Goal: Information Seeking & Learning: Check status

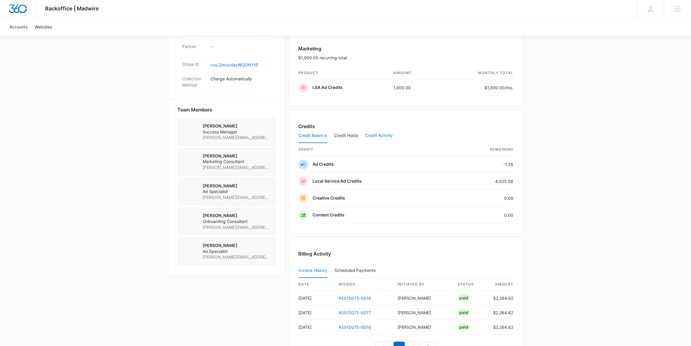
scroll to position [367, 0]
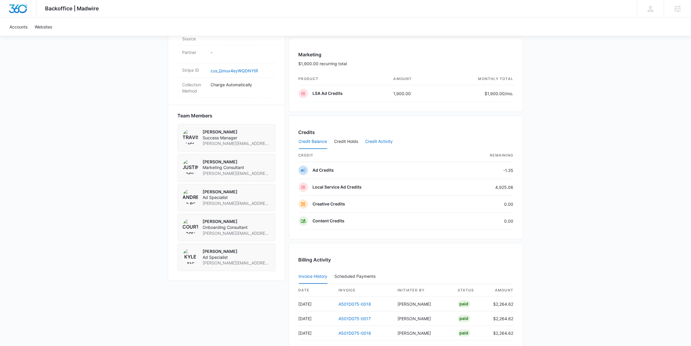
click at [382, 141] on button "Credit Activity" at bounding box center [379, 142] width 28 height 14
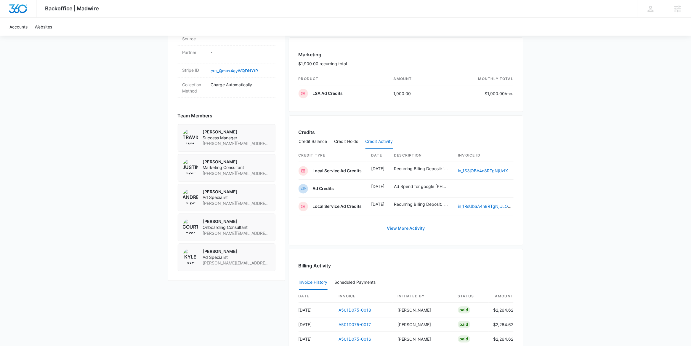
click at [415, 235] on link "View More Activity" at bounding box center [406, 228] width 50 height 14
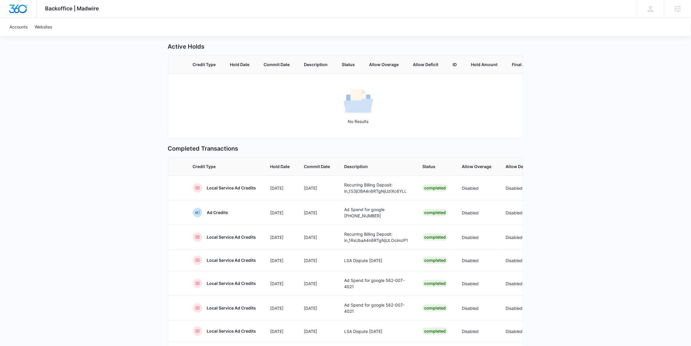
scroll to position [150, 0]
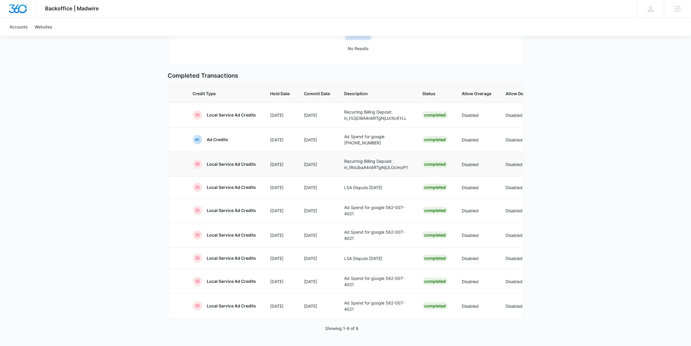
click at [369, 158] on p "Recurring Billing Deposit: in_1RsUbaA4n8RTgNjULOcimzP1" at bounding box center [376, 164] width 64 height 12
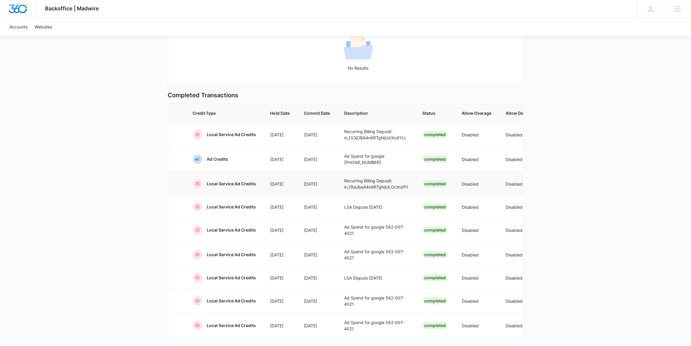
scroll to position [112, 0]
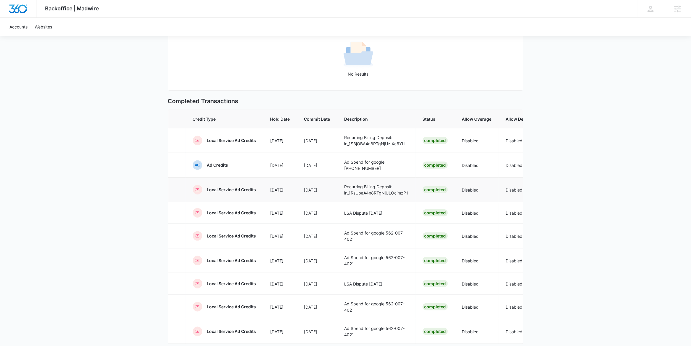
click at [364, 196] on p "Recurring Billing Deposit: in_1RsUbaA4n8RTgNjULOcimzP1" at bounding box center [376, 189] width 64 height 12
drag, startPoint x: 375, startPoint y: 200, endPoint x: 330, endPoint y: 196, distance: 44.8
click at [330, 197] on tr "Local Service Ad Credits Aug 4 Aug 4 Recurring Billing Deposit: in_1RsUbaA4n8RT…" at bounding box center [447, 189] width 558 height 25
click at [367, 196] on p "Recurring Billing Deposit: in_1RsUbaA4n8RTgNjULOcimzP1" at bounding box center [376, 189] width 64 height 12
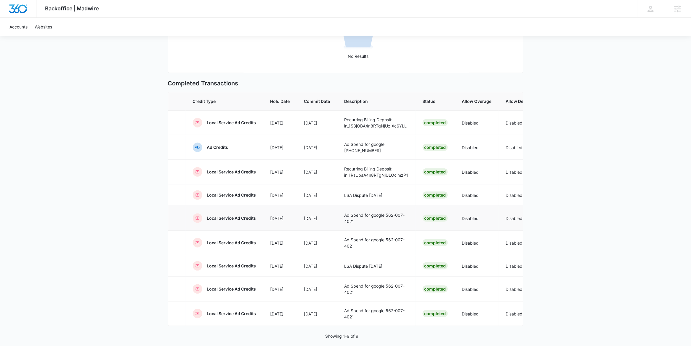
scroll to position [150, 0]
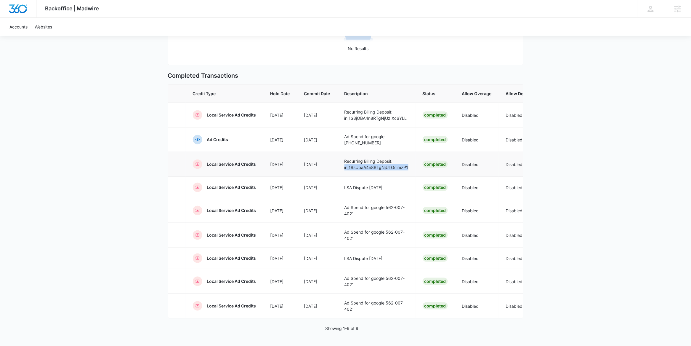
drag, startPoint x: 344, startPoint y: 161, endPoint x: 409, endPoint y: 162, distance: 64.9
click at [409, 162] on td "Recurring Billing Deposit: in_1RsUbaA4n8RTgNjULOcimzP1" at bounding box center [376, 164] width 78 height 25
copy p "in_1RsUbaA4n8RTgNjULOcimzP1"
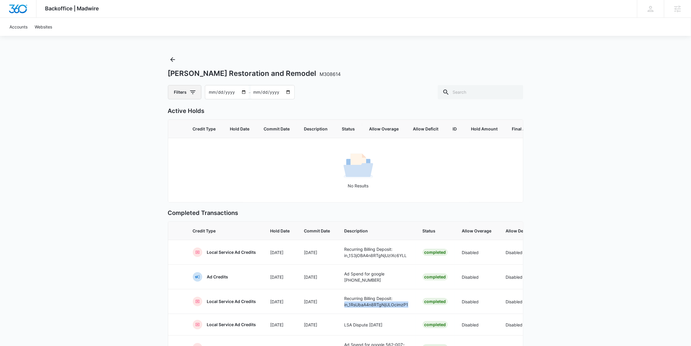
click at [193, 95] on icon "button" at bounding box center [192, 92] width 7 height 7
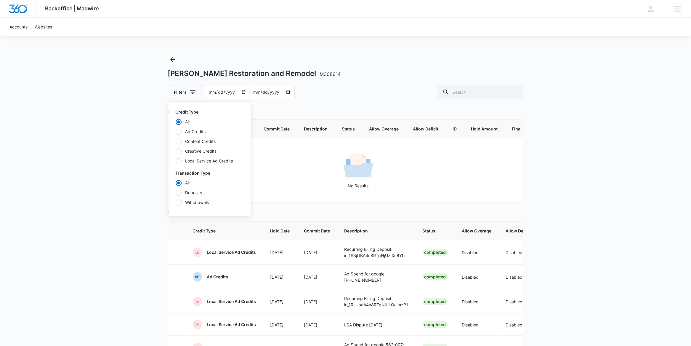
click at [199, 193] on label "Deposits" at bounding box center [210, 192] width 68 height 6
click at [176, 193] on input "Deposits" at bounding box center [176, 192] width 0 height 0
radio input "false"
radio input "true"
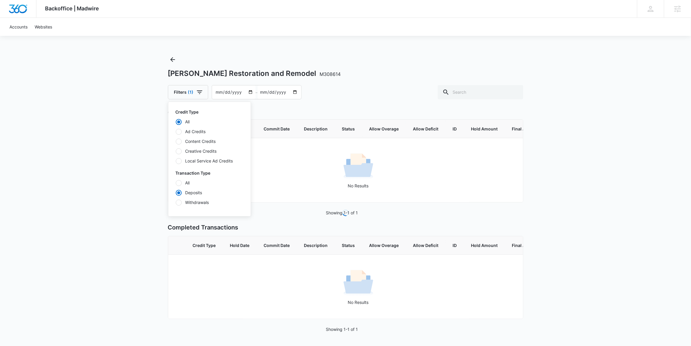
click at [131, 147] on div "Backoffice | Madwire Apps Settings AG Andrew Gilbert andrew.gilbert@madwire.com…" at bounding box center [345, 173] width 691 height 346
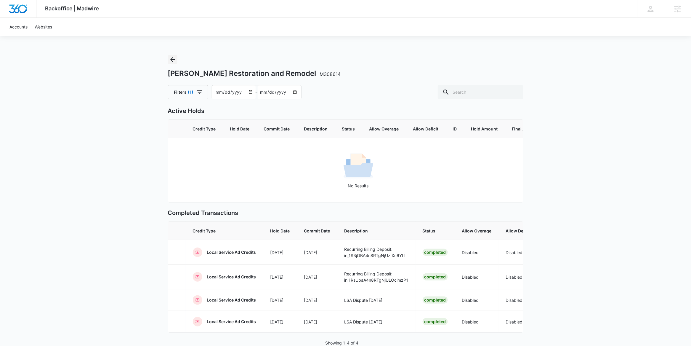
click at [174, 59] on icon "Back" at bounding box center [172, 59] width 5 height 5
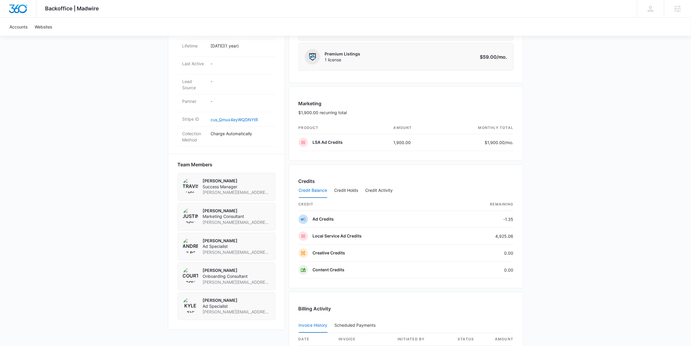
scroll to position [468, 0]
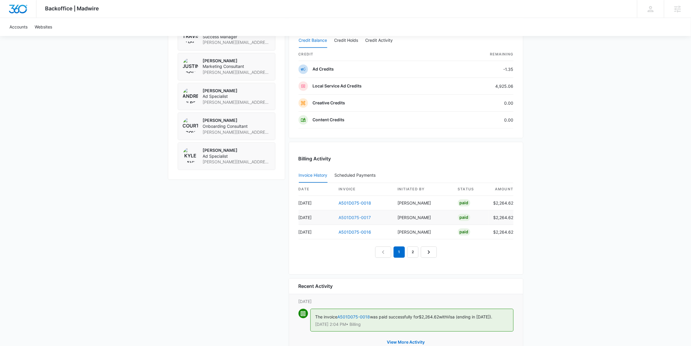
click at [353, 218] on link "A501D075-0017" at bounding box center [355, 217] width 32 height 5
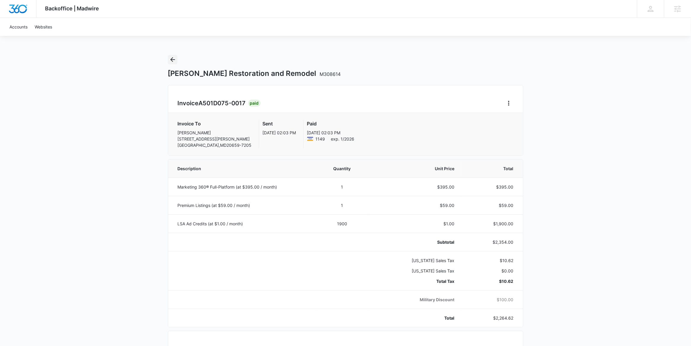
click at [170, 56] on icon "Back" at bounding box center [172, 59] width 7 height 7
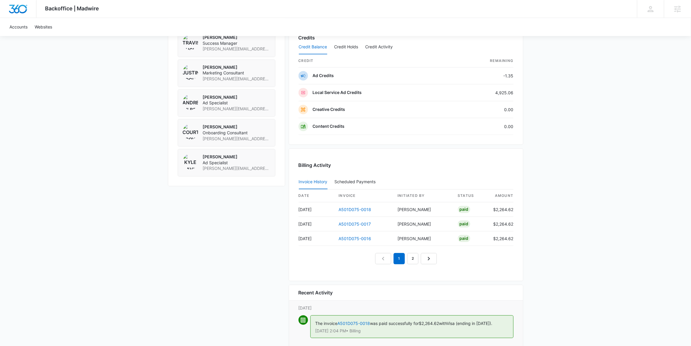
scroll to position [495, 0]
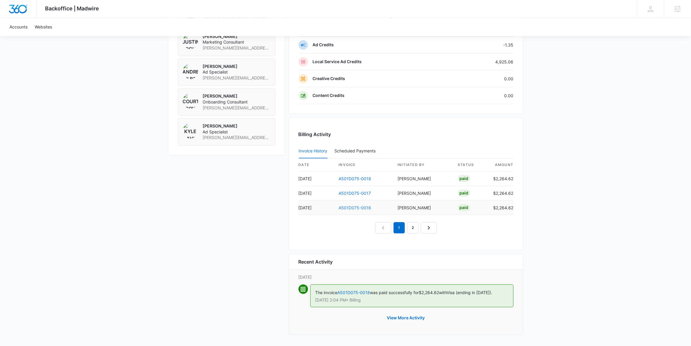
click at [366, 206] on link "A501D075-0016" at bounding box center [355, 207] width 33 height 5
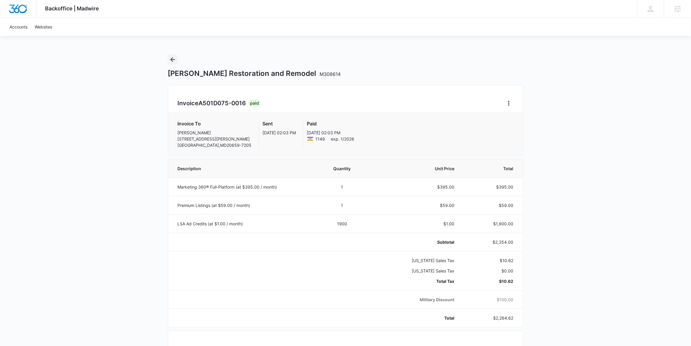
click at [173, 59] on icon "Back" at bounding box center [172, 59] width 7 height 7
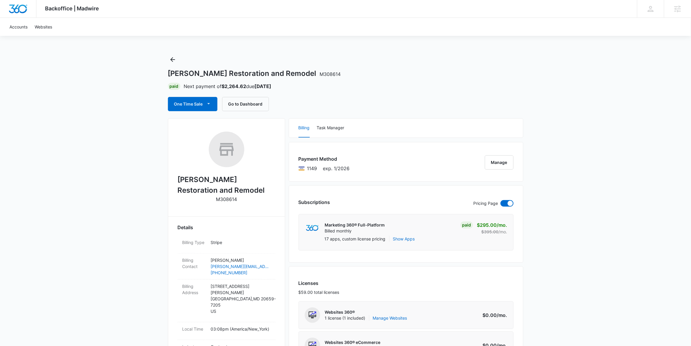
click at [320, 73] on span "M308614" at bounding box center [330, 74] width 21 height 6
click at [234, 201] on p "M308614" at bounding box center [226, 198] width 21 height 7
click at [234, 200] on p "M308614" at bounding box center [226, 198] width 21 height 7
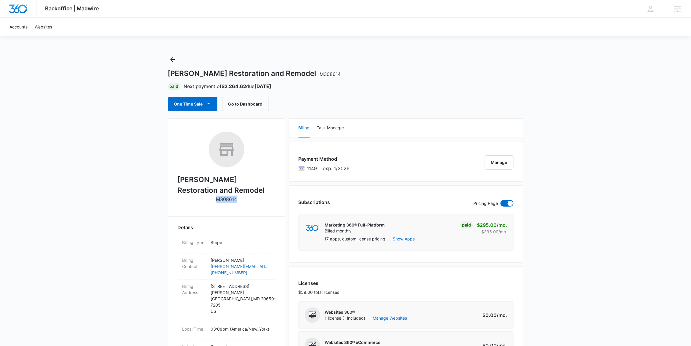
copy p "M308614"
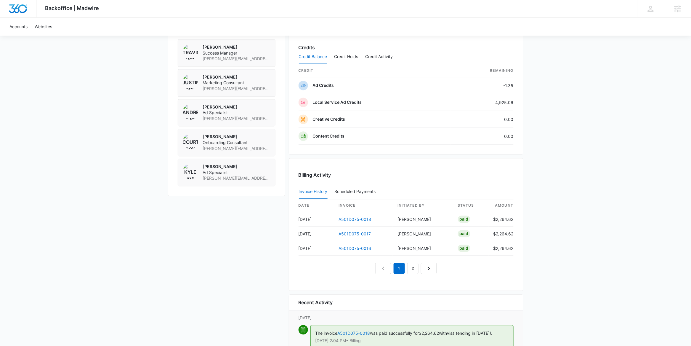
scroll to position [479, 0]
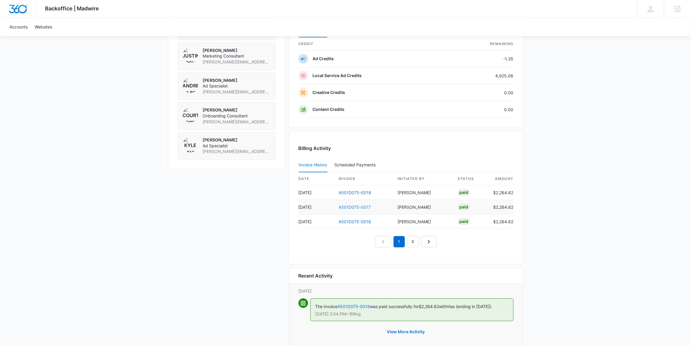
click at [356, 208] on link "A501D075-0017" at bounding box center [355, 206] width 32 height 5
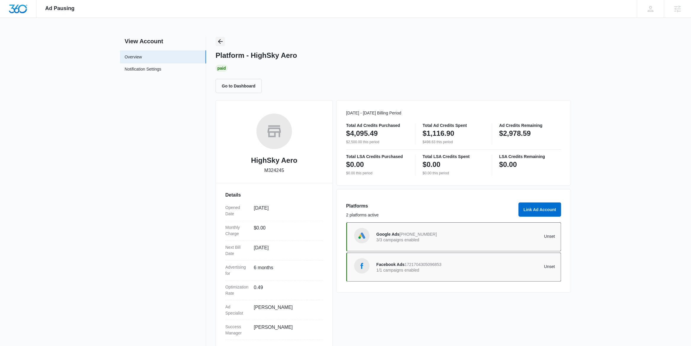
click at [220, 40] on icon "Back" at bounding box center [220, 41] width 7 height 7
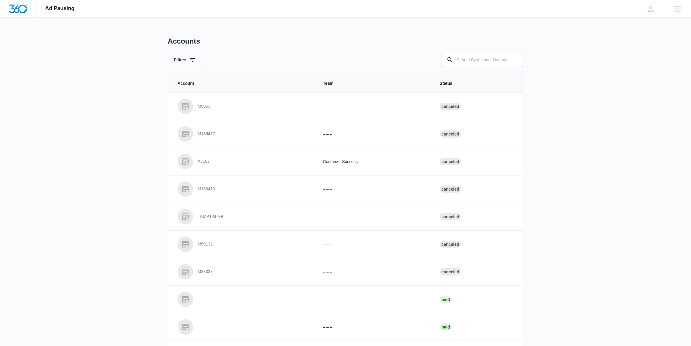
click at [470, 63] on input "text" at bounding box center [482, 60] width 81 height 14
paste input "M326612"
type input "M326612"
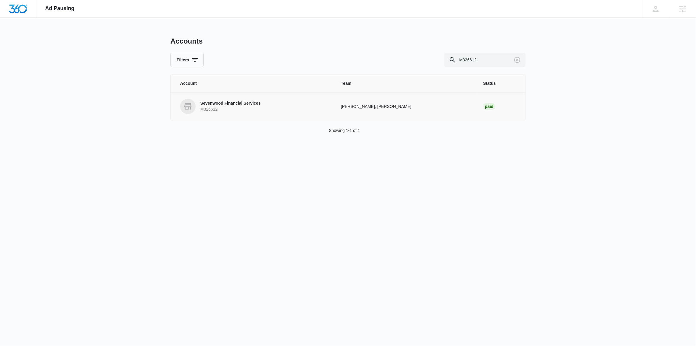
click at [231, 103] on p "Sevenwood Financial Services" at bounding box center [230, 103] width 60 height 6
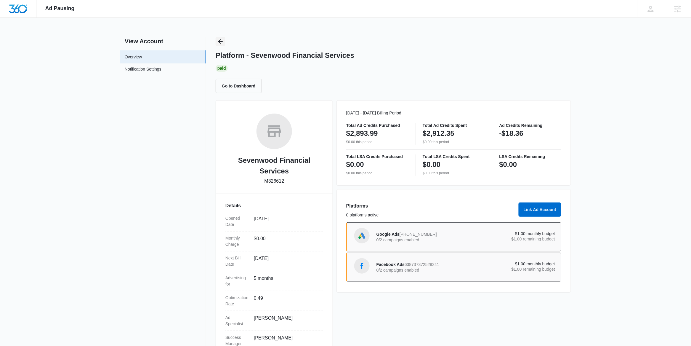
click at [221, 42] on icon "Back" at bounding box center [220, 41] width 7 height 7
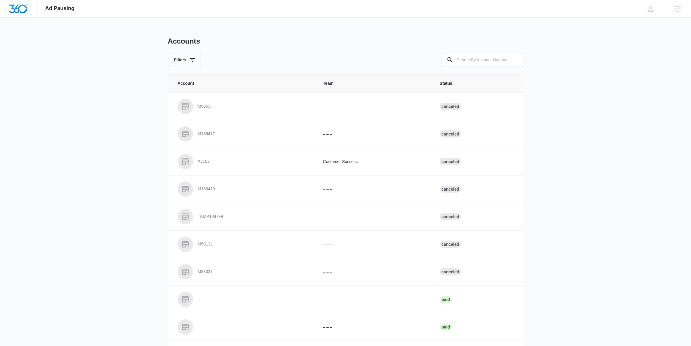
click at [467, 62] on input "text" at bounding box center [482, 60] width 81 height 14
paste input "M332864"
type input "M332864"
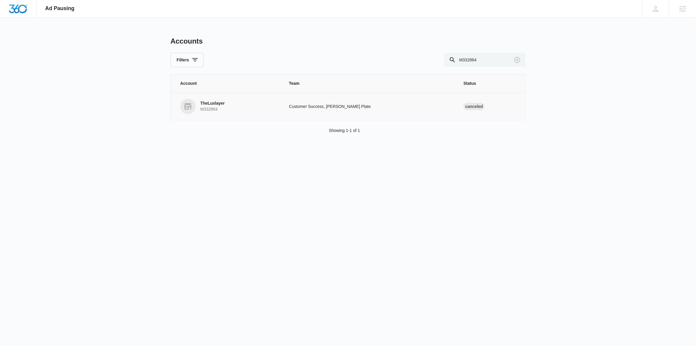
click at [212, 110] on p "M332864" at bounding box center [212, 109] width 24 height 6
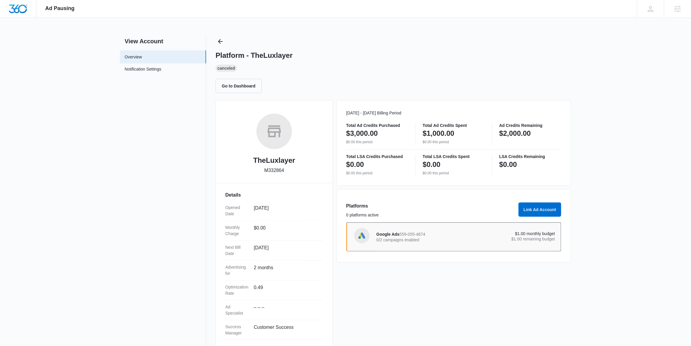
click at [397, 246] on div "Google Ads 559-055-4674 0/2 campaigns enabled $1.00 monthly budget $1.00 remain…" at bounding box center [453, 236] width 215 height 29
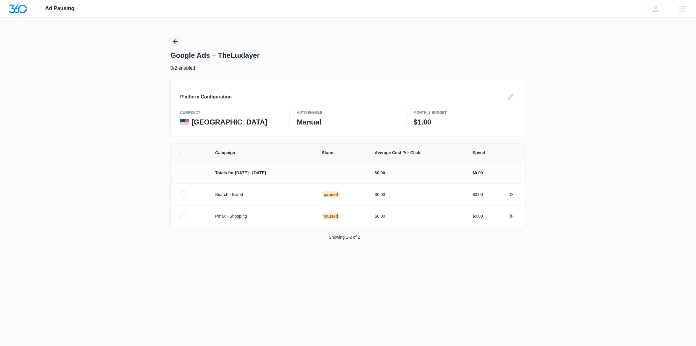
click at [177, 40] on icon "Back" at bounding box center [175, 41] width 7 height 7
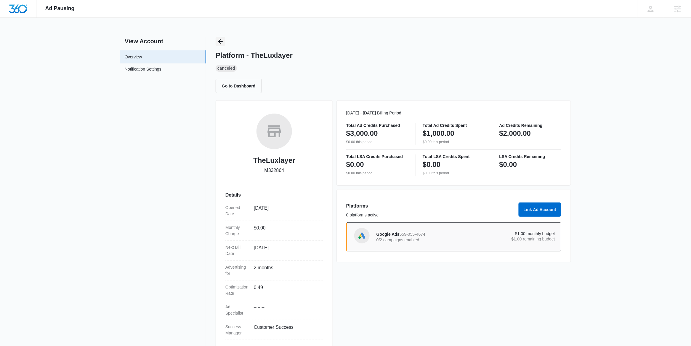
click at [221, 41] on icon "Back" at bounding box center [220, 41] width 5 height 5
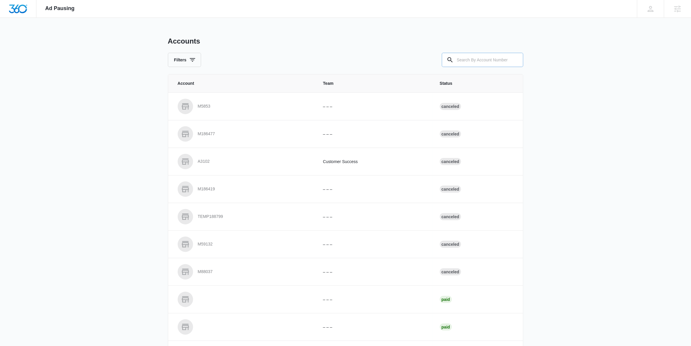
click at [469, 62] on input "text" at bounding box center [482, 60] width 81 height 14
paste input "M10524"
type input "M10524"
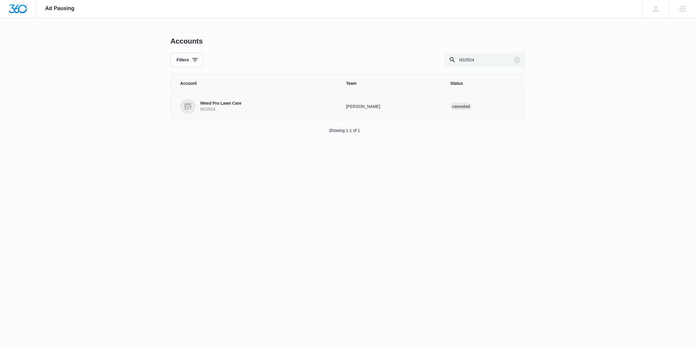
click at [239, 102] on p "Weed Pro Lawn Care" at bounding box center [220, 103] width 41 height 6
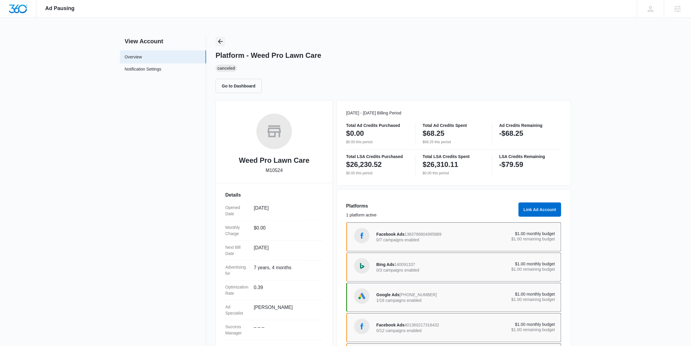
click at [221, 42] on icon "Back" at bounding box center [220, 41] width 7 height 7
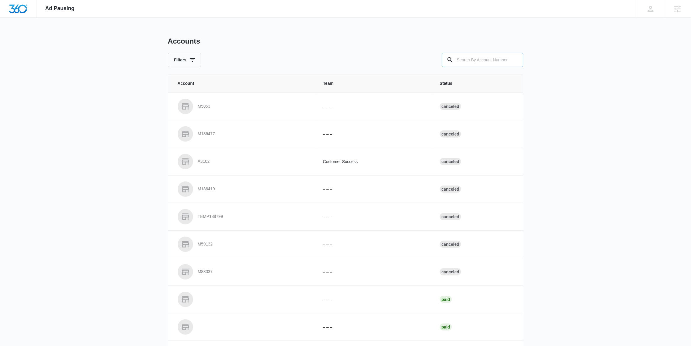
click at [471, 59] on input "text" at bounding box center [482, 60] width 81 height 14
paste input "M50297"
type input "M50297"
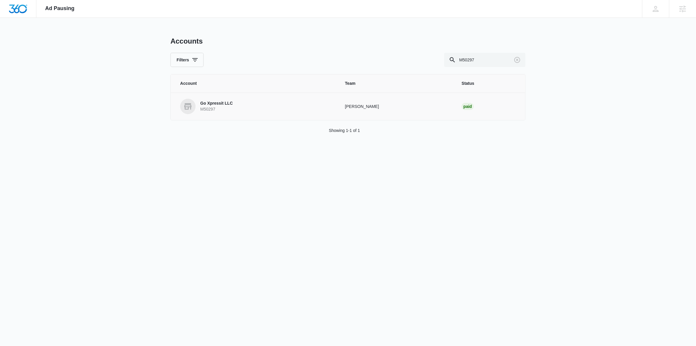
click at [205, 106] on p "M50297" at bounding box center [216, 109] width 33 height 6
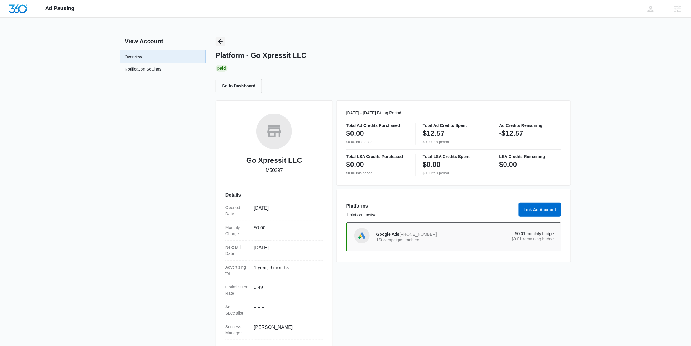
click at [221, 40] on icon "Back" at bounding box center [220, 41] width 7 height 7
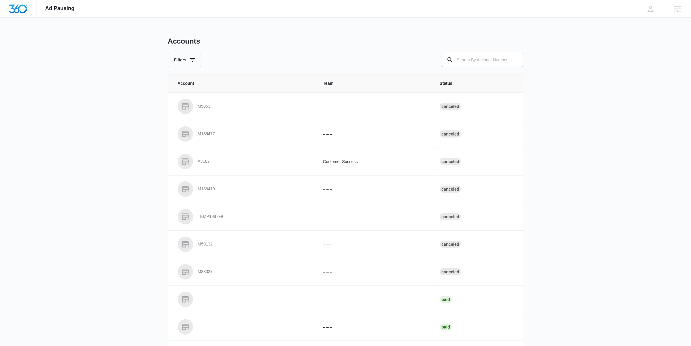
click at [510, 63] on div at bounding box center [514, 60] width 9 height 14
click at [501, 60] on input "text" at bounding box center [482, 60] width 81 height 14
paste input "M170937"
type input "M170937"
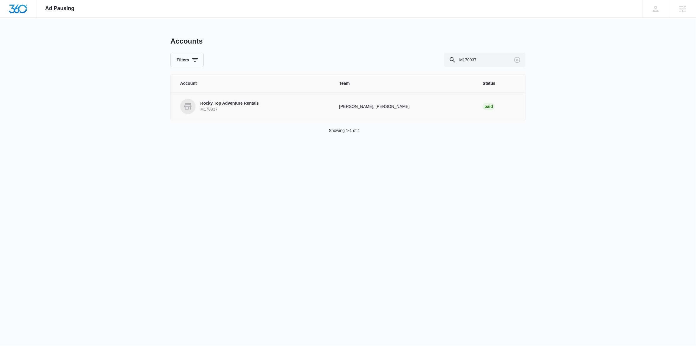
click at [215, 106] on p "M170937" at bounding box center [229, 109] width 59 height 6
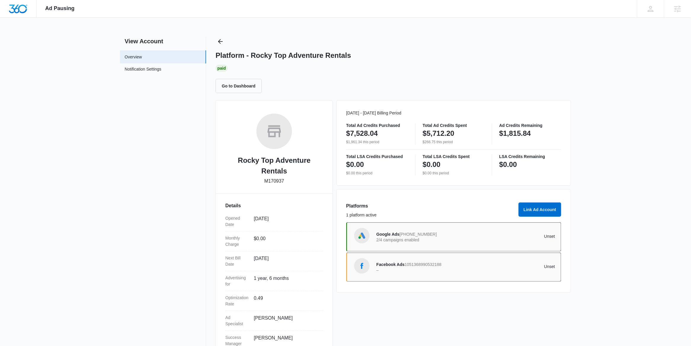
click at [216, 45] on div "Platform - Rocky Top Adventure Rentals Paid Go to Dashboard" at bounding box center [393, 65] width 355 height 56
click at [221, 45] on button "Back" at bounding box center [220, 41] width 9 height 9
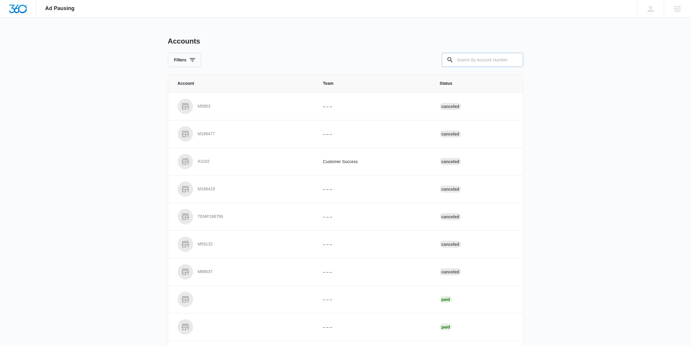
click at [473, 59] on input "text" at bounding box center [482, 60] width 81 height 14
paste input "M323273"
type input "M323273"
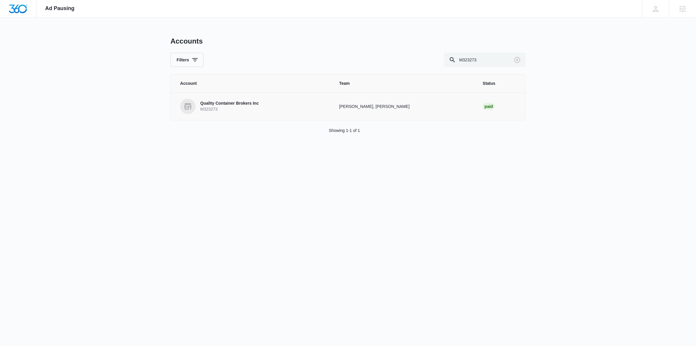
click at [225, 106] on p "Quality Container Brokers Inc" at bounding box center [229, 103] width 59 height 6
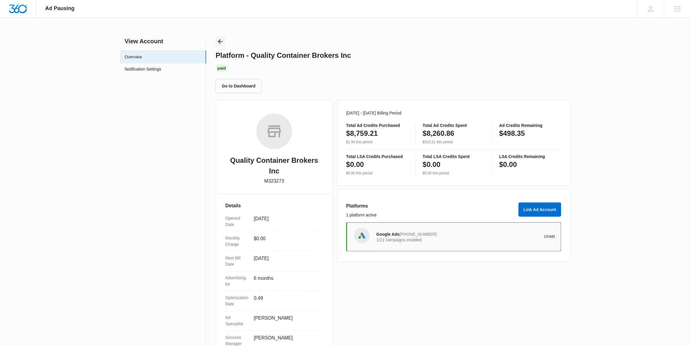
click at [218, 41] on icon "Back" at bounding box center [220, 41] width 5 height 5
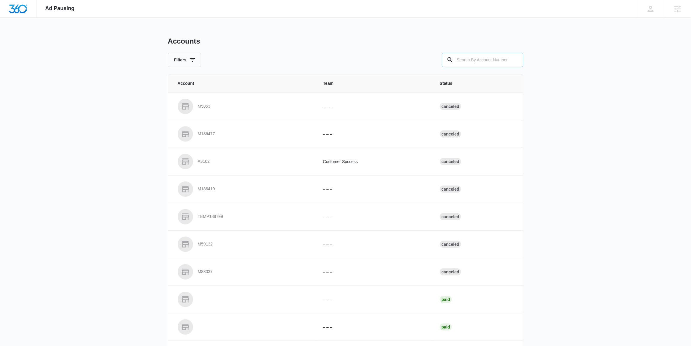
click at [491, 62] on input "text" at bounding box center [482, 60] width 81 height 14
paste input "M321071"
type input "M321071"
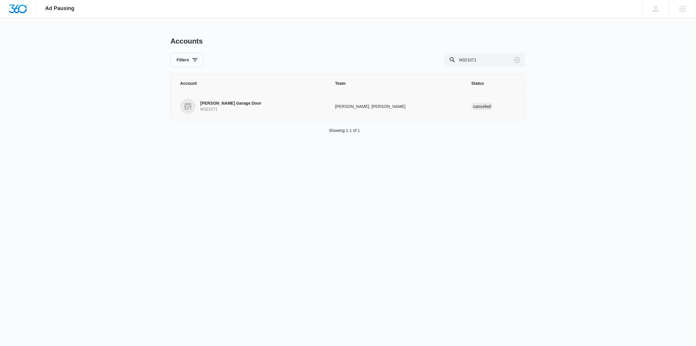
click at [234, 105] on p "Cassle Garage Door" at bounding box center [230, 103] width 61 height 6
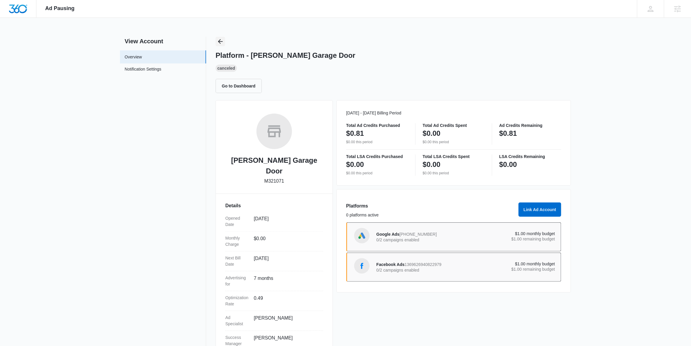
click at [219, 41] on icon "Back" at bounding box center [220, 41] width 5 height 5
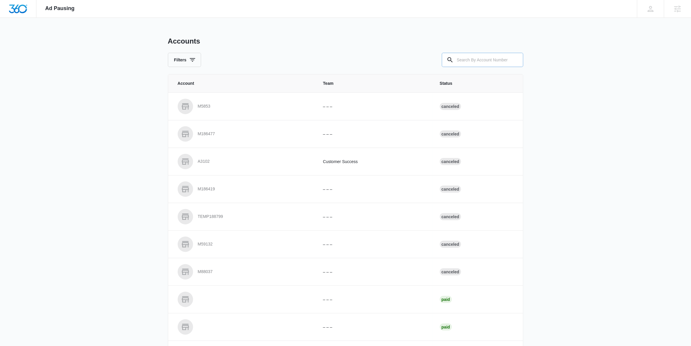
click at [469, 60] on input "text" at bounding box center [482, 60] width 81 height 14
paste input "M332958"
type input "M332958"
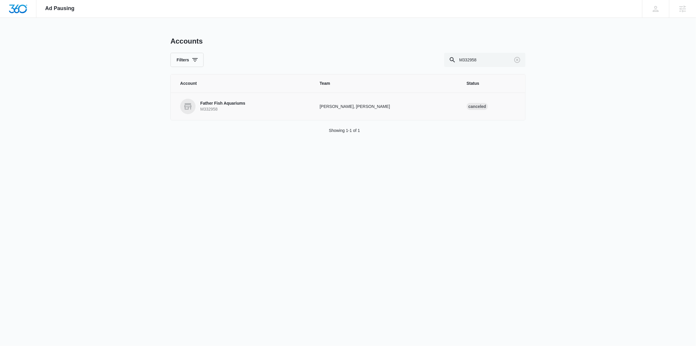
click at [219, 105] on p "Father Fish Aquariums" at bounding box center [222, 103] width 45 height 6
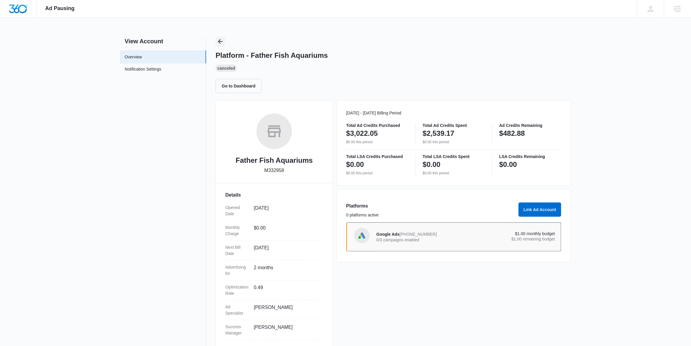
click at [221, 44] on icon "Back" at bounding box center [220, 41] width 7 height 7
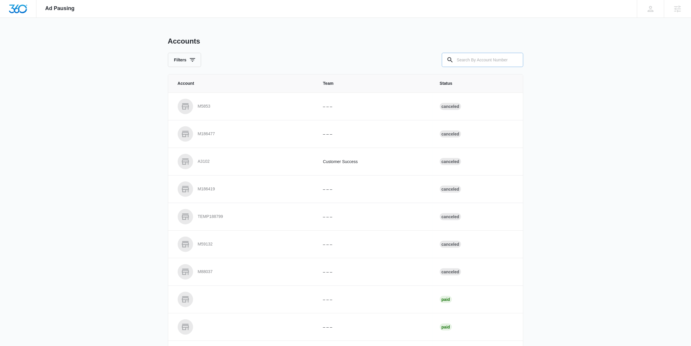
click at [463, 60] on input "text" at bounding box center [482, 60] width 81 height 14
paste input "M328557"
type input "M328557"
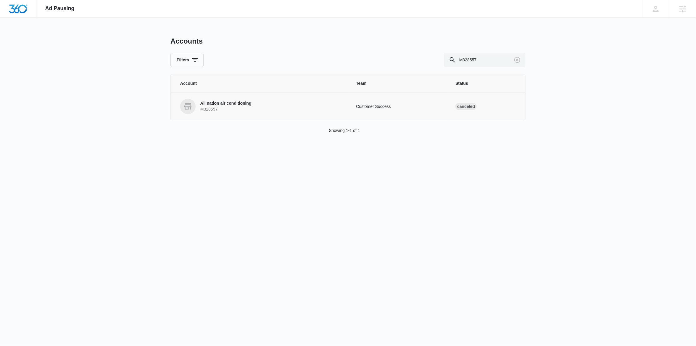
click at [228, 104] on p "All nation air conditioning" at bounding box center [225, 103] width 51 height 6
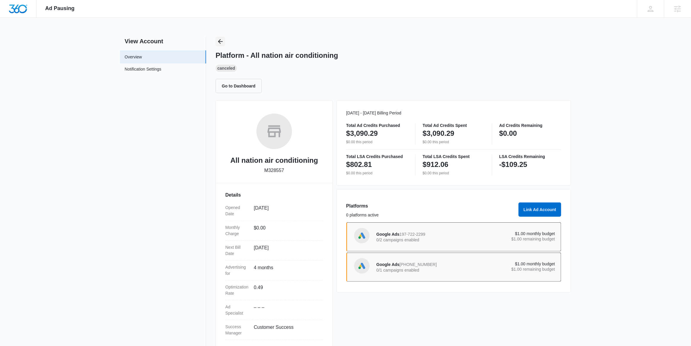
click at [217, 42] on icon "Back" at bounding box center [220, 41] width 7 height 7
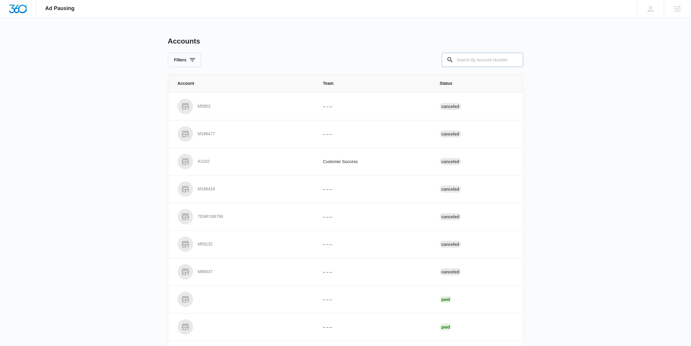
click at [491, 63] on input "text" at bounding box center [482, 60] width 81 height 14
paste input "M321097"
type input "M321097"
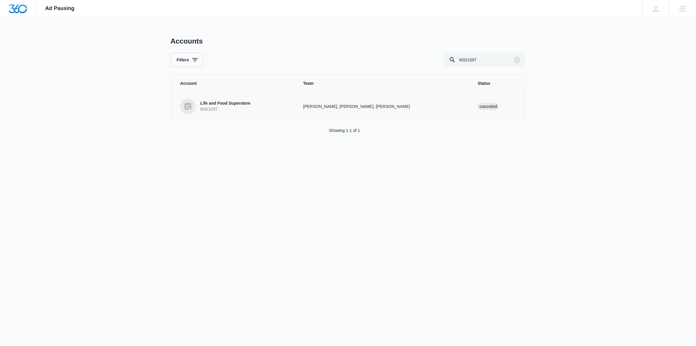
click at [220, 105] on p "Life and Food Superstore" at bounding box center [225, 103] width 50 height 6
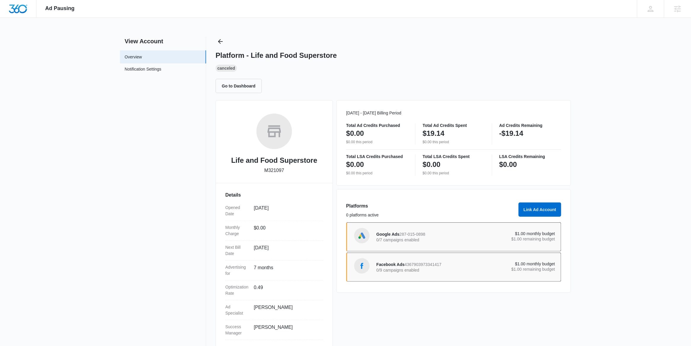
click at [226, 42] on div "Platform - Life and Food Superstore Canceled Go to Dashboard" at bounding box center [393, 65] width 355 height 56
click at [216, 41] on button "Back" at bounding box center [220, 41] width 9 height 9
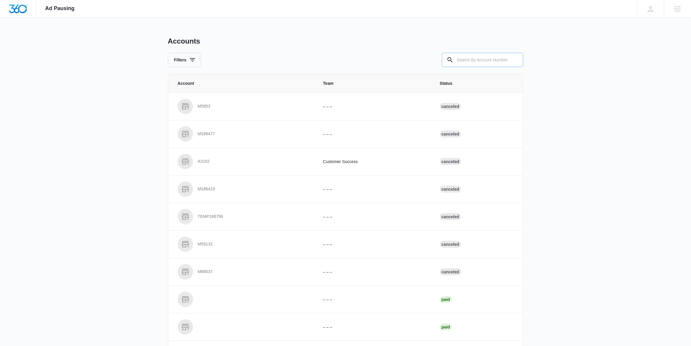
click at [467, 59] on input "text" at bounding box center [482, 60] width 81 height 14
paste input "M173073"
type input "M173073"
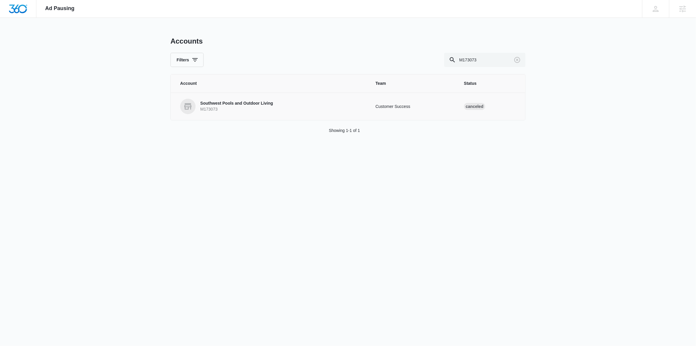
click at [232, 102] on p "Southwest Pools and Outdoor Living" at bounding box center [236, 103] width 73 height 6
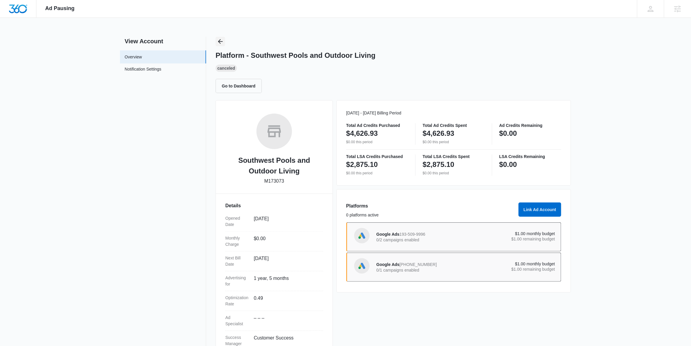
click at [221, 41] on icon "Back" at bounding box center [220, 41] width 5 height 5
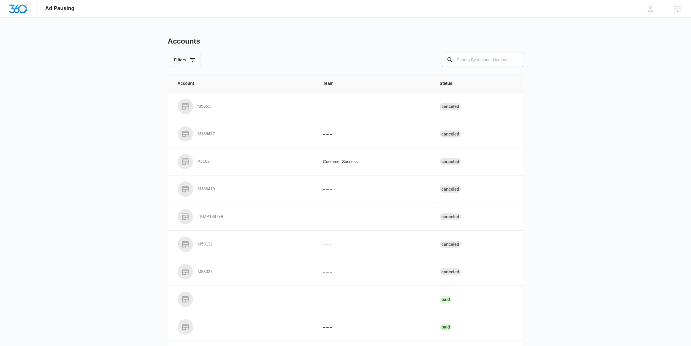
click at [475, 60] on input "text" at bounding box center [482, 60] width 81 height 14
paste input "M308022"
type input "M308022"
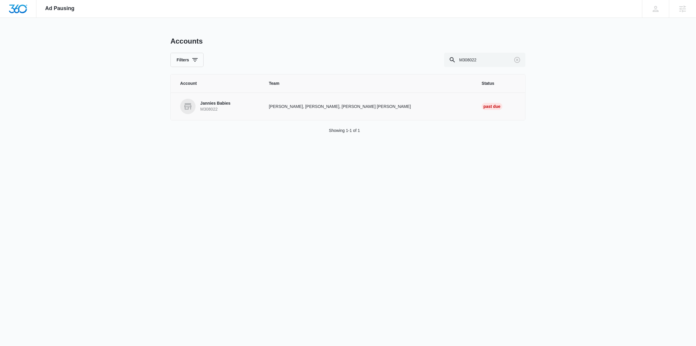
click at [220, 108] on p "M308022" at bounding box center [215, 109] width 30 height 6
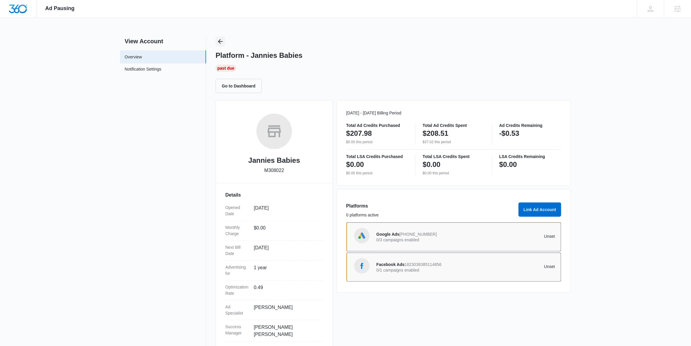
click at [224, 44] on icon "Back" at bounding box center [220, 41] width 7 height 7
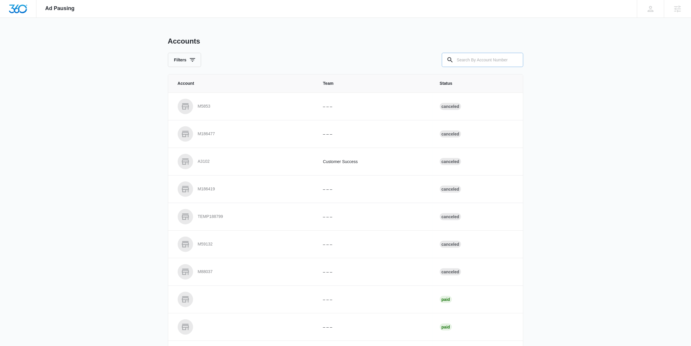
click at [503, 61] on input "text" at bounding box center [482, 60] width 81 height 14
paste input "M177545"
type input "M177545"
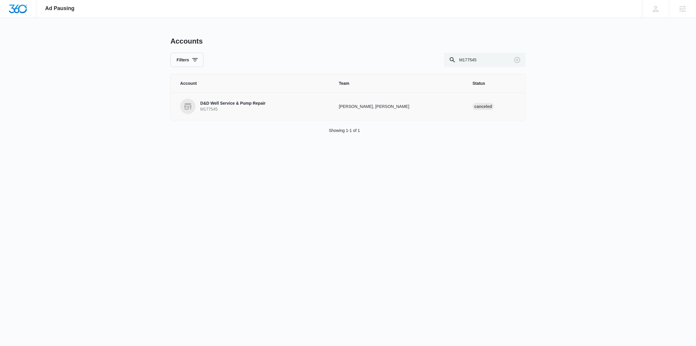
click at [247, 103] on p "D&D Well Service & Pump Repair" at bounding box center [232, 103] width 65 height 6
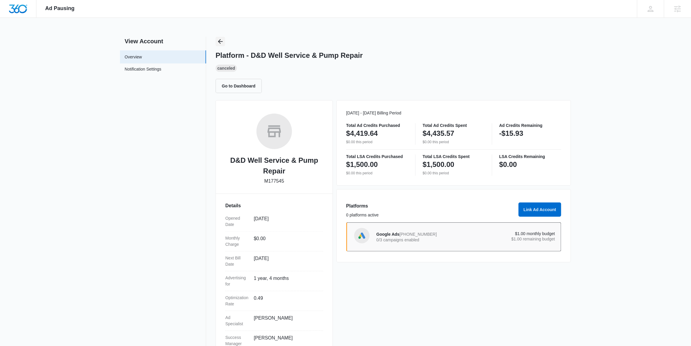
click at [220, 41] on icon "Back" at bounding box center [220, 41] width 5 height 5
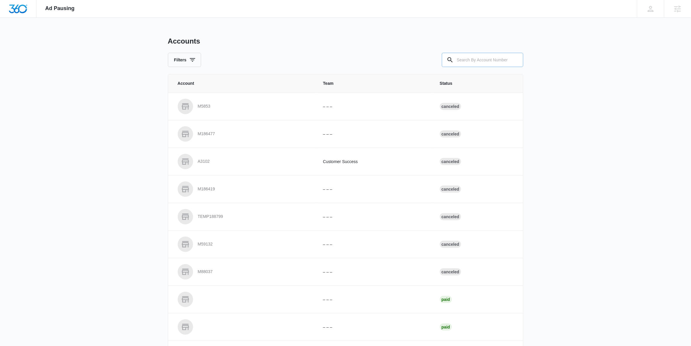
click at [485, 61] on input "text" at bounding box center [482, 60] width 81 height 14
paste input "M104701"
type input "M104701"
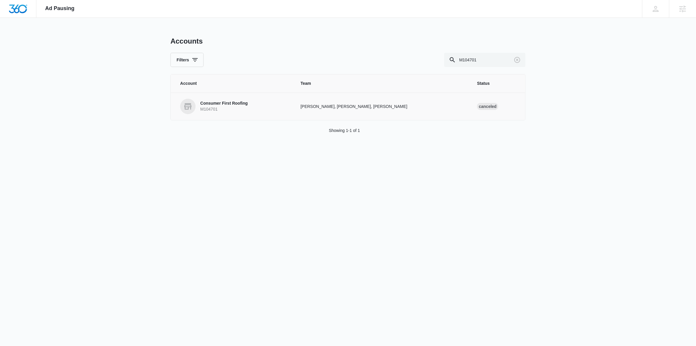
click at [245, 107] on p "M104701" at bounding box center [223, 109] width 47 height 6
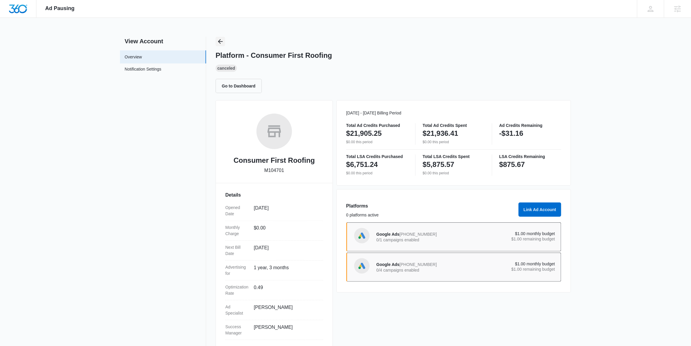
click at [218, 40] on icon "Back" at bounding box center [220, 41] width 7 height 7
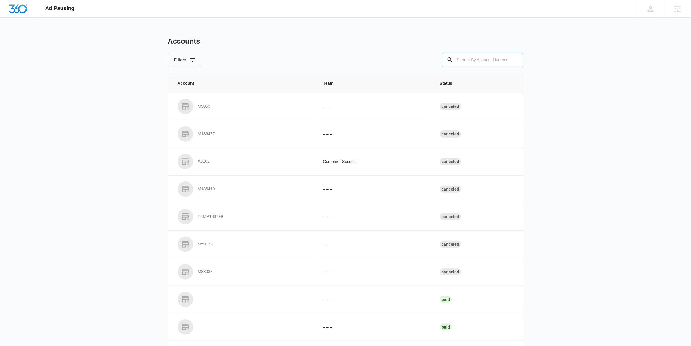
click at [493, 58] on input "text" at bounding box center [482, 60] width 81 height 14
paste input "M332189"
type input "M332189"
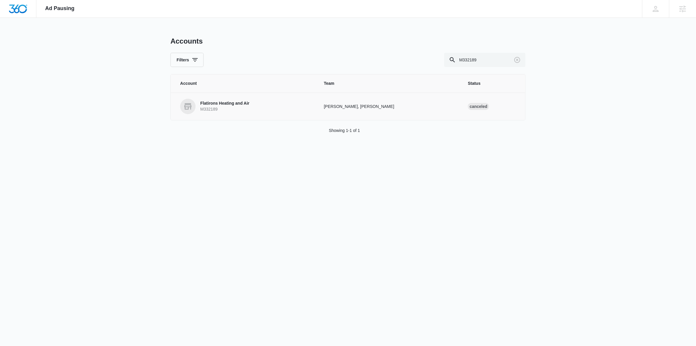
click at [225, 106] on p "Flatirons Heating and Air" at bounding box center [224, 103] width 49 height 6
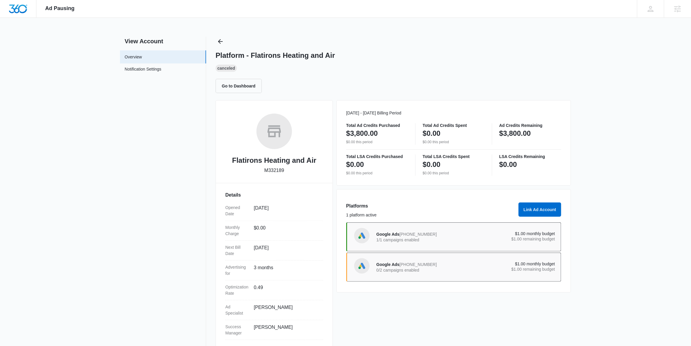
click at [394, 233] on span "Google Ads" at bounding box center [387, 234] width 23 height 5
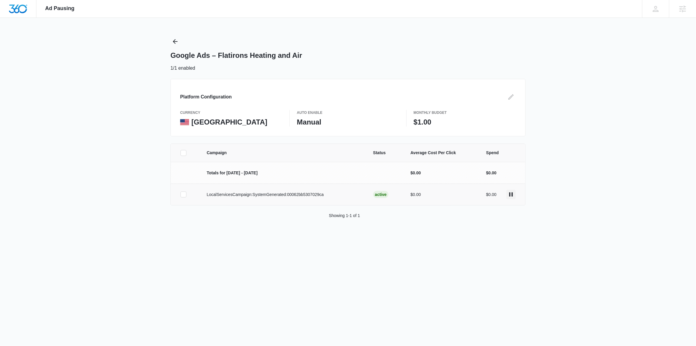
click at [513, 195] on icon "actions.pause" at bounding box center [512, 194] width 4 height 4
click at [179, 41] on button "Back" at bounding box center [175, 41] width 9 height 9
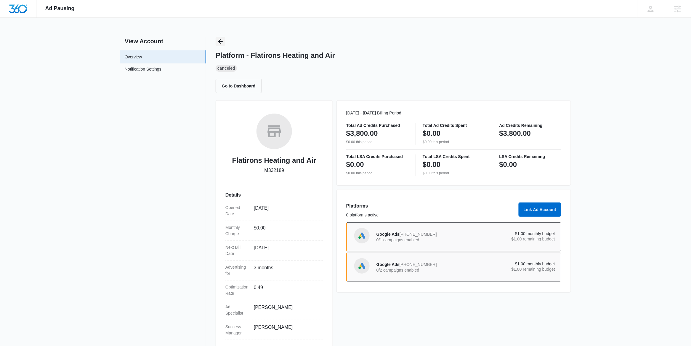
click at [222, 44] on icon "Back" at bounding box center [220, 41] width 7 height 7
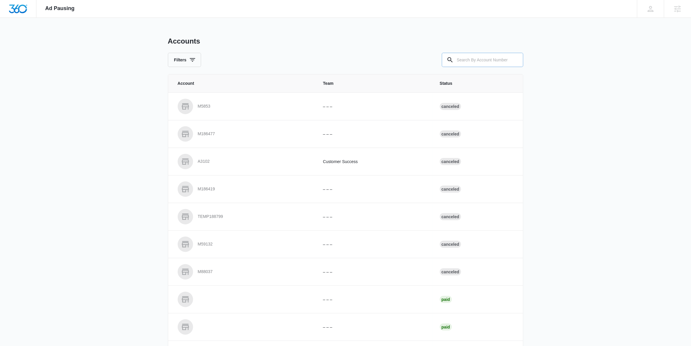
click at [473, 61] on input "text" at bounding box center [482, 60] width 81 height 14
paste input "M52836"
type input "M52836"
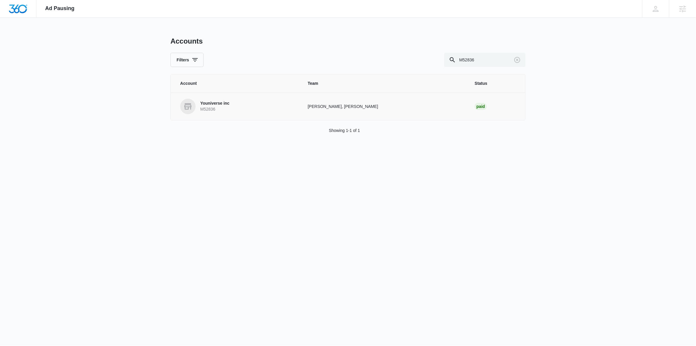
click at [205, 105] on p "Youniverse inc" at bounding box center [214, 103] width 29 height 6
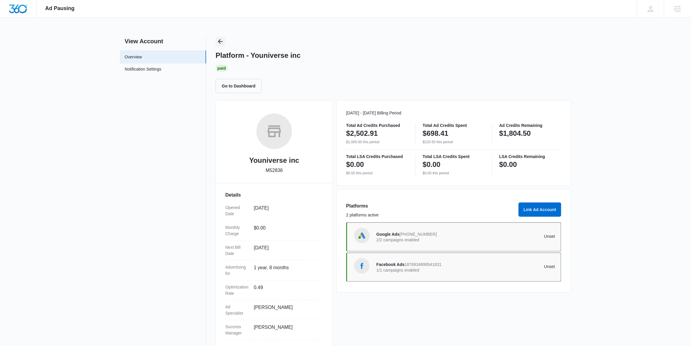
click at [221, 42] on icon "Back" at bounding box center [220, 41] width 7 height 7
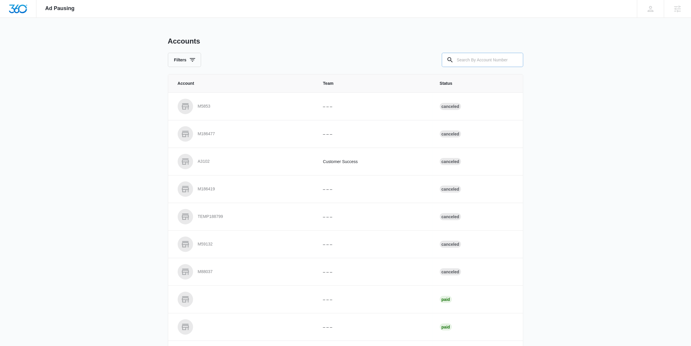
click at [484, 63] on input "text" at bounding box center [482, 60] width 81 height 14
paste input "M41328"
type input "M41328"
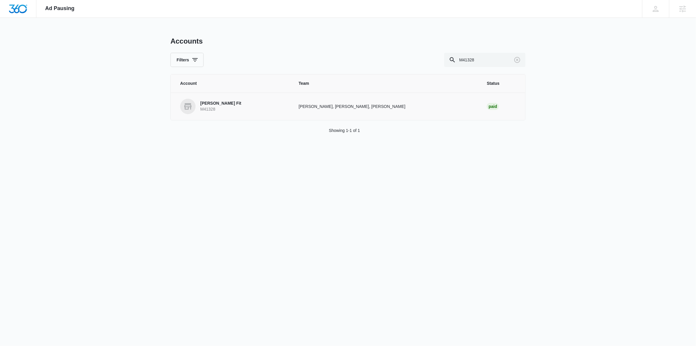
click at [216, 106] on p "Sanford Fit" at bounding box center [220, 103] width 41 height 6
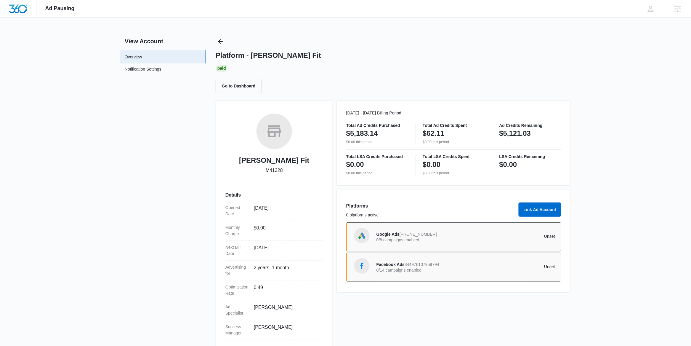
click at [410, 241] on p "0/8 campaigns enabled" at bounding box center [420, 239] width 89 height 4
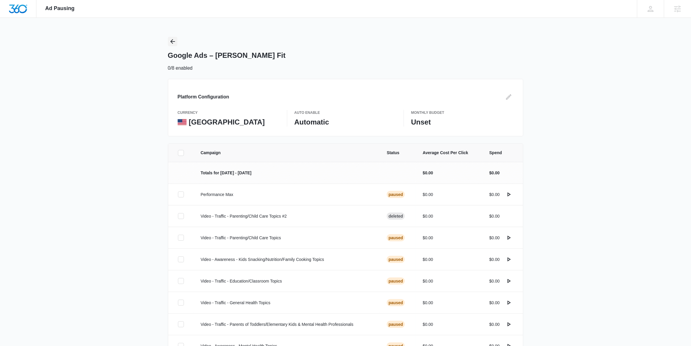
click at [172, 43] on icon "Back" at bounding box center [172, 41] width 5 height 5
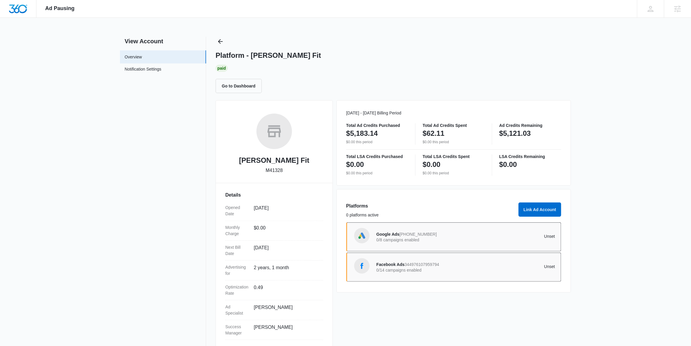
click at [406, 266] on span "344976107959794" at bounding box center [421, 264] width 35 height 5
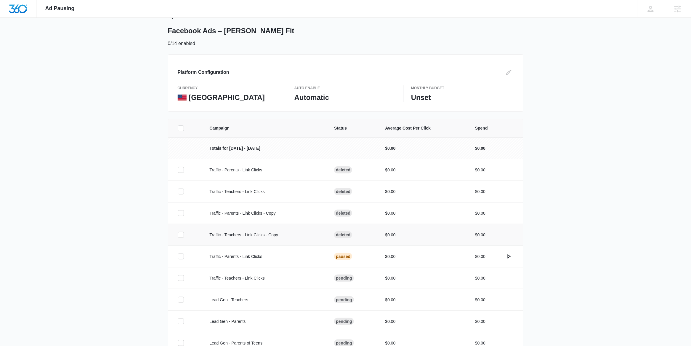
scroll to position [87, 0]
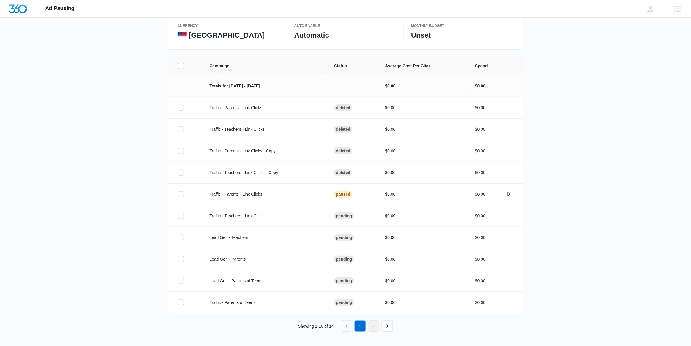
click at [376, 330] on link "2" at bounding box center [373, 325] width 11 height 11
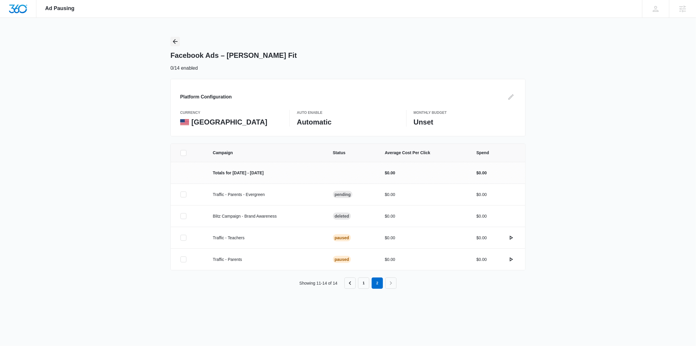
click at [174, 45] on button "Back" at bounding box center [175, 41] width 9 height 9
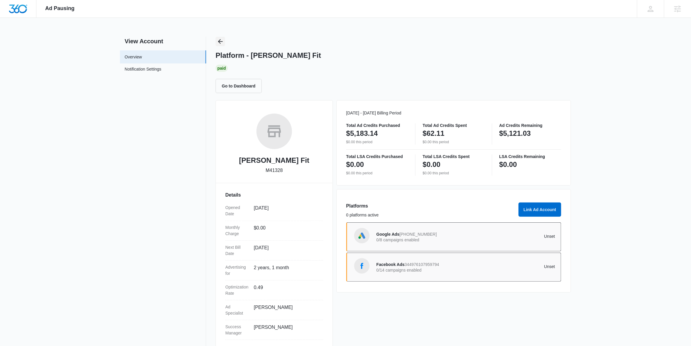
click at [222, 41] on icon "Back" at bounding box center [220, 41] width 7 height 7
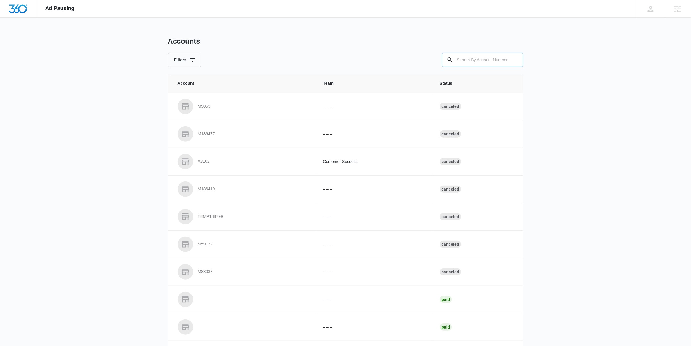
click at [470, 63] on input "text" at bounding box center [482, 60] width 81 height 14
paste input "M314911"
type input "M314911"
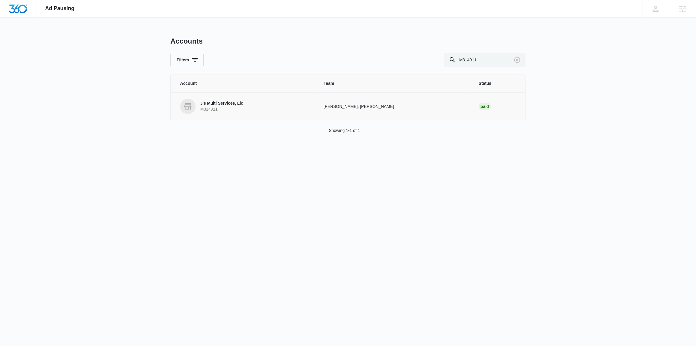
click at [224, 105] on p "J's Multi Services, Llc" at bounding box center [221, 103] width 43 height 6
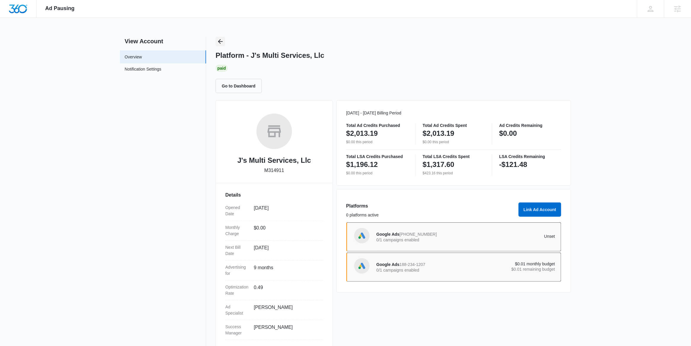
click at [221, 41] on icon "Back" at bounding box center [220, 41] width 5 height 5
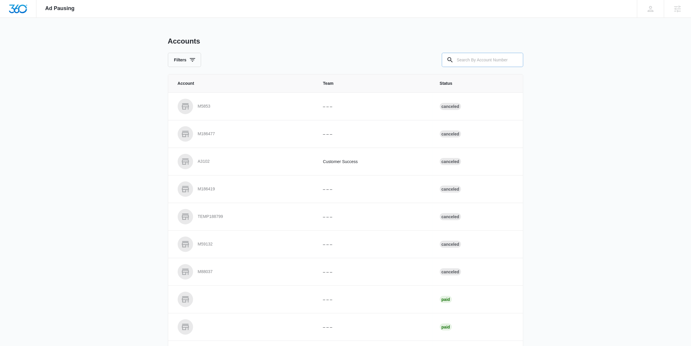
click at [467, 62] on input "text" at bounding box center [482, 60] width 81 height 14
paste input "M328723"
type input "M328723"
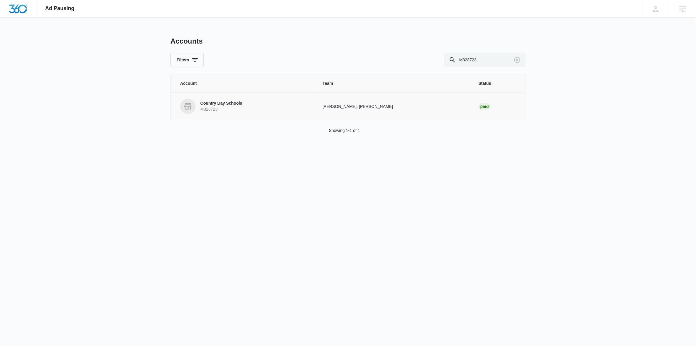
click at [219, 105] on p "Country Day Schools" at bounding box center [221, 103] width 42 height 6
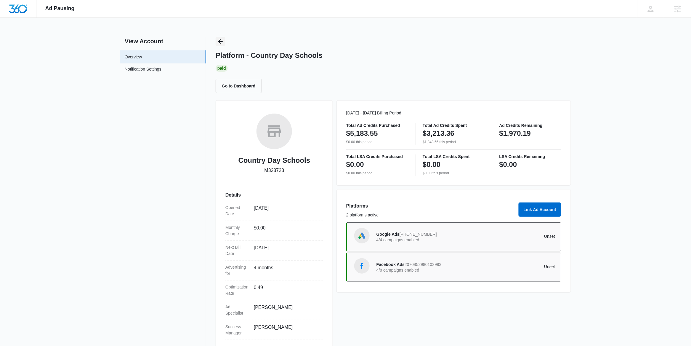
click at [222, 40] on icon "Back" at bounding box center [220, 41] width 7 height 7
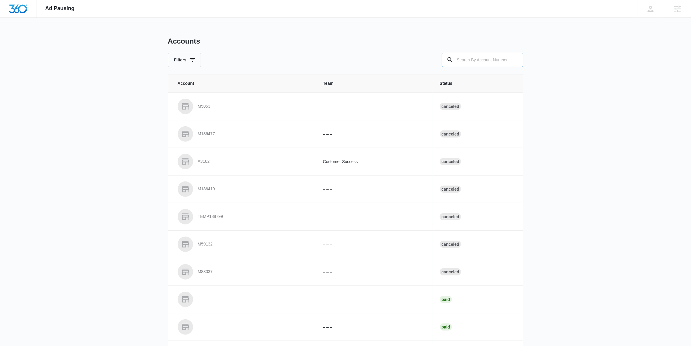
click at [497, 61] on input "text" at bounding box center [482, 60] width 81 height 14
paste input "M322943"
type input "M322943"
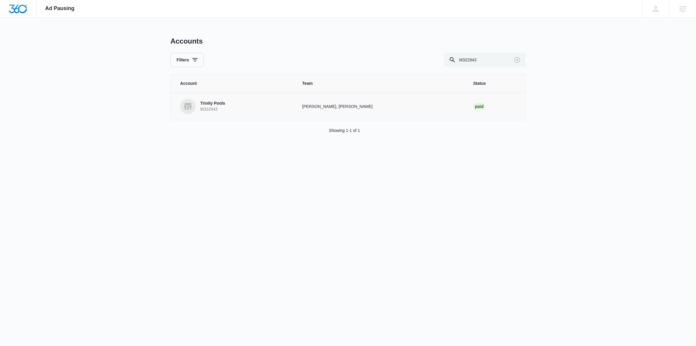
click at [239, 102] on link "Trinity Pools M322943" at bounding box center [234, 106] width 108 height 15
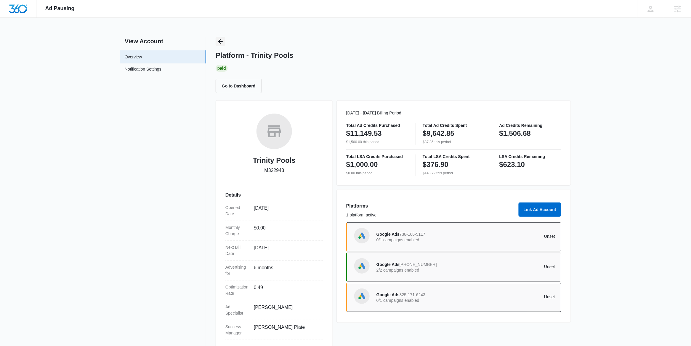
click at [219, 40] on icon "Back" at bounding box center [220, 41] width 7 height 7
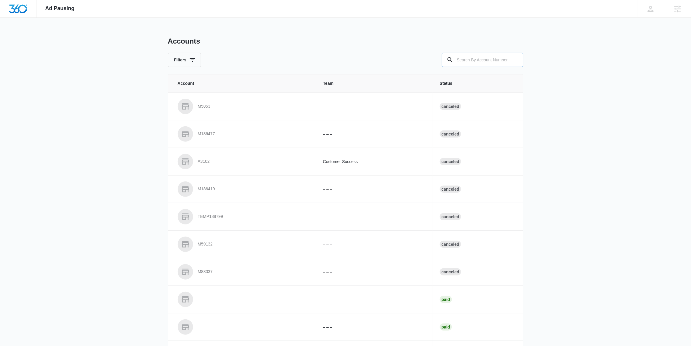
click at [466, 61] on input "text" at bounding box center [482, 60] width 81 height 14
paste input "M329347"
type input "M329347"
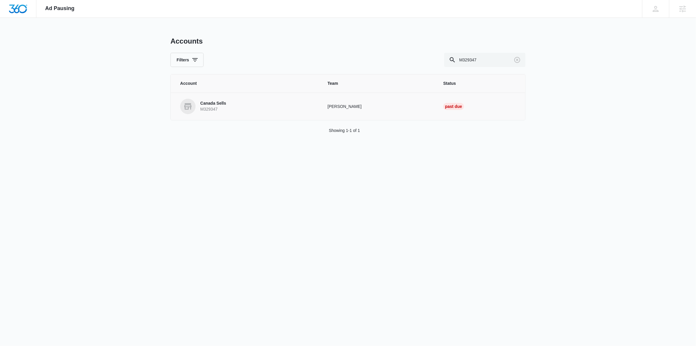
click at [213, 108] on p "M329347" at bounding box center [213, 109] width 26 height 6
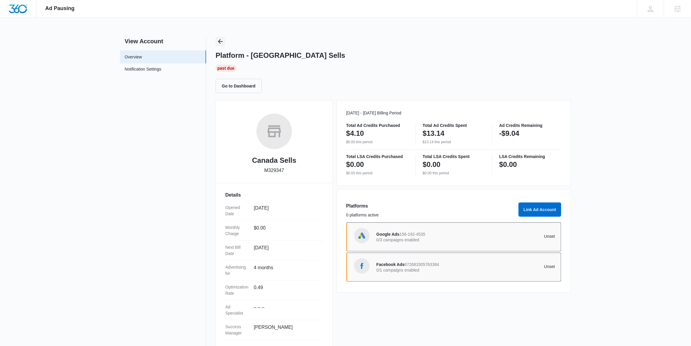
click at [220, 42] on icon "Back" at bounding box center [220, 41] width 7 height 7
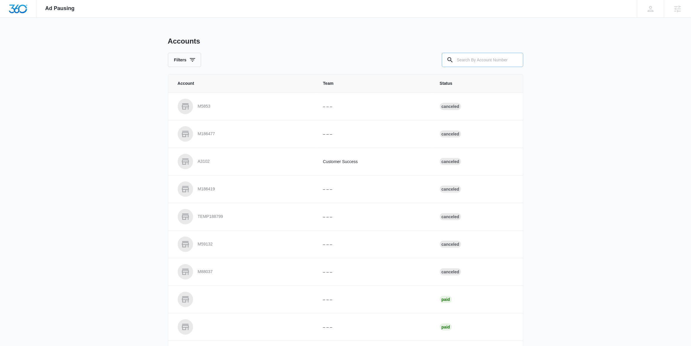
click at [473, 57] on input "text" at bounding box center [482, 60] width 81 height 14
paste input "M326436"
type input "M326436"
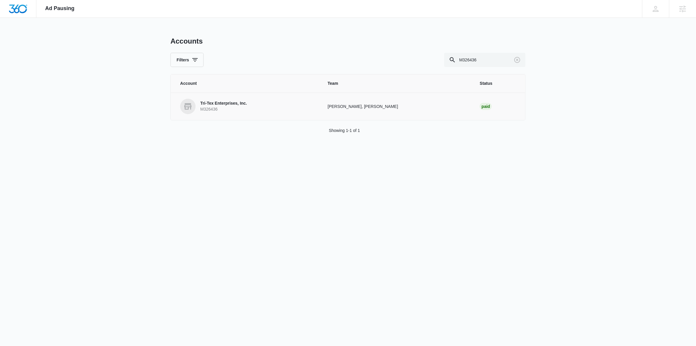
click at [231, 108] on p "M326436" at bounding box center [223, 109] width 47 height 6
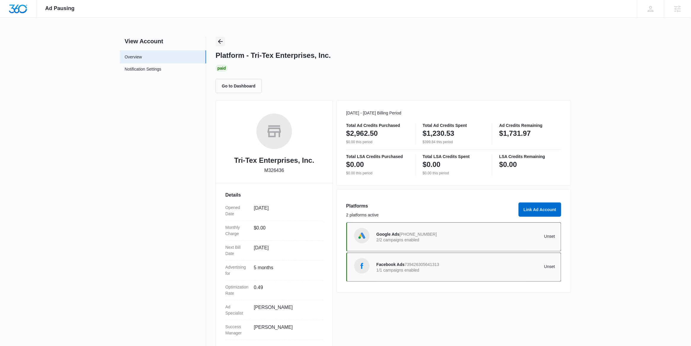
click at [217, 42] on icon "Back" at bounding box center [220, 41] width 7 height 7
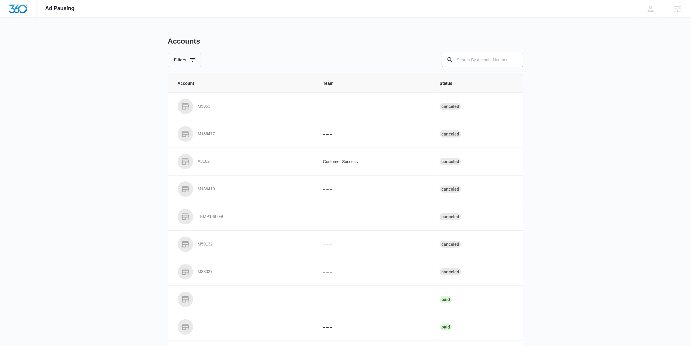
click at [475, 63] on input "text" at bounding box center [482, 60] width 81 height 14
paste input "M39062"
type input "M39062"
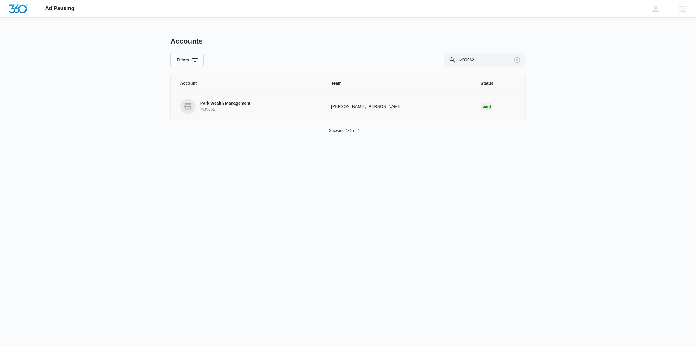
click at [212, 106] on p "M39062" at bounding box center [225, 109] width 50 height 6
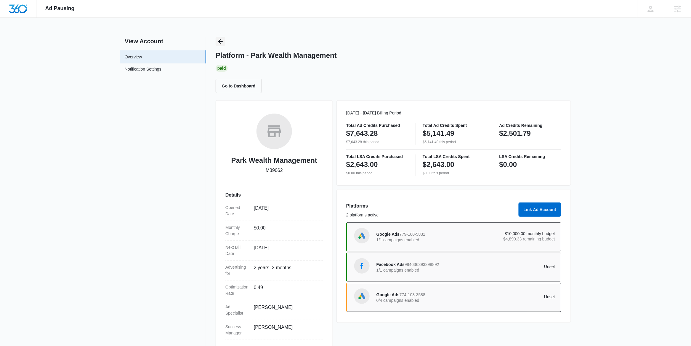
click at [219, 44] on icon "Back" at bounding box center [220, 41] width 7 height 7
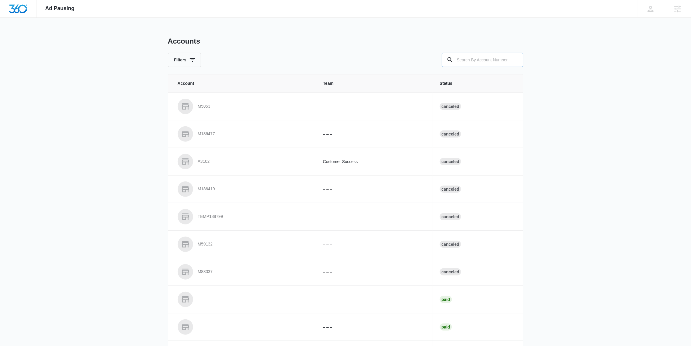
click at [468, 58] on input "text" at bounding box center [482, 60] width 81 height 14
paste input "M182234"
type input "M182234"
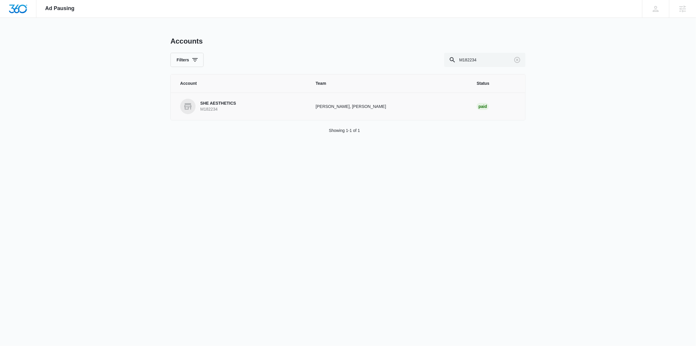
click at [227, 105] on p "SHE AESTHETICS" at bounding box center [218, 103] width 36 height 6
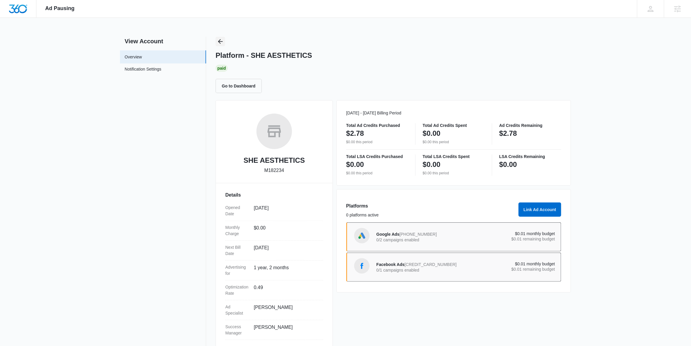
click at [223, 41] on icon "Back" at bounding box center [220, 41] width 7 height 7
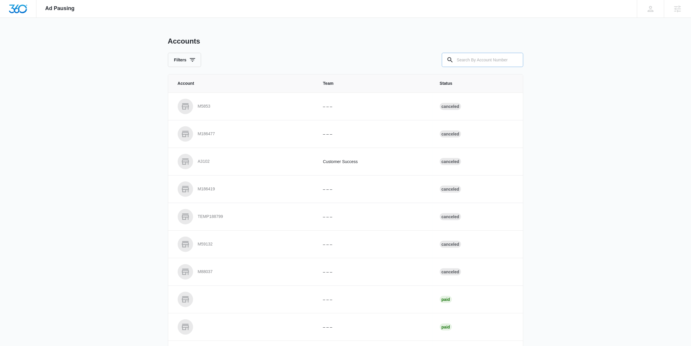
click at [475, 61] on input "text" at bounding box center [482, 60] width 81 height 14
paste input "M16761"
type input "M16761"
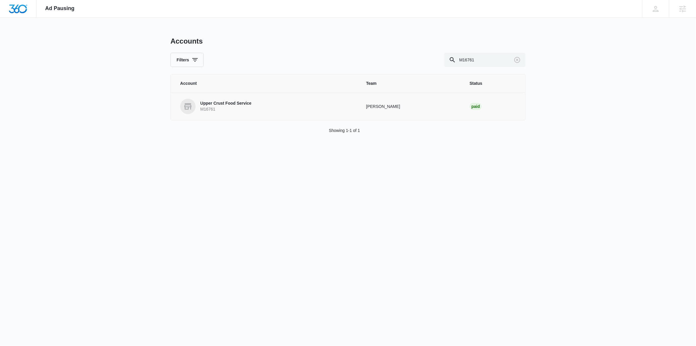
click at [207, 104] on p "Upper Crust Food Service" at bounding box center [225, 103] width 51 height 6
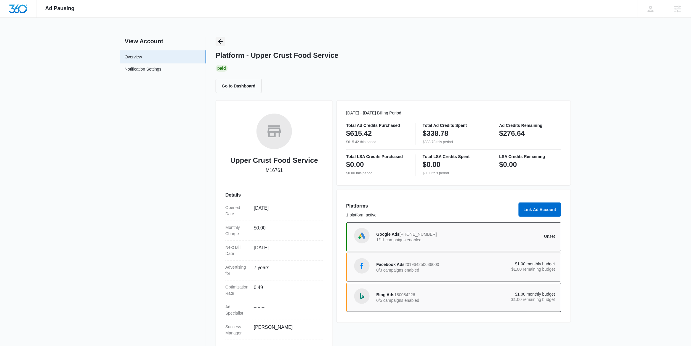
click at [221, 41] on icon "Back" at bounding box center [220, 41] width 5 height 5
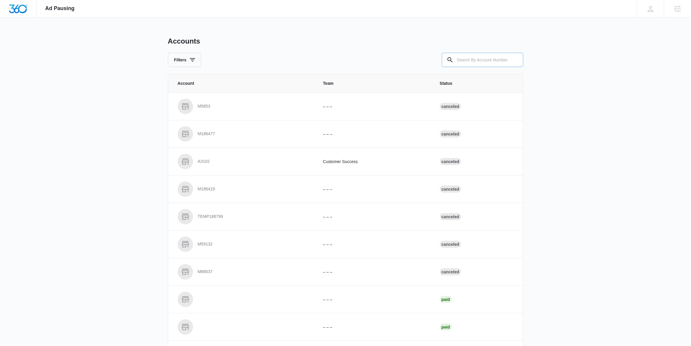
click at [501, 64] on input "text" at bounding box center [482, 60] width 81 height 14
paste input "M336455"
type input "M336455"
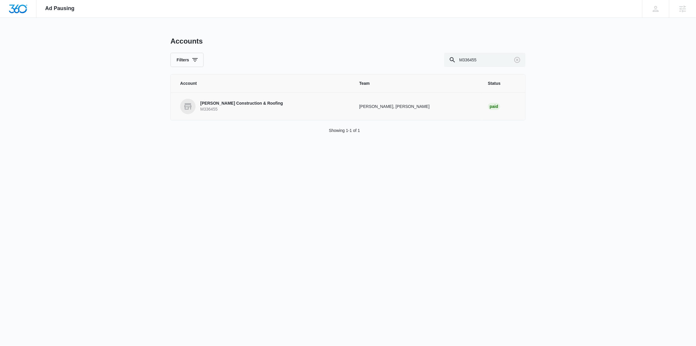
click at [245, 105] on p "Truitt Construction & Roofing" at bounding box center [241, 103] width 83 height 6
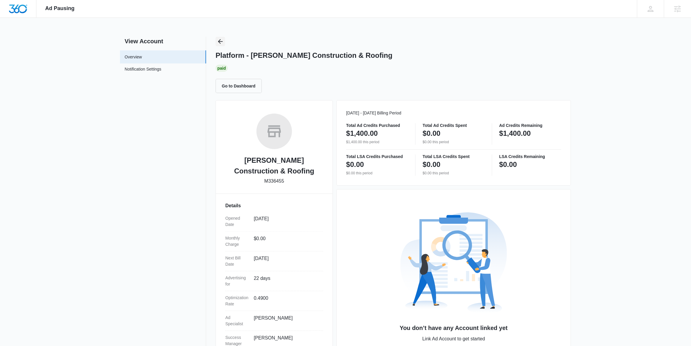
click at [219, 40] on icon "Back" at bounding box center [220, 41] width 7 height 7
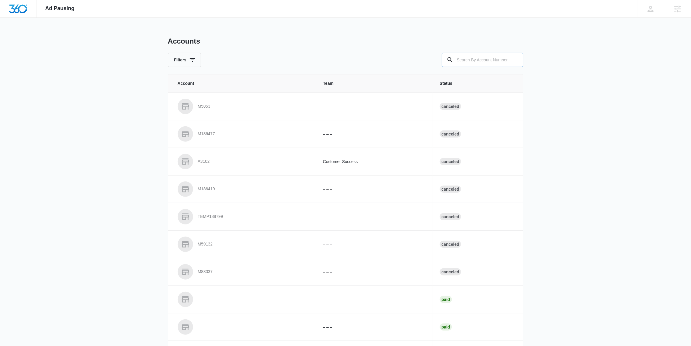
click at [464, 58] on input "text" at bounding box center [482, 60] width 81 height 14
paste input "M10524"
type input "M10524"
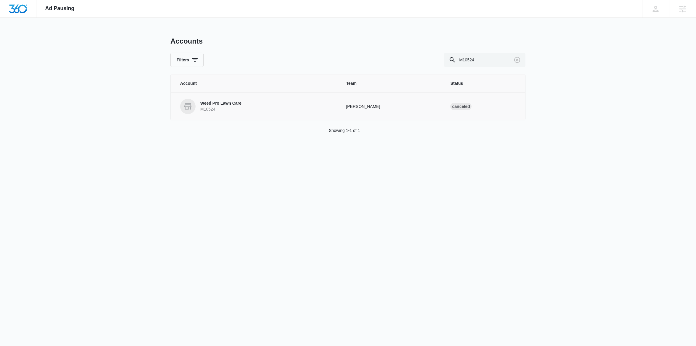
click at [208, 104] on p "Weed Pro Lawn Care" at bounding box center [220, 103] width 41 height 6
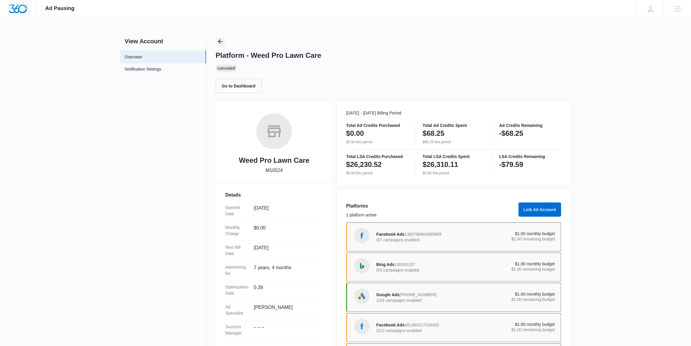
click at [220, 42] on icon "Back" at bounding box center [220, 41] width 7 height 7
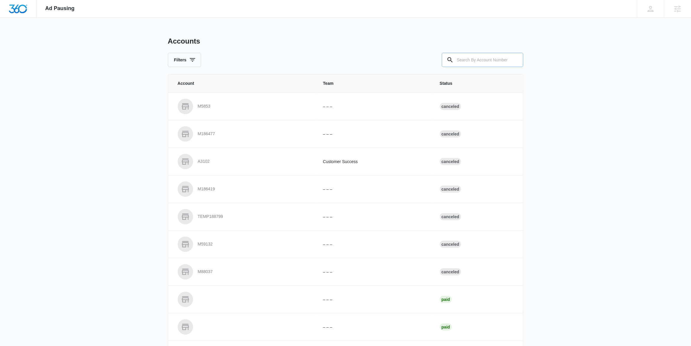
click at [463, 61] on input "text" at bounding box center [482, 60] width 81 height 14
paste input "M332189"
type input "M332189"
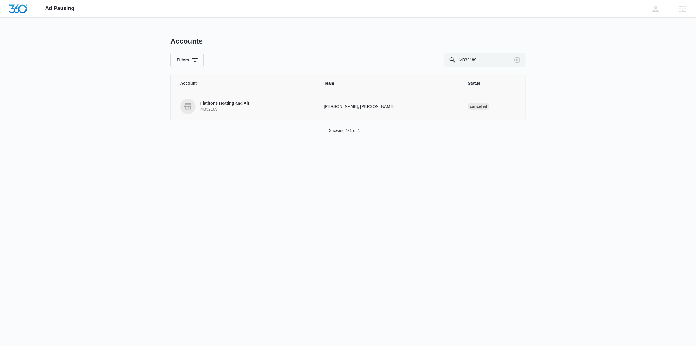
click at [262, 97] on td "Flatirons Heating and Air M332189" at bounding box center [244, 106] width 146 height 28
click at [216, 102] on p "Flatirons Heating and Air" at bounding box center [224, 103] width 49 height 6
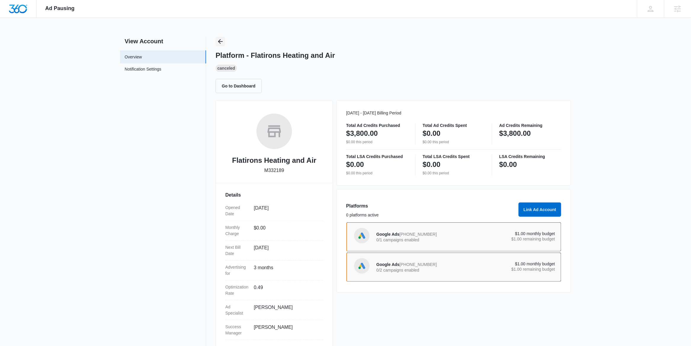
click at [219, 39] on icon "Back" at bounding box center [220, 41] width 7 height 7
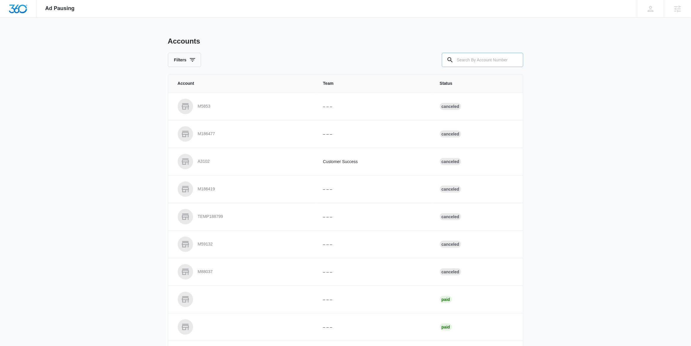
click at [474, 56] on input "text" at bounding box center [482, 60] width 81 height 14
paste input "M328557"
type input "M328557"
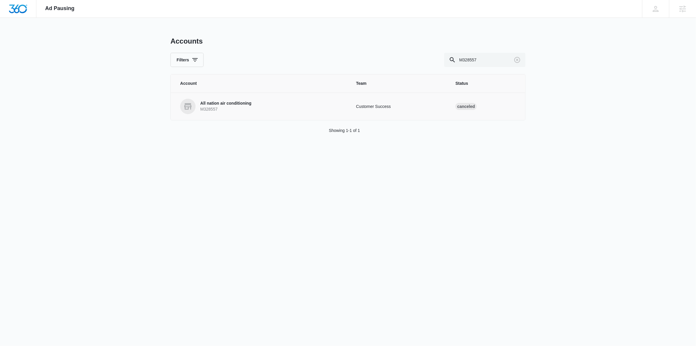
click at [250, 112] on link "All nation air conditioning M328557" at bounding box center [261, 106] width 162 height 15
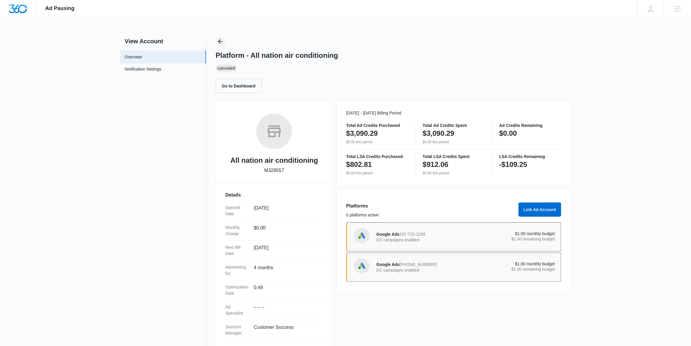
click at [217, 43] on icon "Back" at bounding box center [220, 41] width 7 height 7
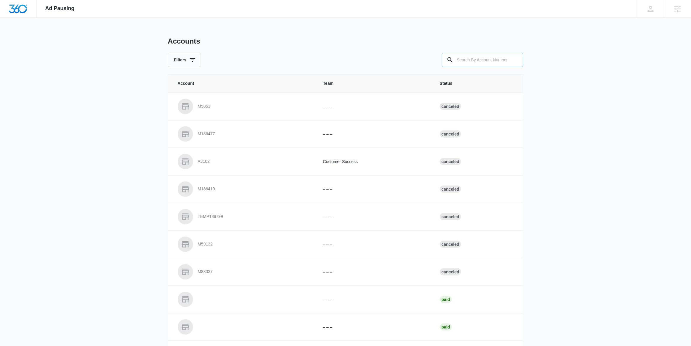
click at [471, 57] on input "text" at bounding box center [482, 60] width 81 height 14
paste input "M177545"
type input "M177545"
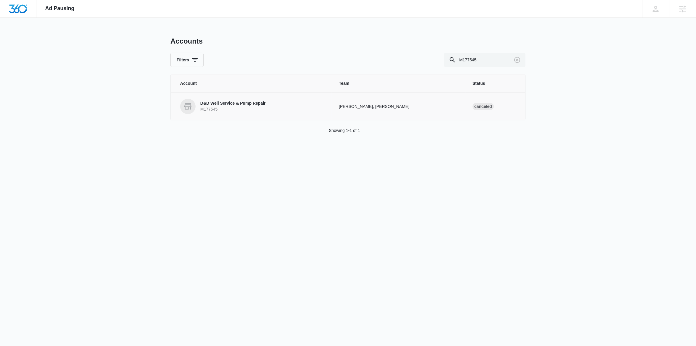
click at [208, 106] on p "D&D Well Service & Pump Repair" at bounding box center [232, 103] width 65 height 6
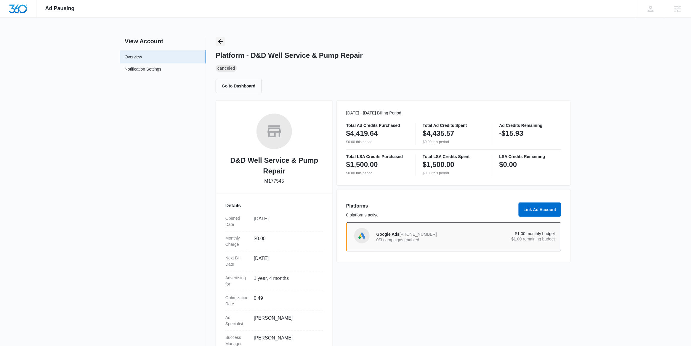
click at [218, 41] on icon "Back" at bounding box center [220, 41] width 7 height 7
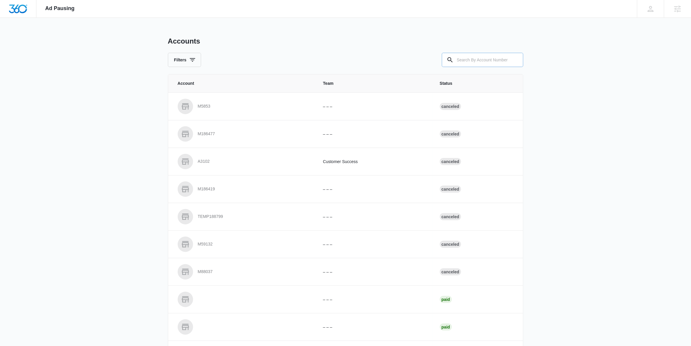
click at [478, 57] on input "text" at bounding box center [482, 60] width 81 height 14
paste input "M314911"
type input "M314911"
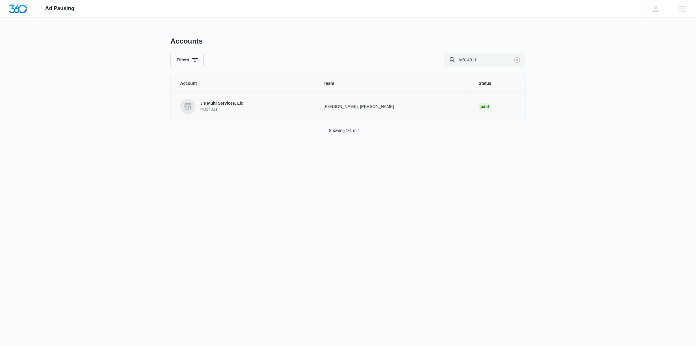
click at [211, 103] on p "J's Multi Services, Llc" at bounding box center [221, 103] width 43 height 6
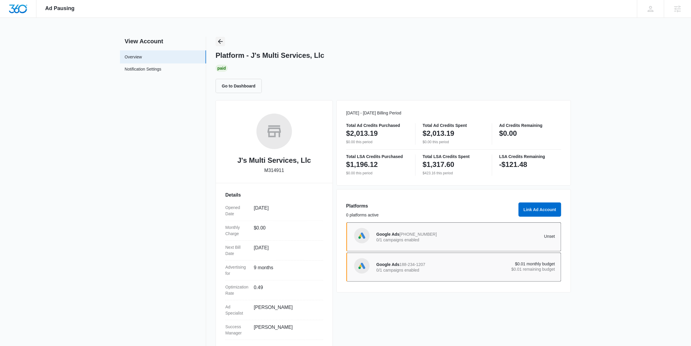
click at [219, 38] on icon "Back" at bounding box center [220, 41] width 7 height 7
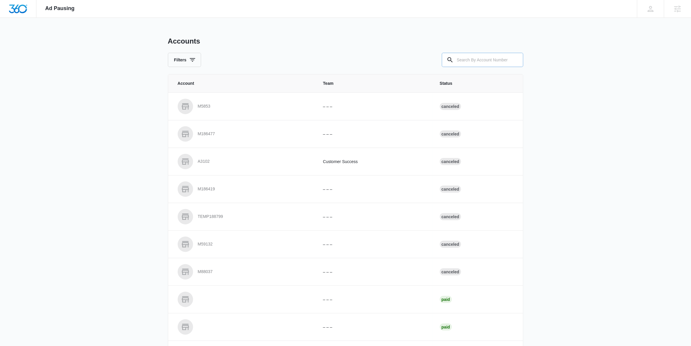
click at [473, 55] on input "text" at bounding box center [482, 60] width 81 height 14
paste input "M326612"
type input "M326612"
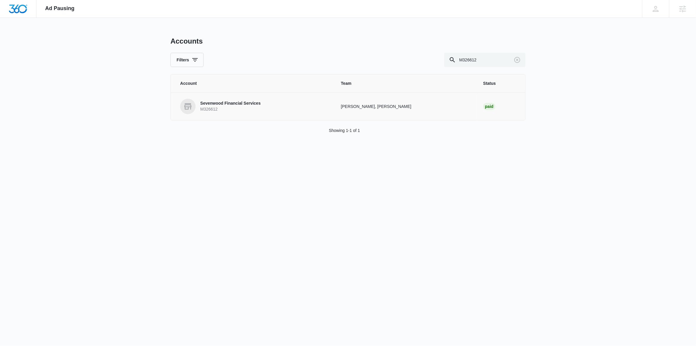
click at [249, 105] on p "Sevenwood Financial Services" at bounding box center [230, 103] width 60 height 6
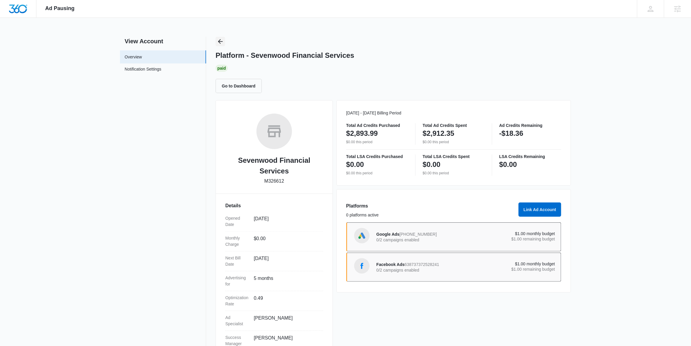
click at [218, 41] on icon "Back" at bounding box center [220, 41] width 7 height 7
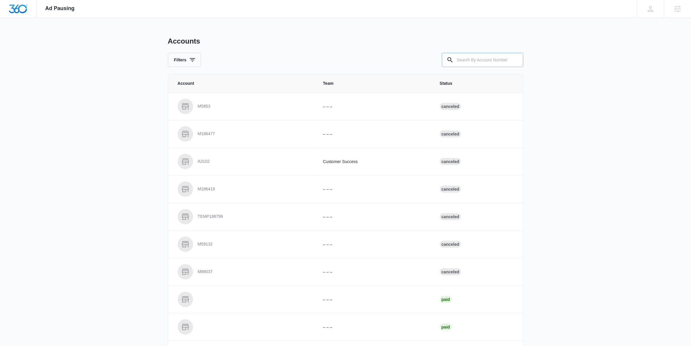
click at [472, 62] on input "text" at bounding box center [482, 60] width 81 height 14
paste input "M332864"
type input "M332864"
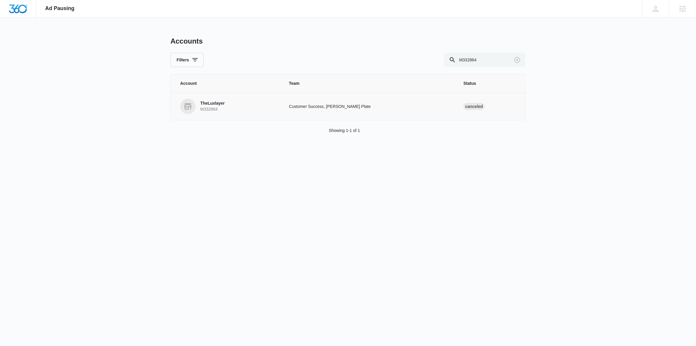
click at [221, 108] on p "M332864" at bounding box center [212, 109] width 24 height 6
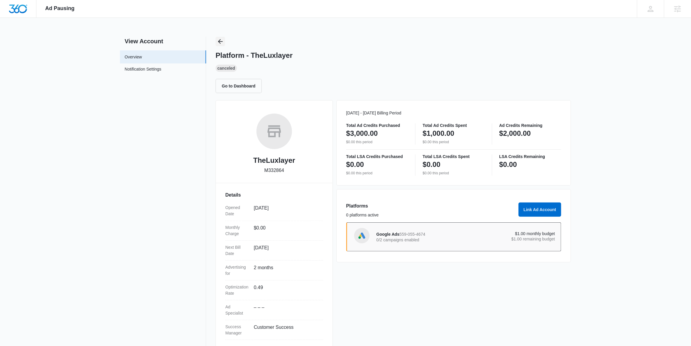
click at [219, 38] on icon "Back" at bounding box center [220, 41] width 7 height 7
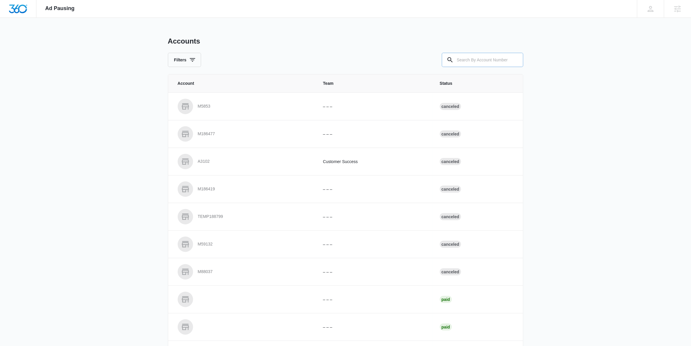
click at [466, 60] on input "text" at bounding box center [482, 60] width 81 height 14
paste input "M173073"
type input "M173073"
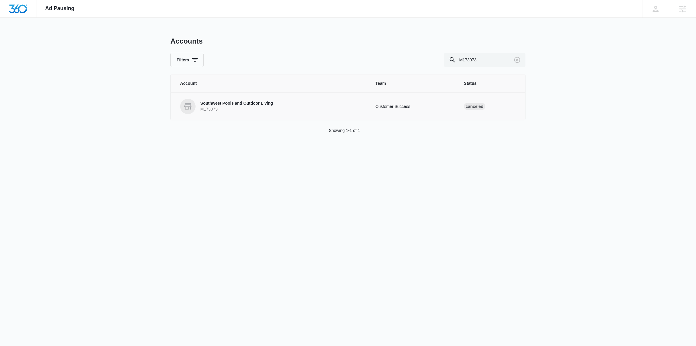
click at [242, 106] on p "Southwest Pools and Outdoor Living" at bounding box center [236, 103] width 73 height 6
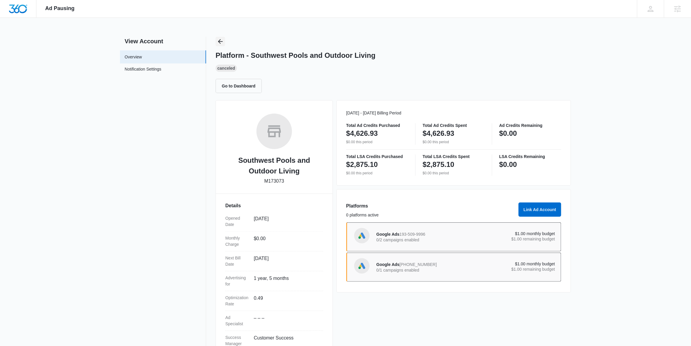
click at [218, 41] on icon "Back" at bounding box center [220, 41] width 7 height 7
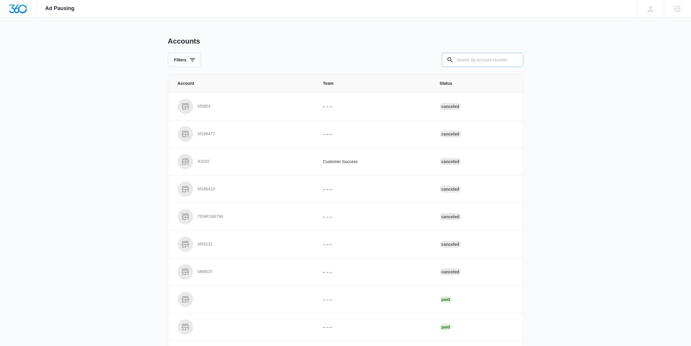
click at [482, 60] on input "text" at bounding box center [482, 60] width 81 height 14
paste input "M321071"
type input "M321071"
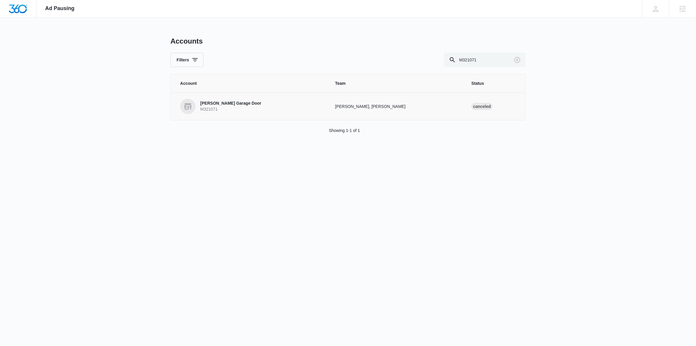
click at [221, 103] on p "Cassle Garage Door" at bounding box center [230, 103] width 61 height 6
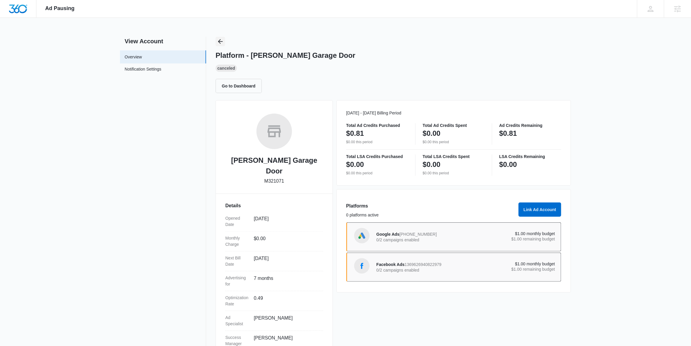
click at [221, 43] on icon "Back" at bounding box center [220, 41] width 7 height 7
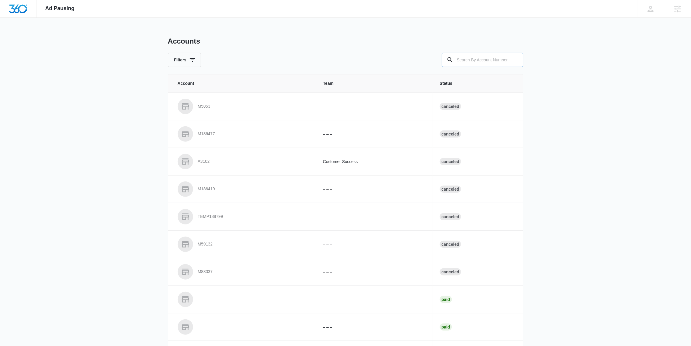
paste input "M322943"
type input "M322943"
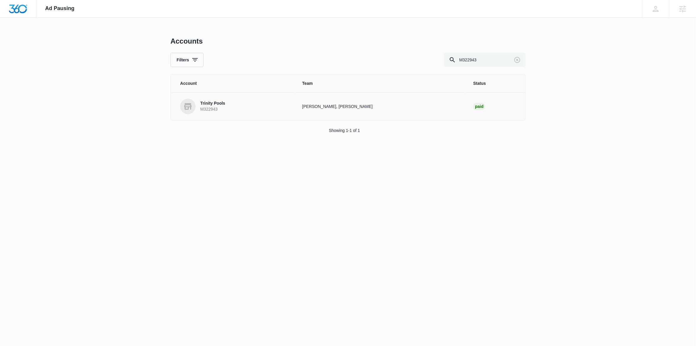
click at [212, 107] on p "M322943" at bounding box center [212, 109] width 25 height 6
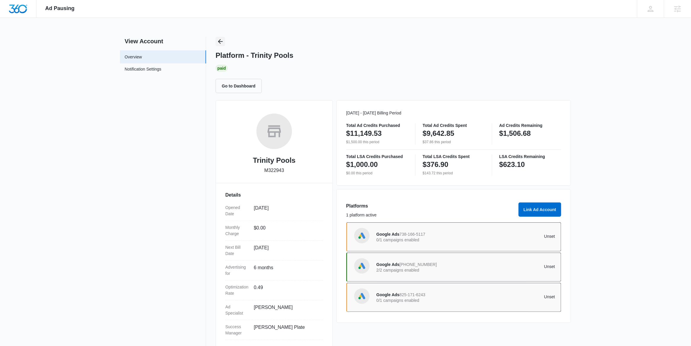
click at [217, 38] on icon "Back" at bounding box center [220, 41] width 7 height 7
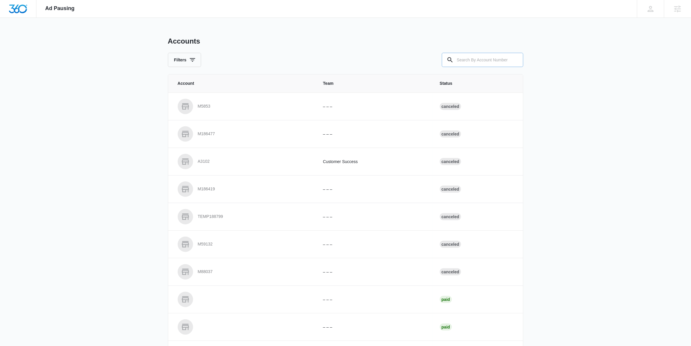
click at [477, 65] on input "text" at bounding box center [482, 60] width 81 height 14
paste input "M47001"
type input "M47001"
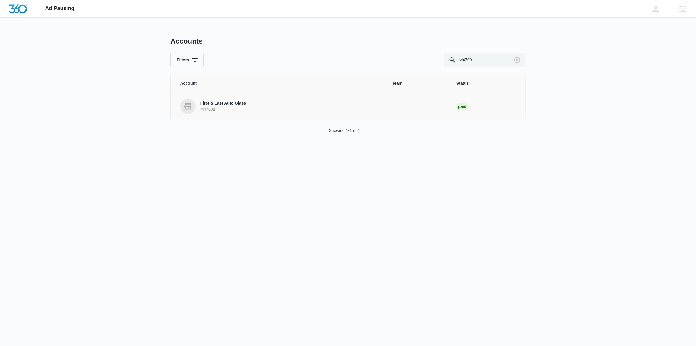
click at [226, 105] on p "First & Last Auto Glass" at bounding box center [223, 103] width 46 height 6
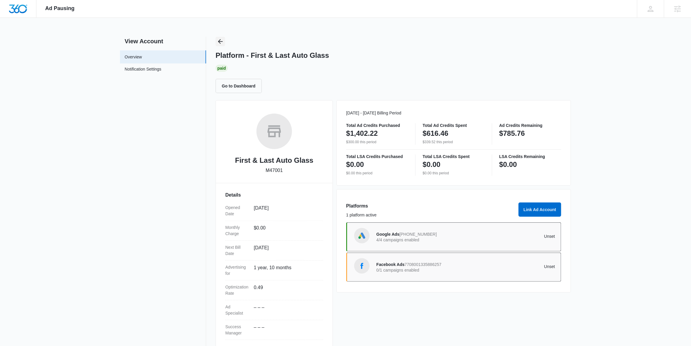
click at [225, 42] on button "Back" at bounding box center [220, 41] width 9 height 9
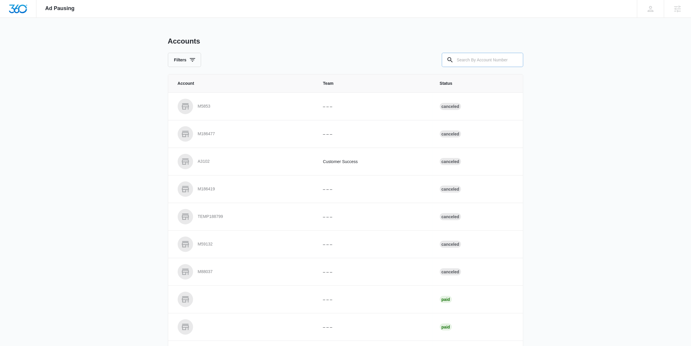
click at [471, 60] on input "text" at bounding box center [482, 60] width 81 height 14
paste input "M334382"
type input "M334382"
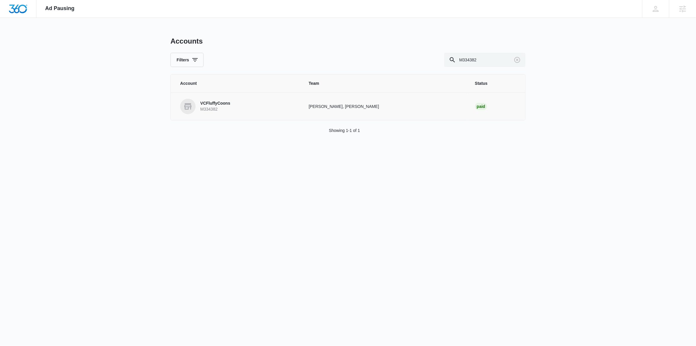
click at [214, 108] on p "M334382" at bounding box center [215, 109] width 30 height 6
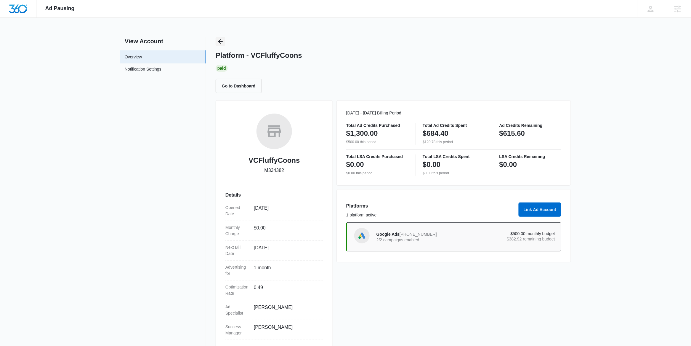
click at [219, 40] on icon "Back" at bounding box center [220, 41] width 7 height 7
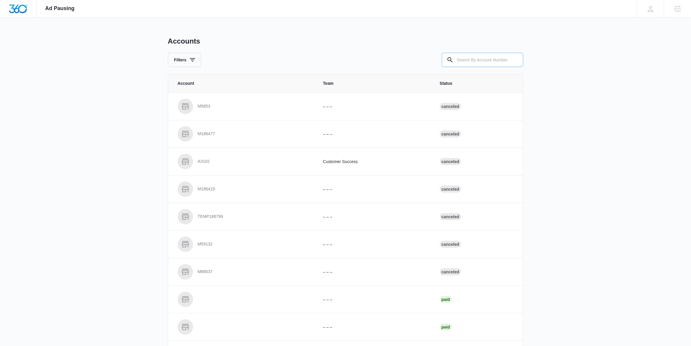
click at [471, 62] on input "text" at bounding box center [482, 60] width 81 height 14
paste input "M332021"
type input "M332021"
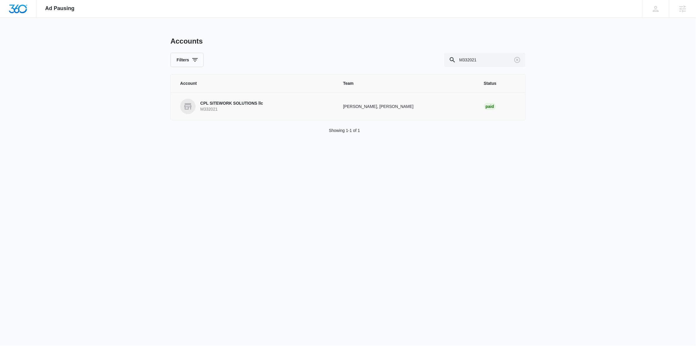
click at [226, 104] on p "CPL SITEWORK SOLUTIONS llc" at bounding box center [231, 103] width 63 height 6
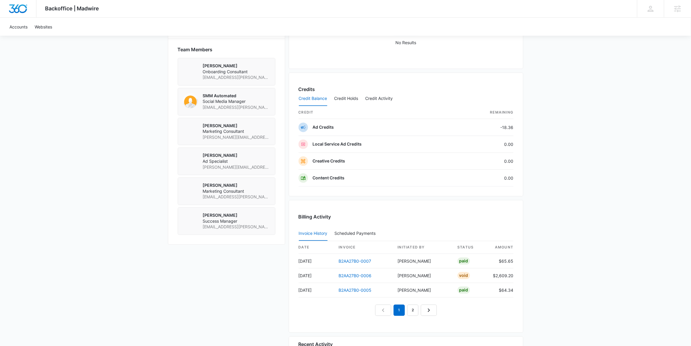
scroll to position [491, 0]
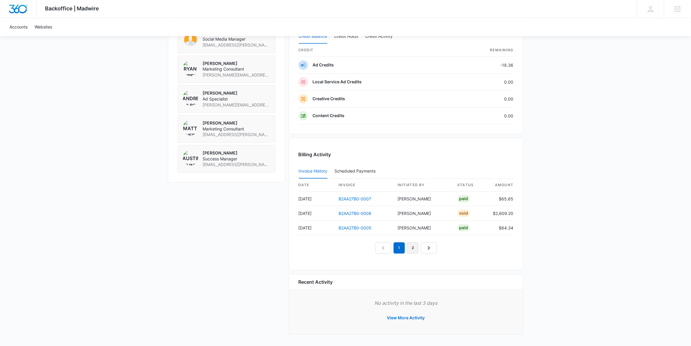
click at [413, 248] on link "2" at bounding box center [412, 247] width 11 height 11
click at [394, 249] on link "1" at bounding box center [392, 247] width 11 height 11
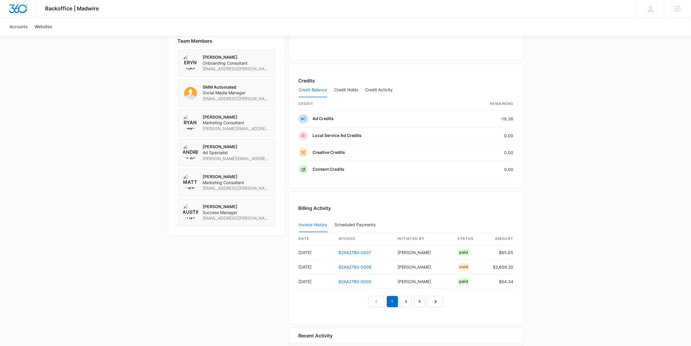
scroll to position [435, 0]
click at [363, 268] on link "B2AA27B0-0006" at bounding box center [355, 267] width 33 height 5
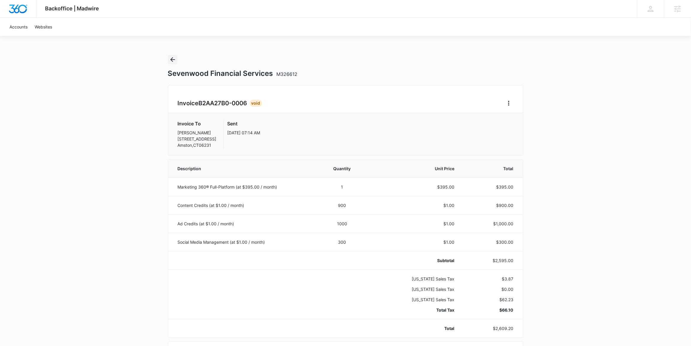
click at [173, 62] on icon "Back" at bounding box center [172, 59] width 7 height 7
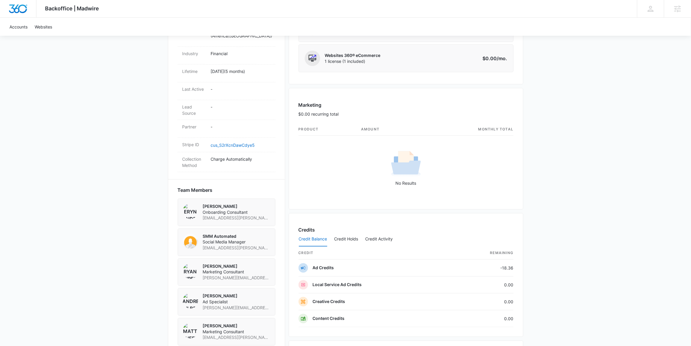
scroll to position [320, 0]
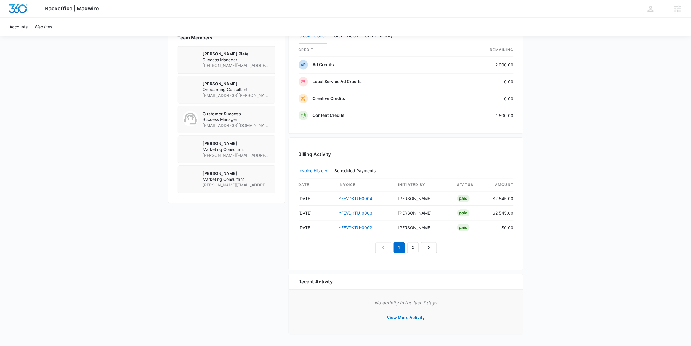
scroll to position [430, 0]
click at [361, 198] on link "YFEVDKTU-0004" at bounding box center [356, 198] width 34 height 5
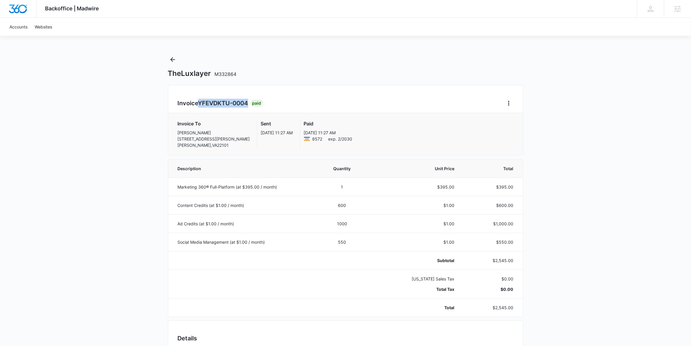
drag, startPoint x: 200, startPoint y: 103, endPoint x: 249, endPoint y: 103, distance: 49.4
click at [248, 103] on span "YFEVDKTU-0004" at bounding box center [223, 102] width 50 height 7
copy span "YFEVDKTU-0004"
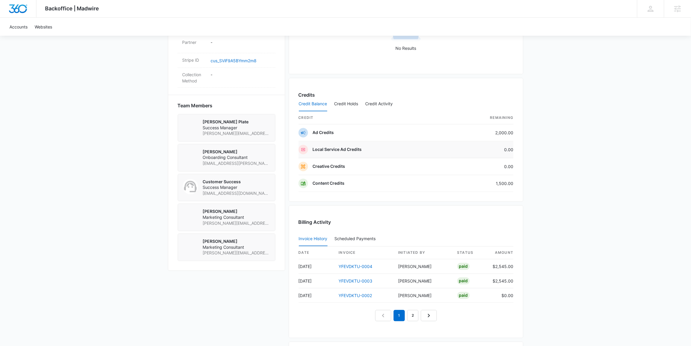
scroll to position [394, 0]
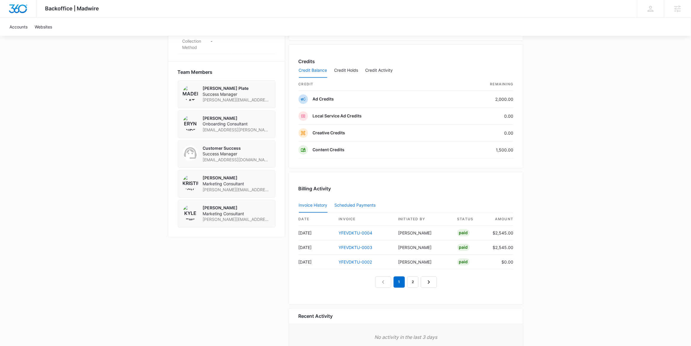
click at [361, 207] on div "Scheduled Payments 0" at bounding box center [357, 205] width 44 height 4
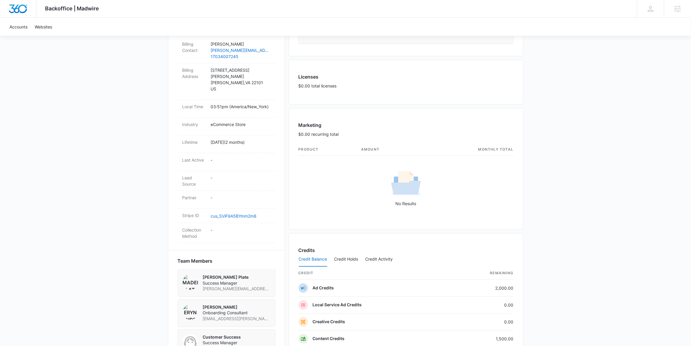
scroll to position [364, 0]
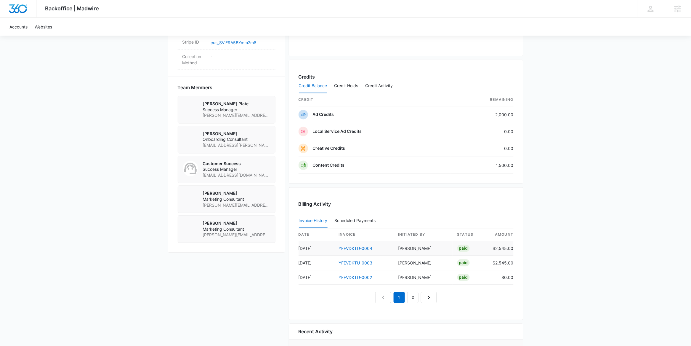
scroll to position [430, 0]
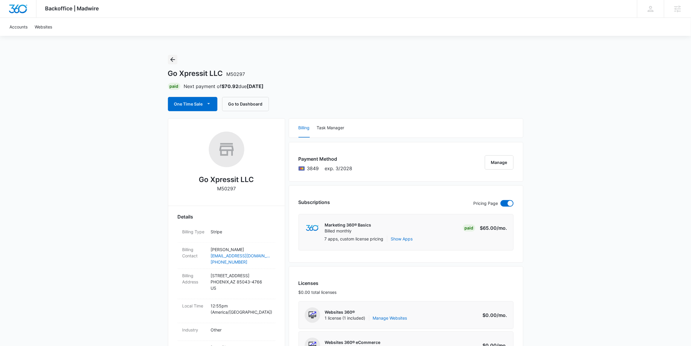
click at [171, 61] on icon "Back" at bounding box center [172, 59] width 7 height 7
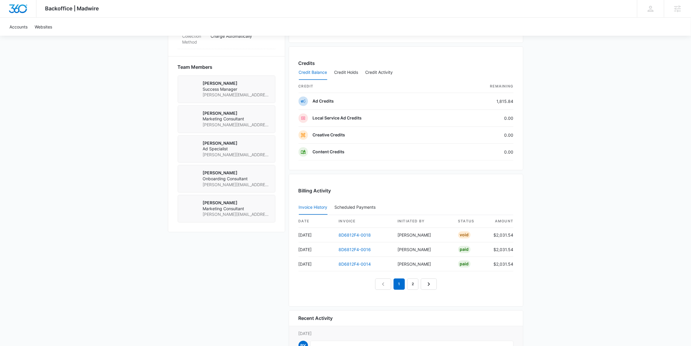
scroll to position [481, 0]
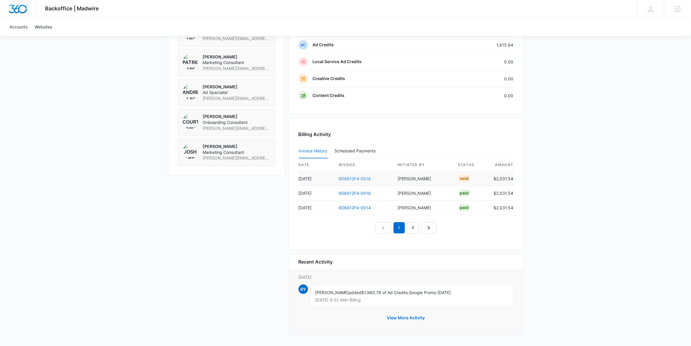
click at [358, 177] on link "8D6812F4-0018" at bounding box center [355, 178] width 32 height 5
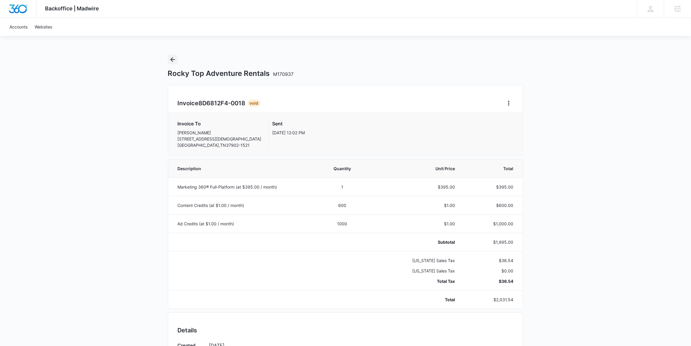
click at [175, 58] on icon "Back" at bounding box center [172, 59] width 7 height 7
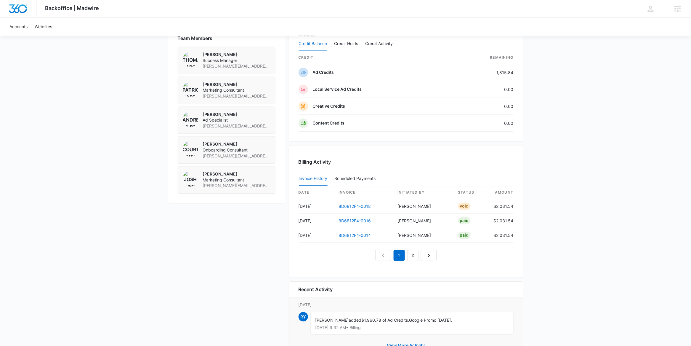
scroll to position [452, 0]
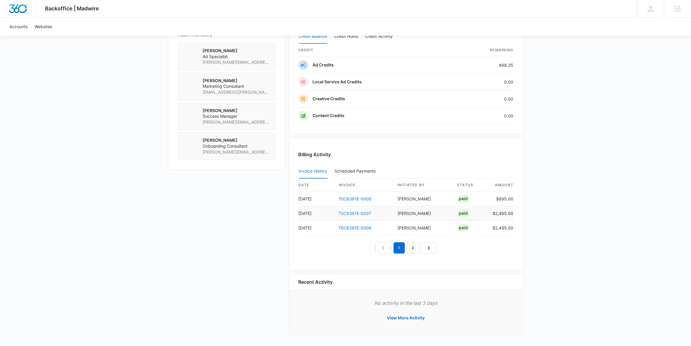
scroll to position [444, 0]
click at [358, 197] on link "70C6381E-0008" at bounding box center [355, 198] width 33 height 5
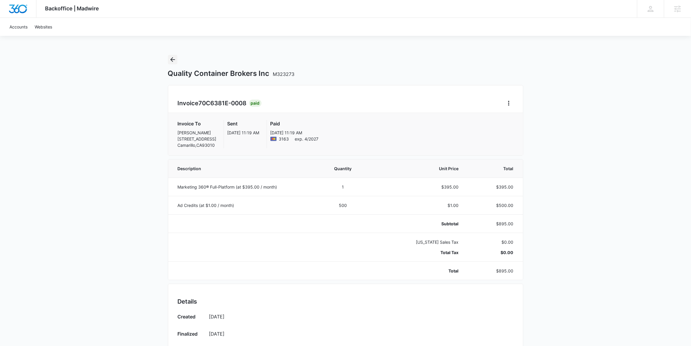
click at [174, 60] on icon "Back" at bounding box center [172, 59] width 5 height 5
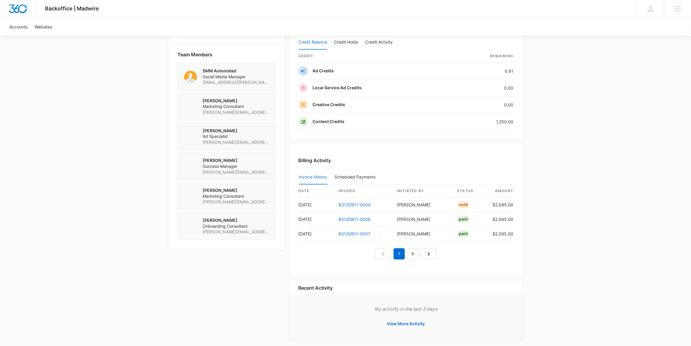
scroll to position [430, 0]
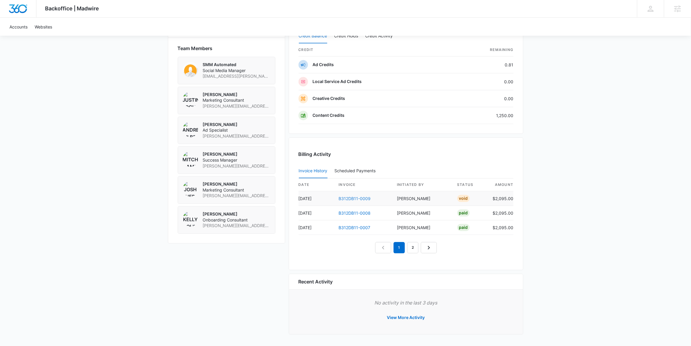
click at [353, 199] on link "B312DB11-0009" at bounding box center [355, 198] width 32 height 5
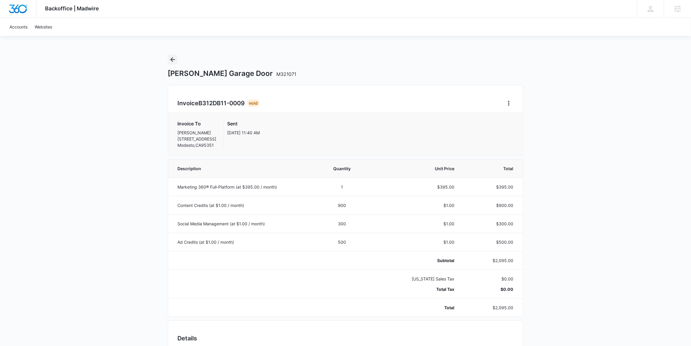
click at [173, 61] on icon "Back" at bounding box center [172, 59] width 7 height 7
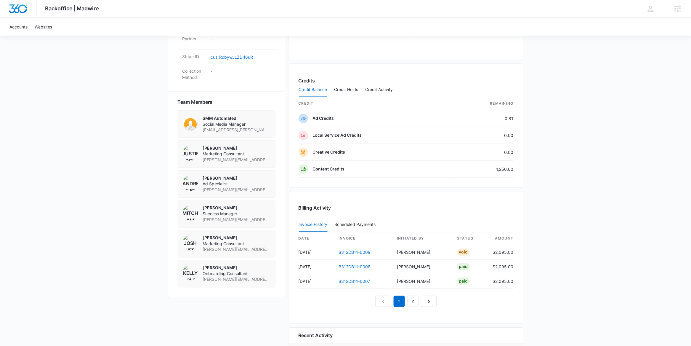
scroll to position [430, 0]
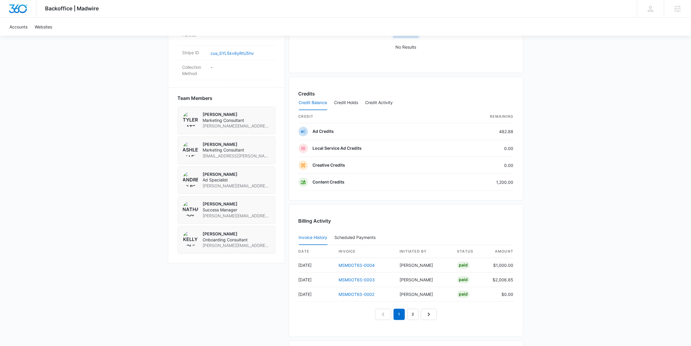
scroll to position [363, 0]
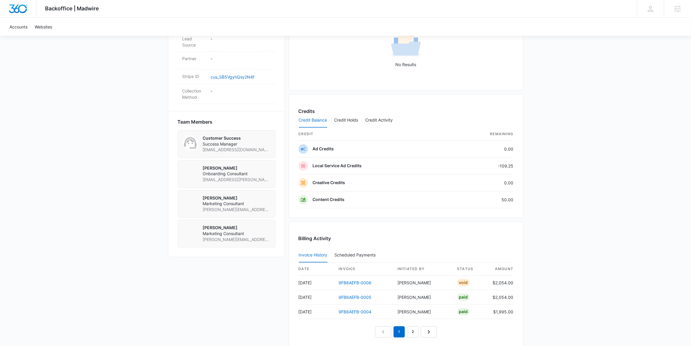
scroll to position [404, 0]
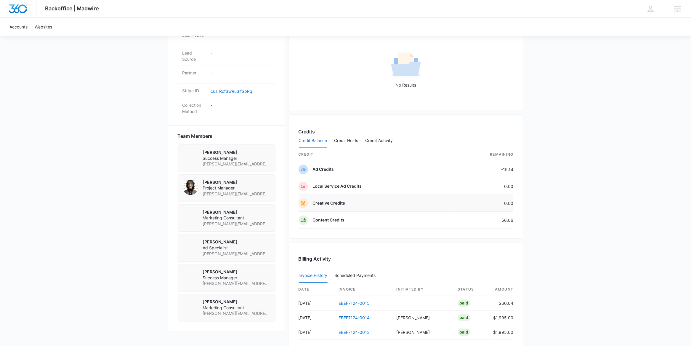
scroll to position [354, 0]
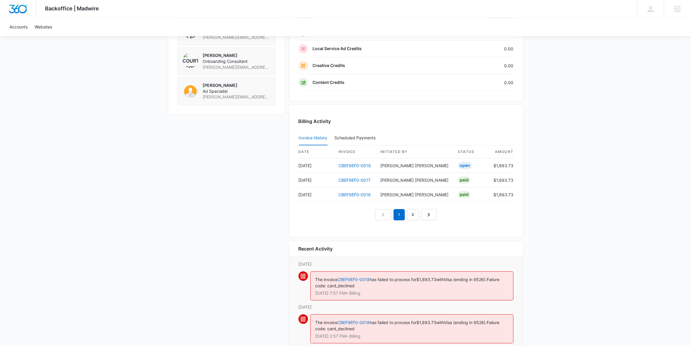
scroll to position [571, 0]
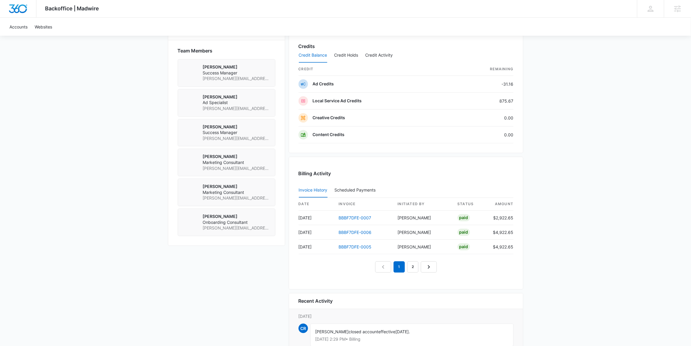
scroll to position [413, 0]
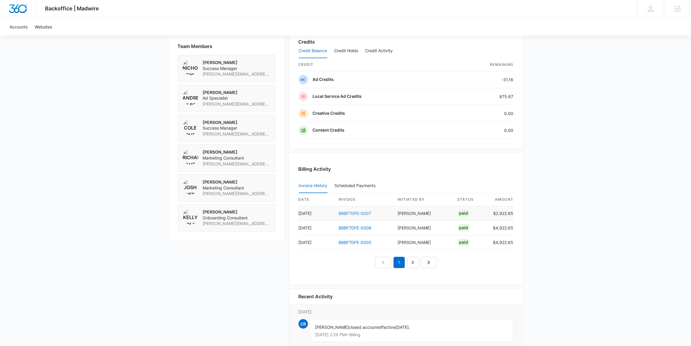
click at [365, 213] on link "BBBF7DFE-0007" at bounding box center [355, 213] width 33 height 5
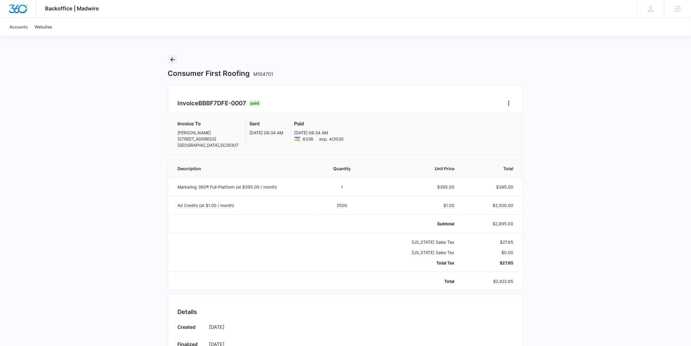
click at [172, 57] on icon "Back" at bounding box center [172, 59] width 5 height 5
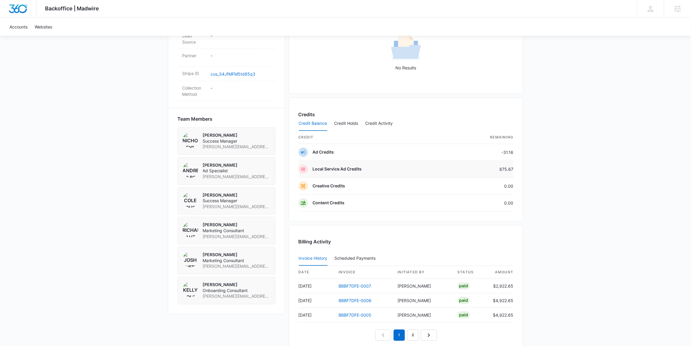
scroll to position [450, 0]
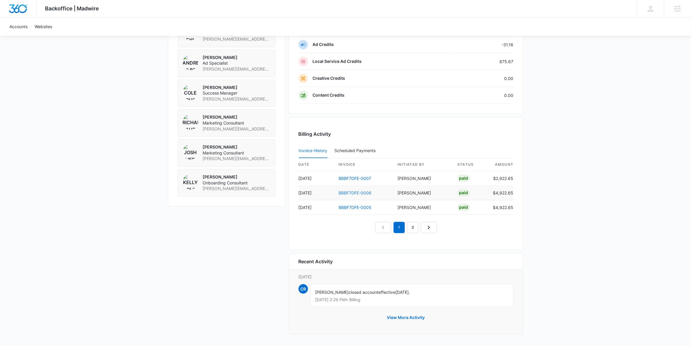
click at [352, 192] on link "BBBF7DFE-0006" at bounding box center [355, 192] width 33 height 5
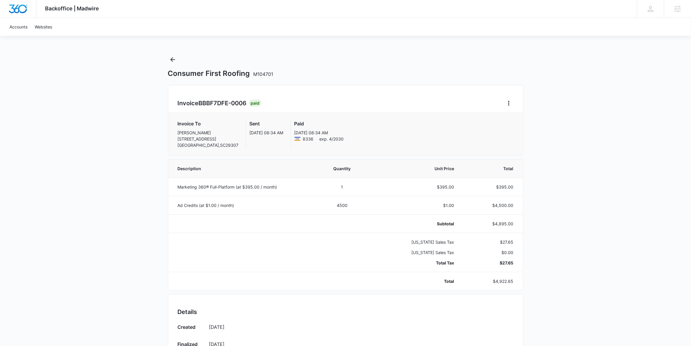
click at [177, 57] on div "Consumer First Roofing M104701" at bounding box center [345, 66] width 355 height 23
click at [173, 59] on icon "Back" at bounding box center [172, 59] width 7 height 7
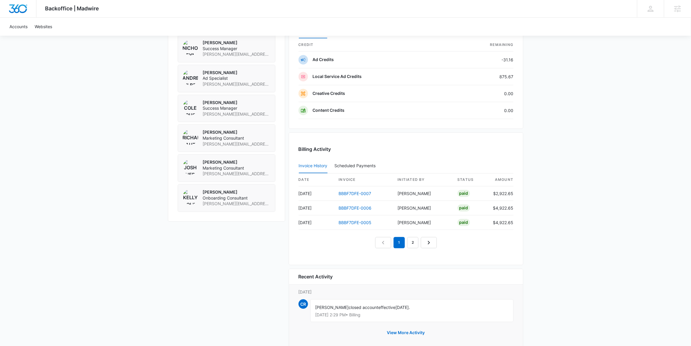
scroll to position [450, 0]
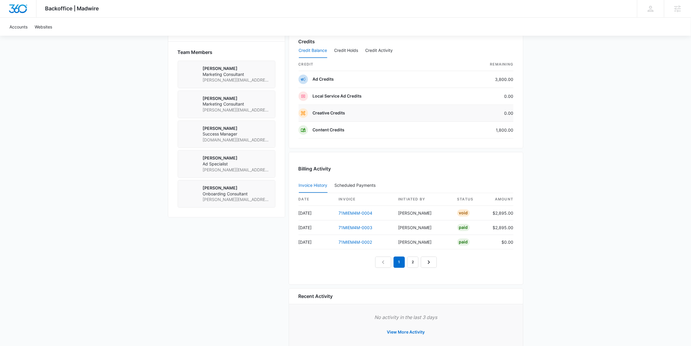
scroll to position [430, 0]
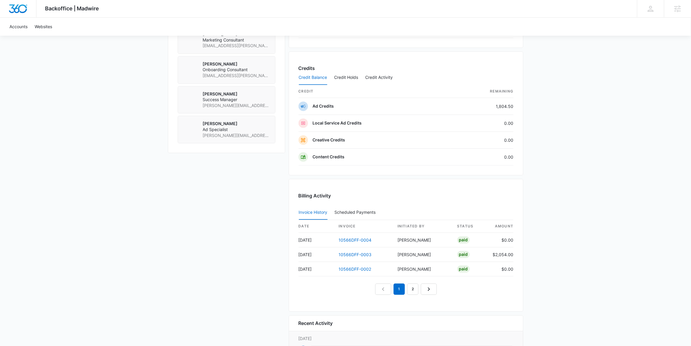
scroll to position [494, 0]
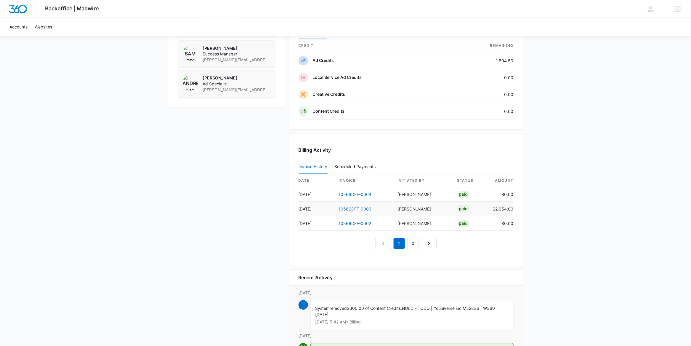
click at [356, 208] on link "10566DFF-0003" at bounding box center [355, 208] width 33 height 5
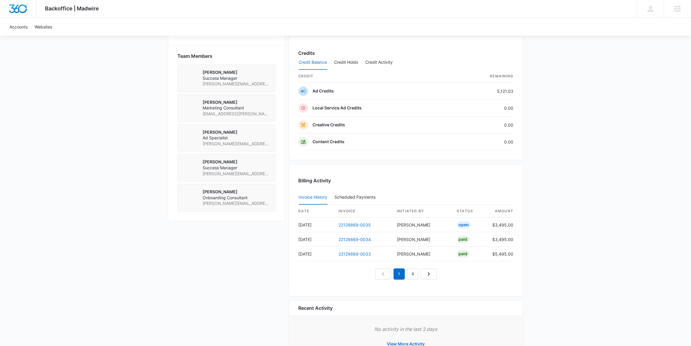
scroll to position [450, 0]
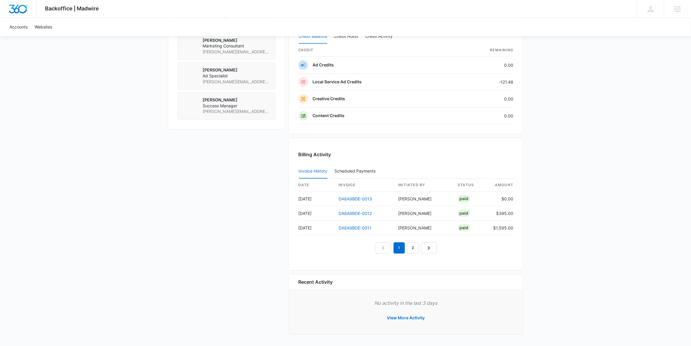
scroll to position [498, 0]
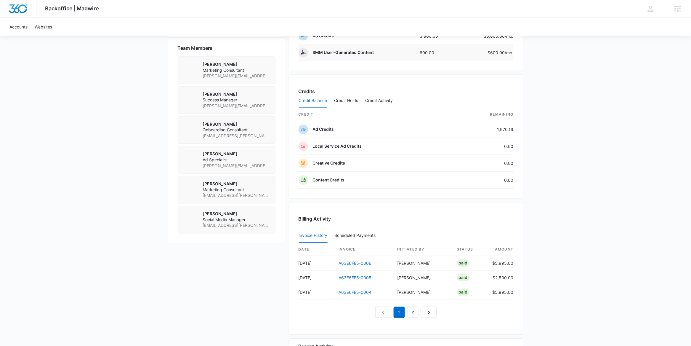
scroll to position [412, 0]
click at [363, 279] on link "A63E6FE5-0005" at bounding box center [355, 277] width 33 height 5
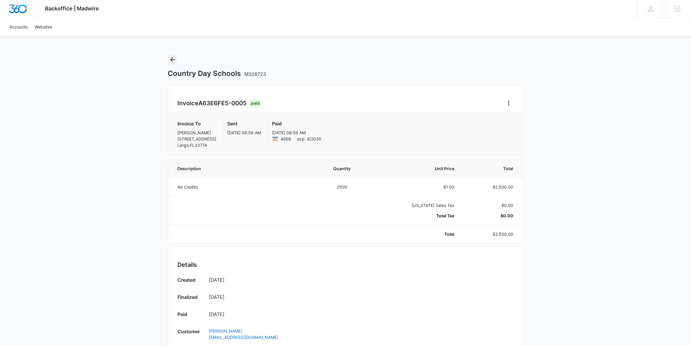
click at [170, 59] on icon "Back" at bounding box center [172, 59] width 7 height 7
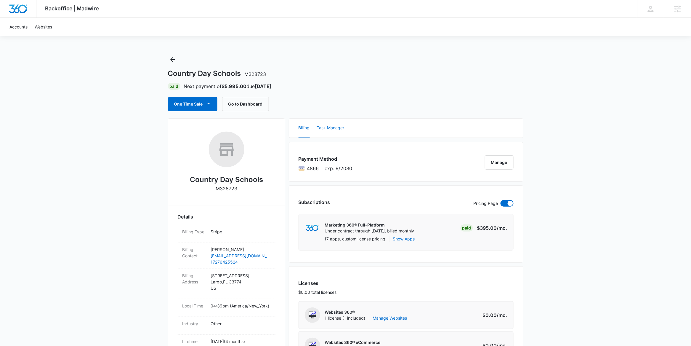
scroll to position [447, 0]
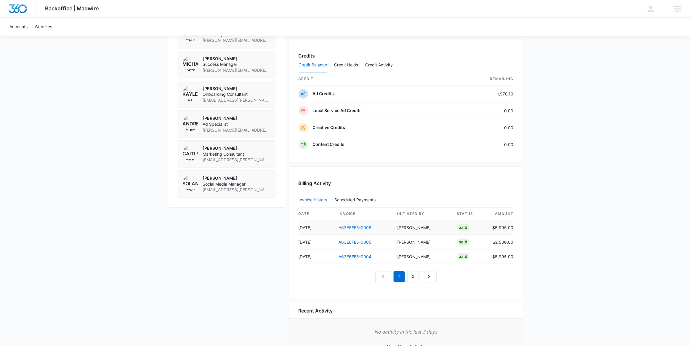
click at [355, 229] on link "A63E6FE5-0006" at bounding box center [355, 227] width 33 height 5
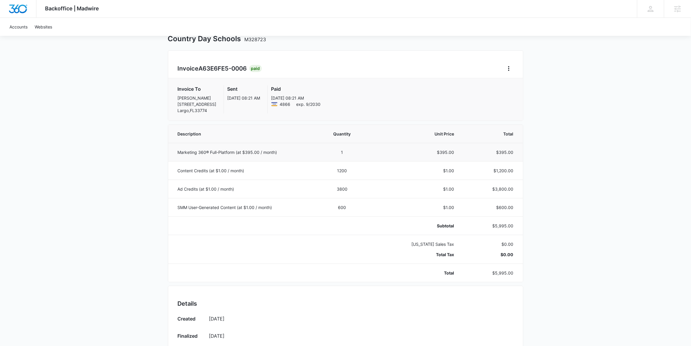
scroll to position [45, 0]
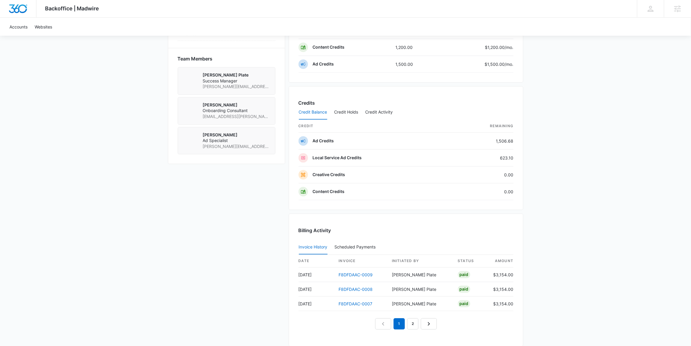
scroll to position [439, 0]
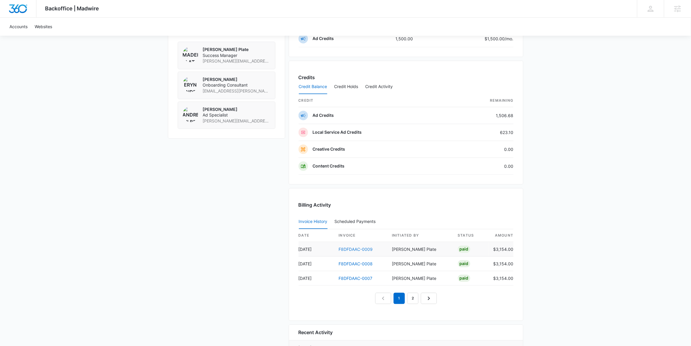
click at [363, 249] on link "F8DFDAAC-0009" at bounding box center [356, 249] width 34 height 5
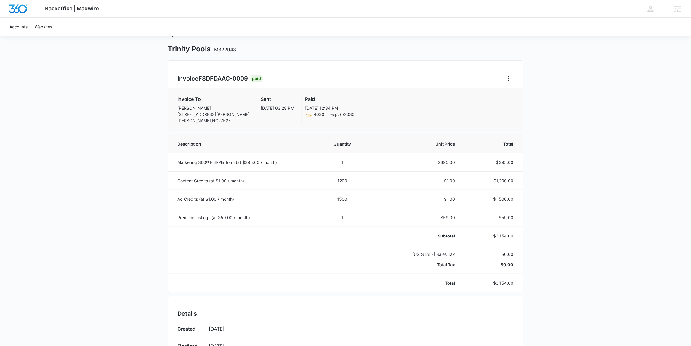
scroll to position [208, 0]
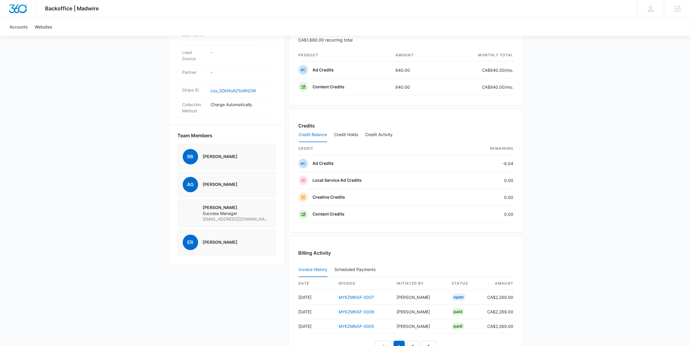
scroll to position [134, 0]
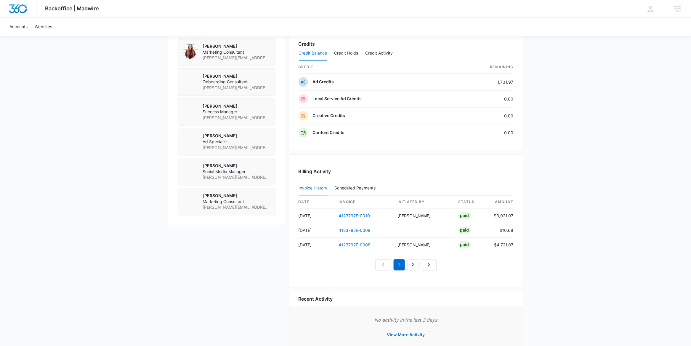
scroll to position [443, 0]
click at [356, 216] on link "4123792E-0010" at bounding box center [354, 214] width 31 height 5
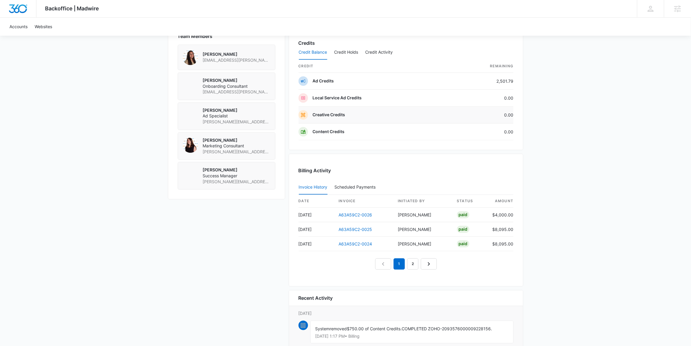
scroll to position [474, 0]
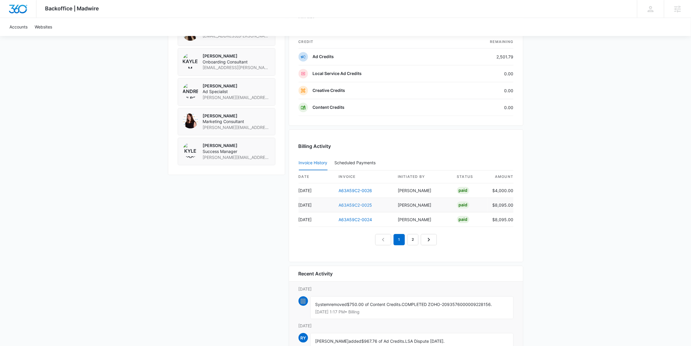
click at [360, 206] on link "A63A59C2-0025" at bounding box center [355, 204] width 33 height 5
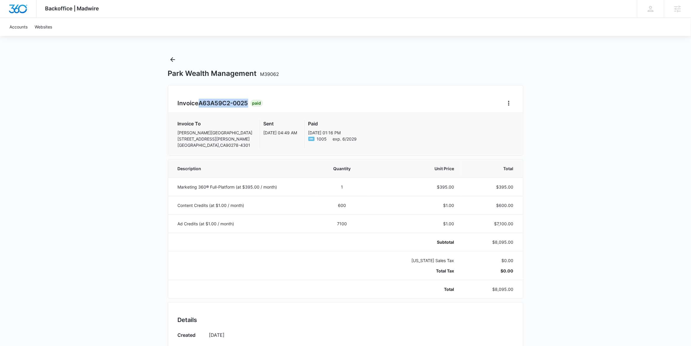
drag, startPoint x: 200, startPoint y: 104, endPoint x: 249, endPoint y: 105, distance: 49.2
click at [248, 105] on span "A63A59C2-0025" at bounding box center [223, 102] width 49 height 7
copy span "A63A59C2-0025"
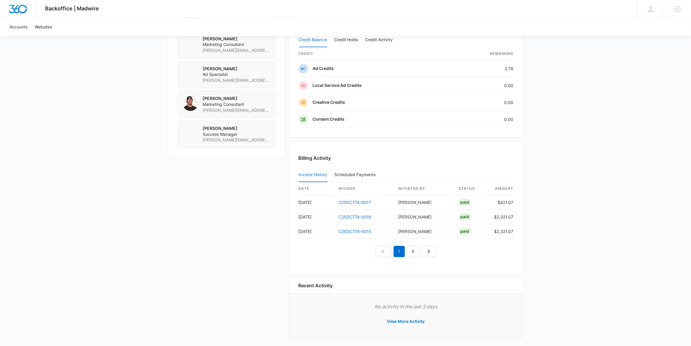
scroll to position [491, 0]
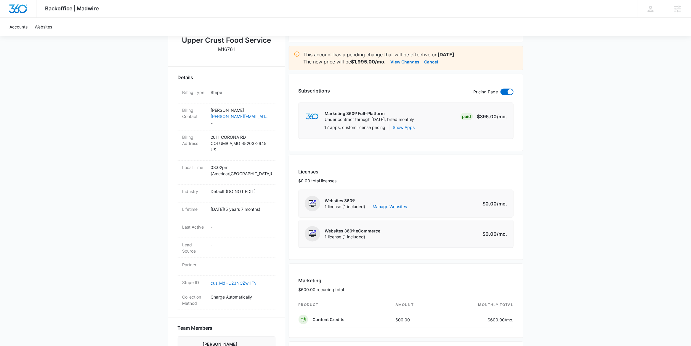
scroll to position [110, 0]
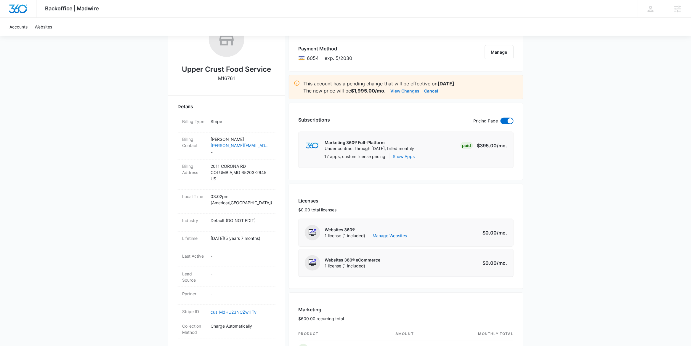
click at [399, 92] on button "View Changes" at bounding box center [405, 90] width 29 height 7
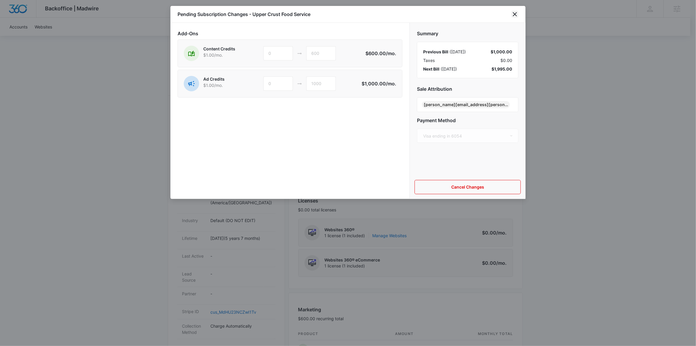
click at [515, 15] on icon "close" at bounding box center [515, 14] width 7 height 7
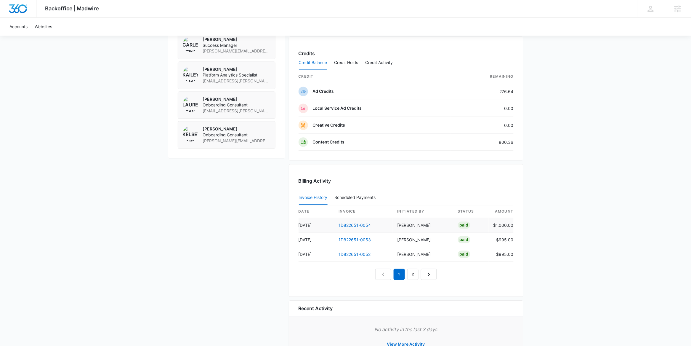
scroll to position [445, 0]
click at [356, 225] on link "1D822651-0054" at bounding box center [355, 223] width 32 height 5
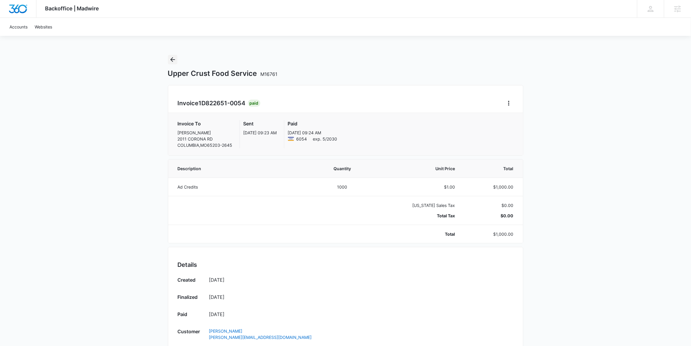
click at [172, 60] on icon "Back" at bounding box center [172, 59] width 7 height 7
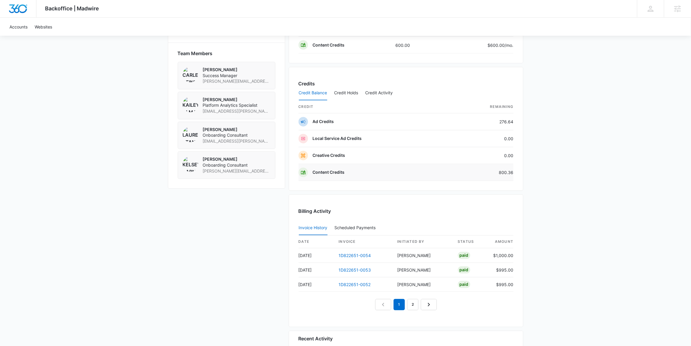
scroll to position [419, 0]
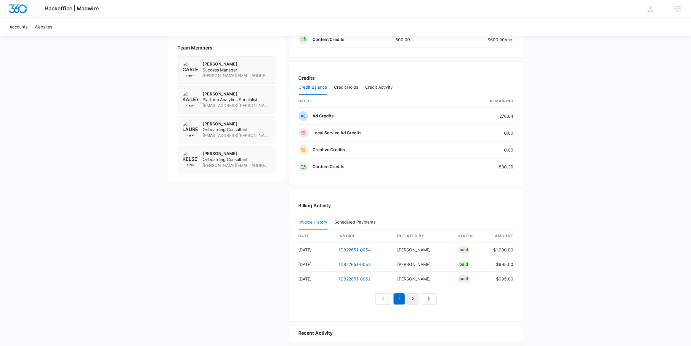
click at [416, 303] on link "2" at bounding box center [412, 298] width 11 height 11
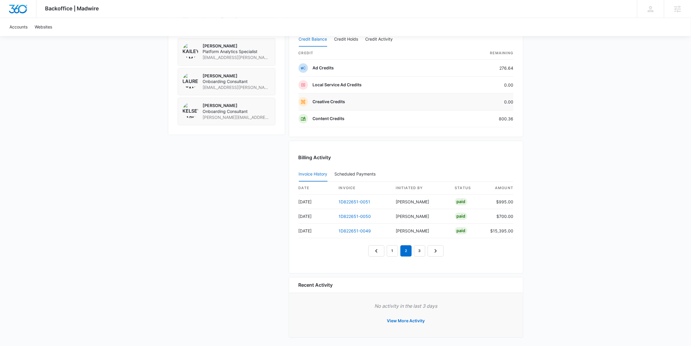
scroll to position [472, 0]
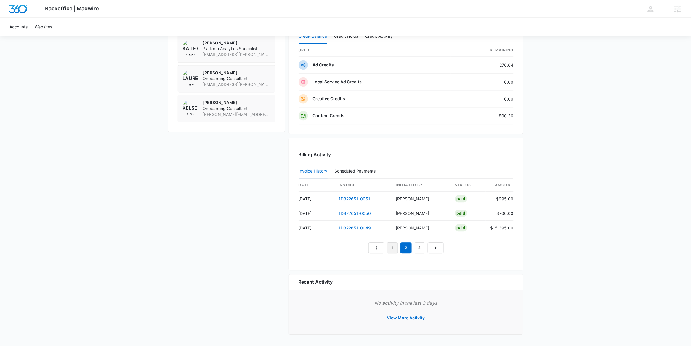
click at [391, 247] on link "1" at bounding box center [392, 247] width 11 height 11
click at [366, 214] on link "1D822651-0053" at bounding box center [355, 213] width 32 height 5
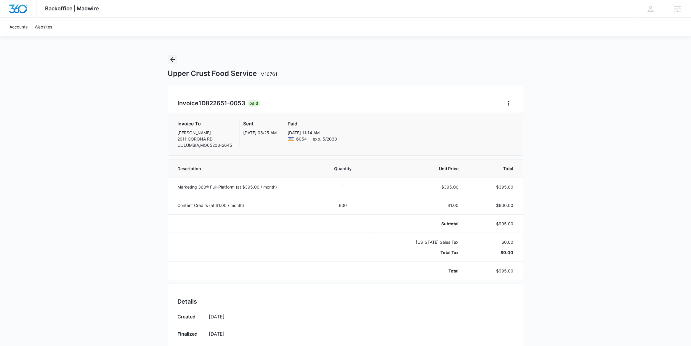
click at [174, 58] on icon "Back" at bounding box center [172, 59] width 7 height 7
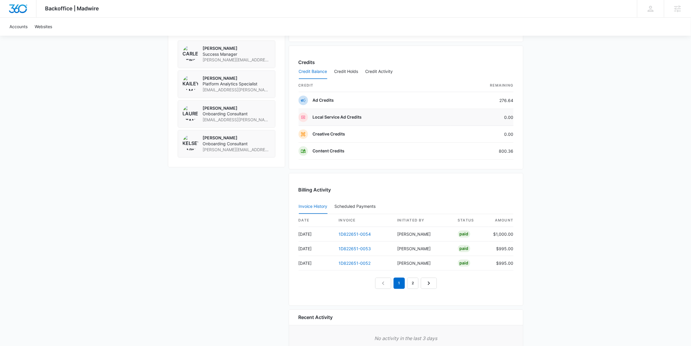
scroll to position [472, 0]
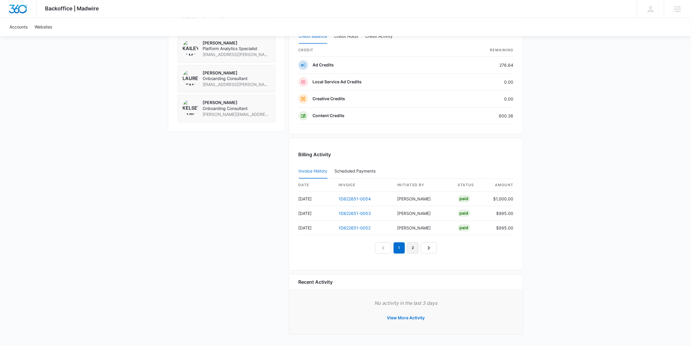
click at [414, 249] on link "2" at bounding box center [412, 247] width 11 height 11
click at [393, 248] on link "1" at bounding box center [392, 247] width 11 height 11
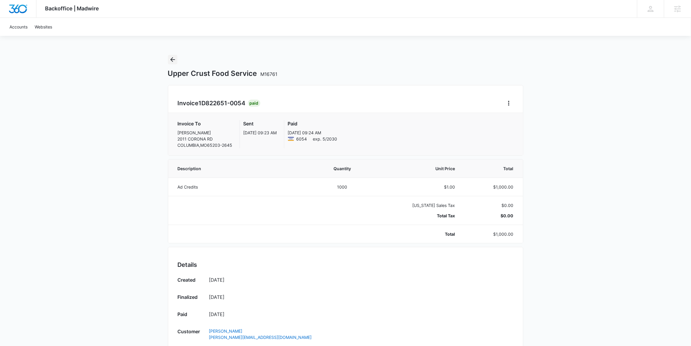
click at [172, 60] on icon "Back" at bounding box center [172, 59] width 7 height 7
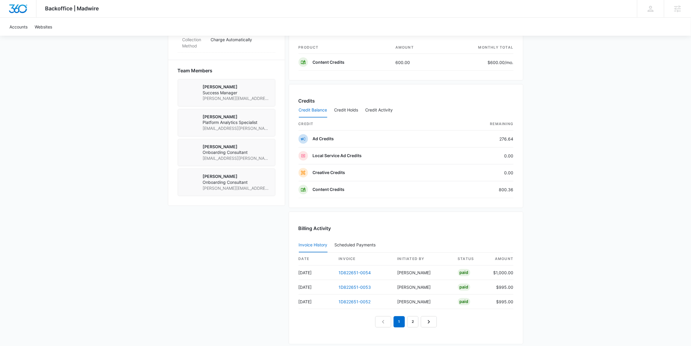
scroll to position [404, 0]
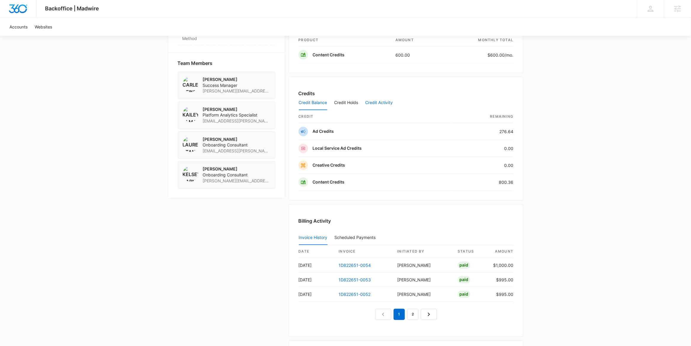
click at [381, 105] on button "Credit Activity" at bounding box center [379, 103] width 28 height 14
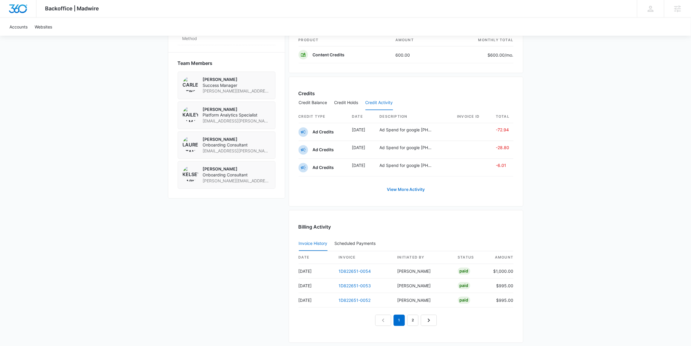
click at [408, 192] on link "View More Activity" at bounding box center [406, 189] width 50 height 14
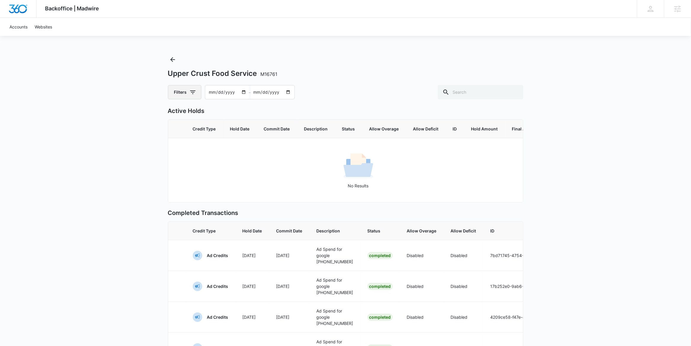
click at [190, 89] on icon "button" at bounding box center [192, 92] width 7 height 7
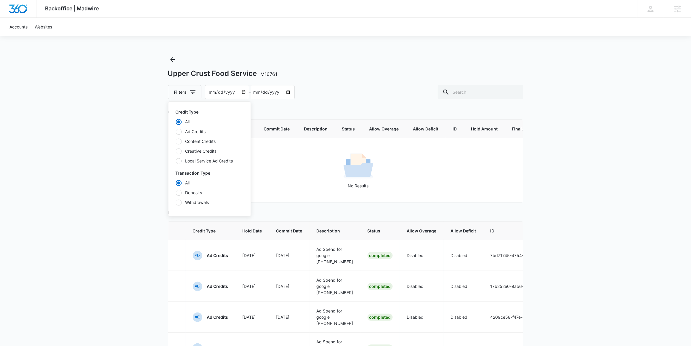
click at [190, 192] on label "Deposits" at bounding box center [210, 192] width 68 height 6
click at [176, 192] on input "Deposits" at bounding box center [176, 192] width 0 height 0
radio input "false"
radio input "true"
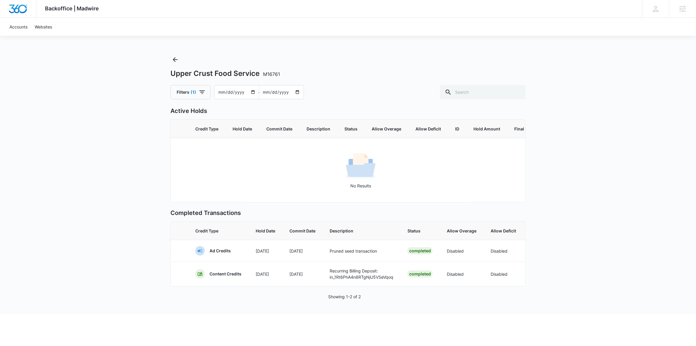
click at [106, 162] on div "Backoffice | Madwire Apps Settings AG [PERSON_NAME] [PERSON_NAME][EMAIL_ADDRESS…" at bounding box center [348, 157] width 696 height 314
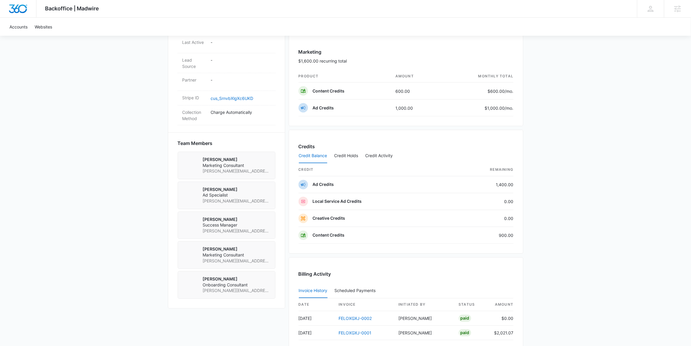
scroll to position [417, 0]
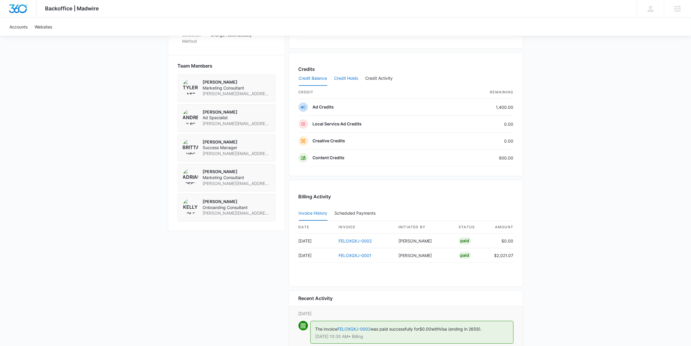
click at [342, 78] on button "Credit Holds" at bounding box center [346, 79] width 24 height 14
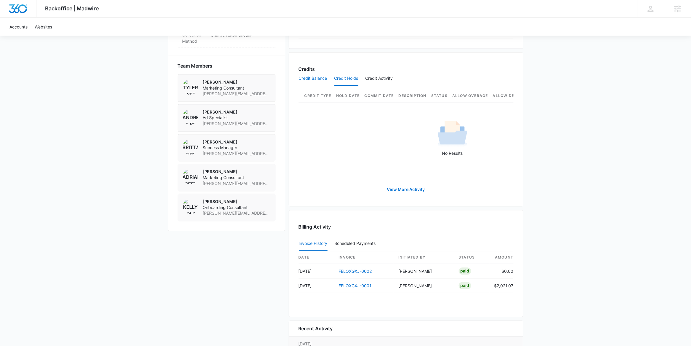
click at [314, 78] on button "Credit Balance" at bounding box center [313, 79] width 28 height 14
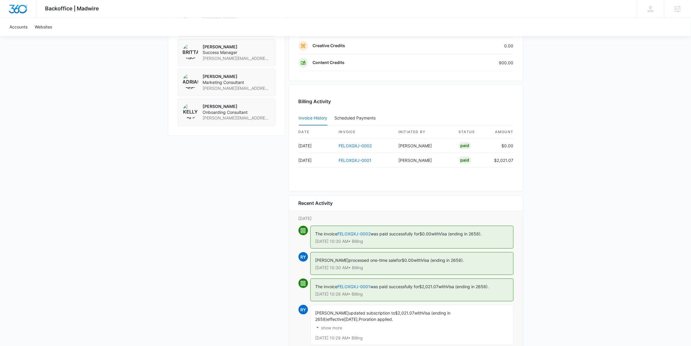
scroll to position [522, 0]
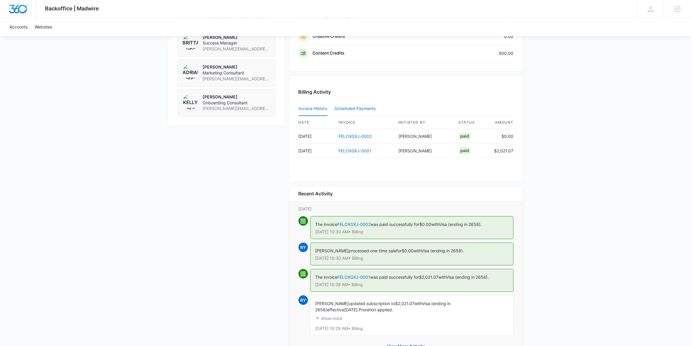
click at [352, 110] on div "Scheduled Payments 0" at bounding box center [357, 108] width 44 height 4
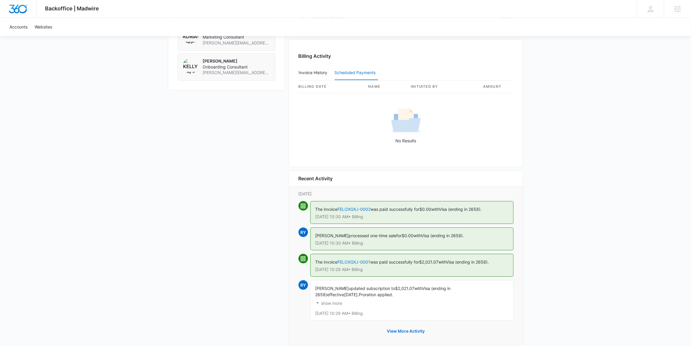
scroll to position [573, 0]
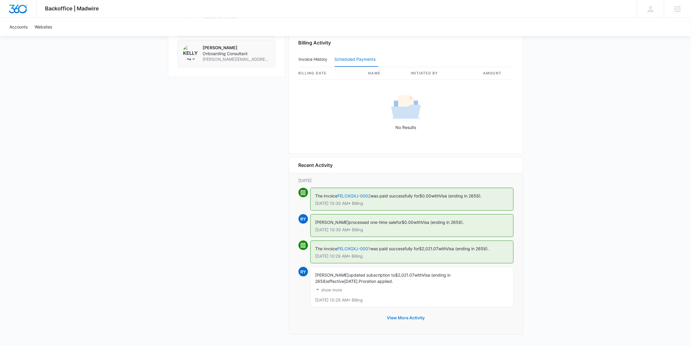
click at [389, 315] on button "View More Activity" at bounding box center [406, 317] width 50 height 14
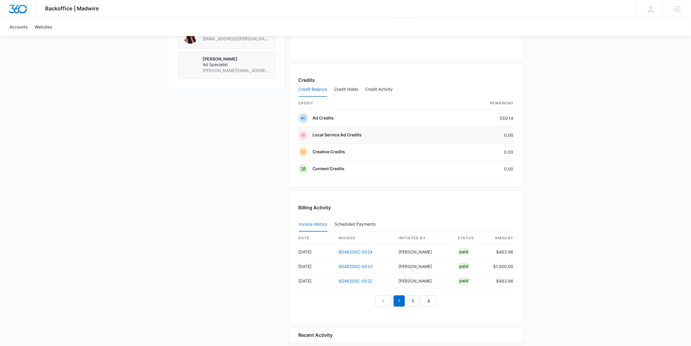
scroll to position [511, 0]
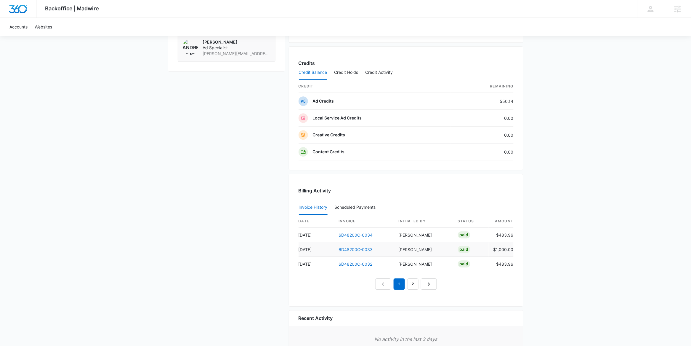
click at [357, 250] on link "6D48200C-0033" at bounding box center [356, 249] width 34 height 5
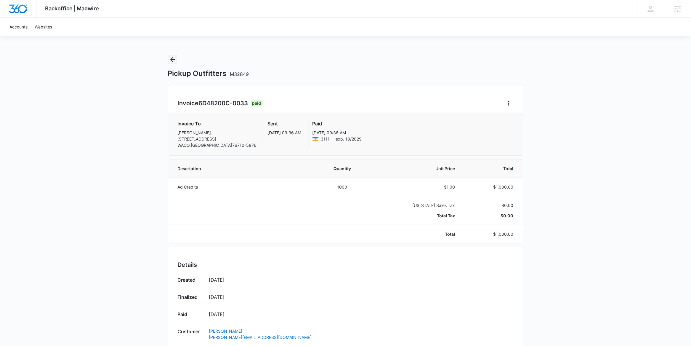
click at [172, 60] on icon "Back" at bounding box center [172, 59] width 7 height 7
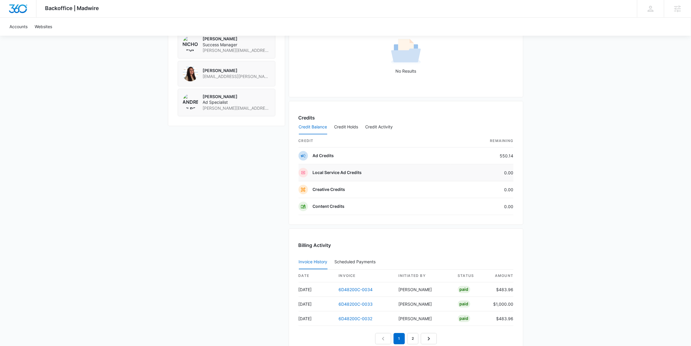
scroll to position [545, 0]
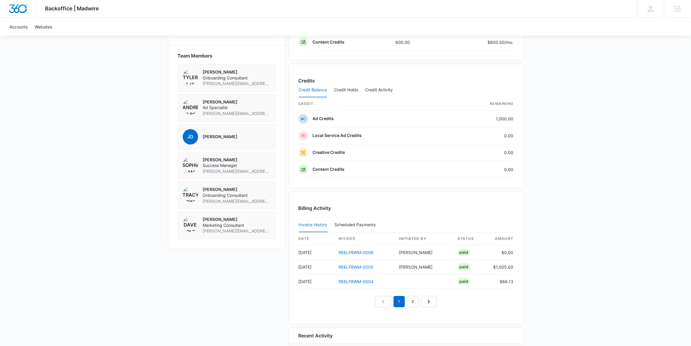
scroll to position [417, 0]
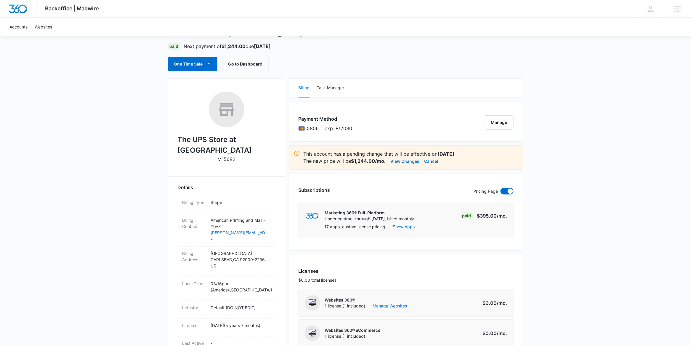
scroll to position [4, 0]
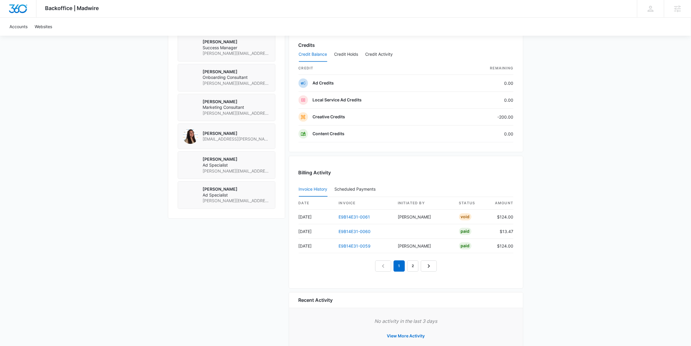
scroll to position [478, 0]
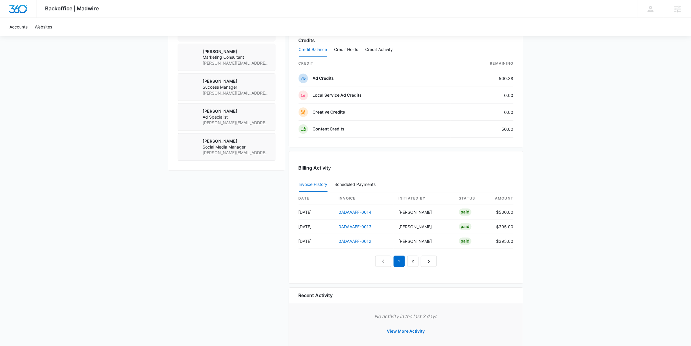
scroll to position [511, 0]
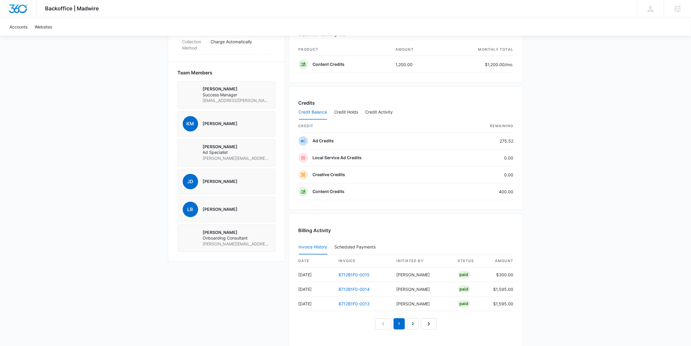
scroll to position [396, 0]
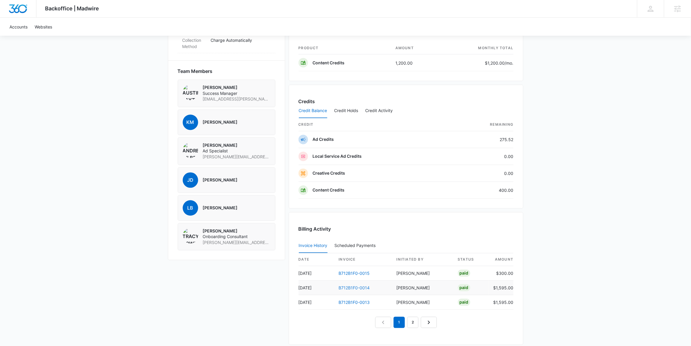
click at [354, 289] on link "B712B1F0-0014" at bounding box center [354, 287] width 31 height 5
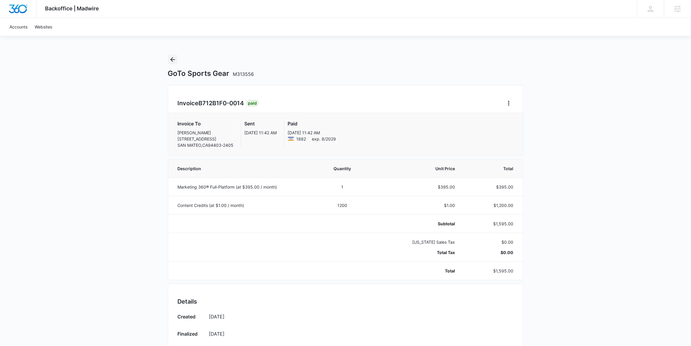
click at [172, 60] on icon "Back" at bounding box center [172, 59] width 5 height 5
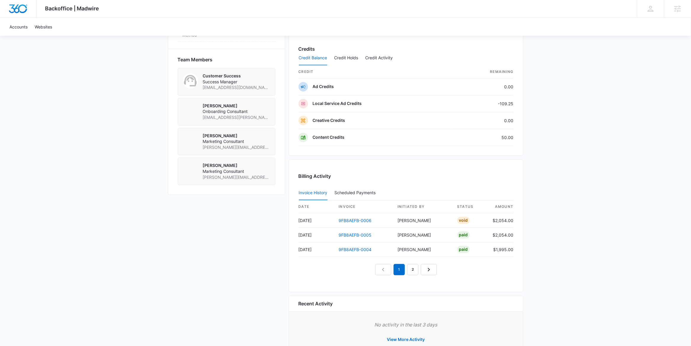
scroll to position [412, 0]
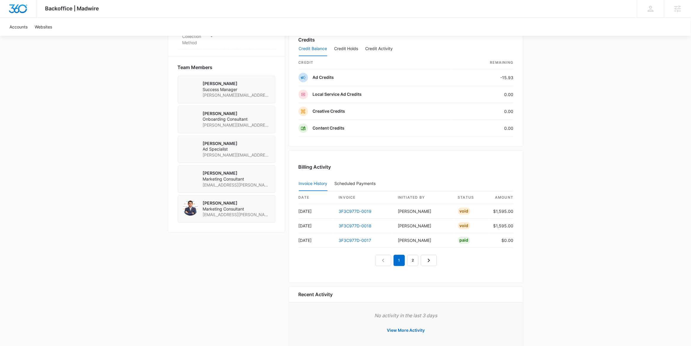
scroll to position [430, 0]
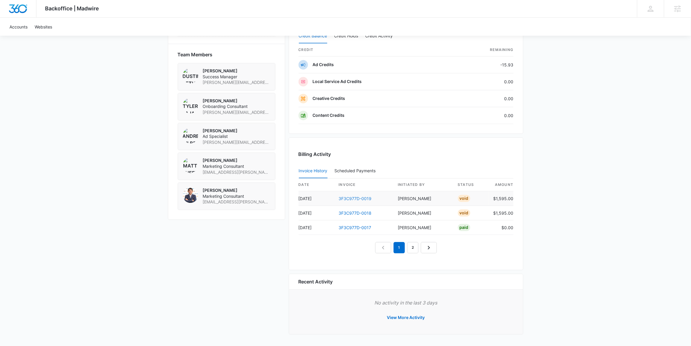
click at [358, 198] on link "3F3C977D-0019" at bounding box center [355, 198] width 33 height 5
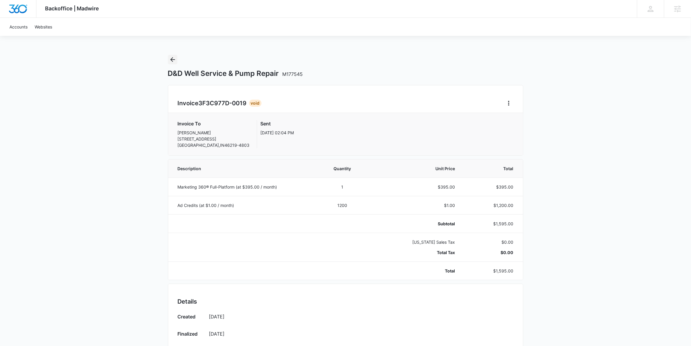
click at [171, 55] on button "Back" at bounding box center [172, 59] width 9 height 9
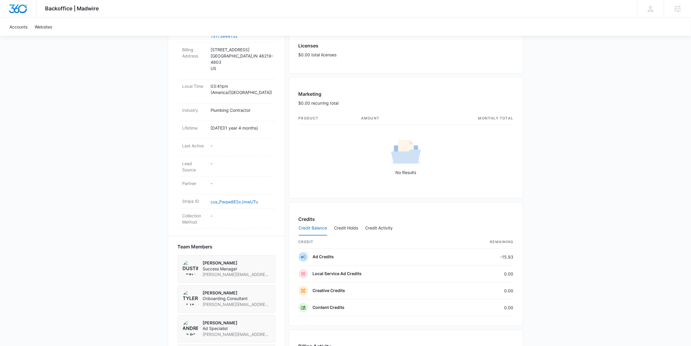
scroll to position [289, 0]
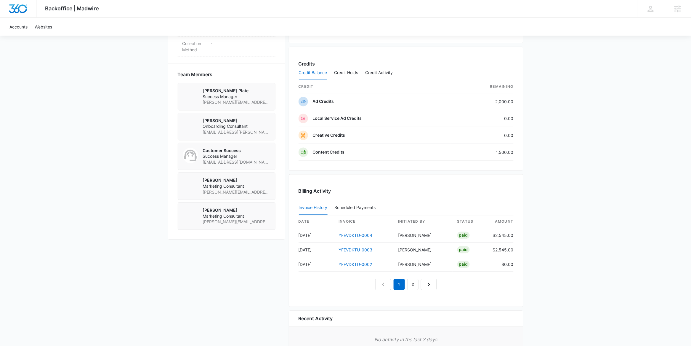
scroll to position [418, 0]
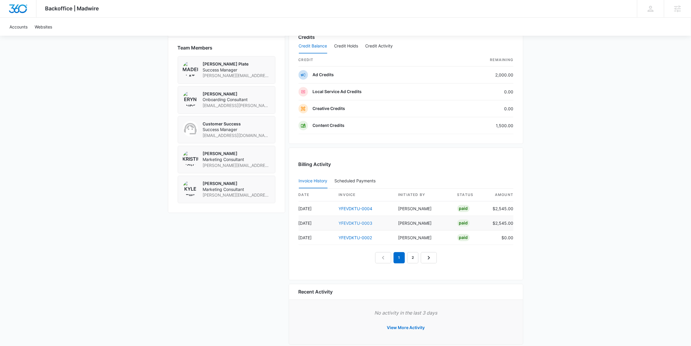
click at [359, 226] on link "YFEVDKTU-0003" at bounding box center [356, 223] width 34 height 5
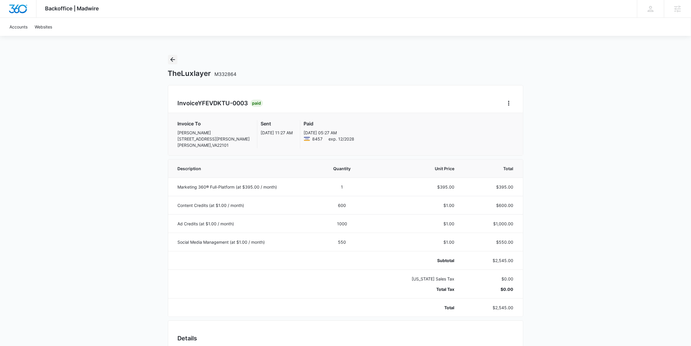
click at [172, 61] on icon "Back" at bounding box center [172, 59] width 5 height 5
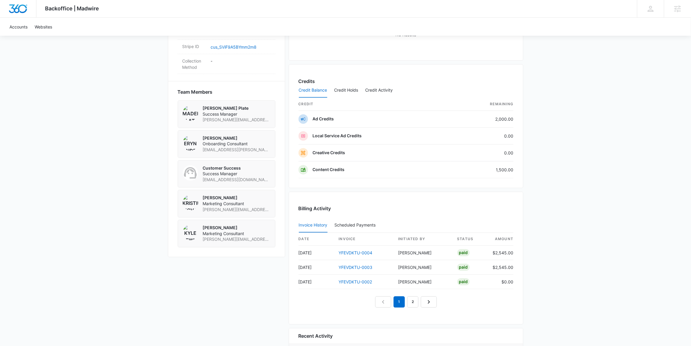
scroll to position [430, 0]
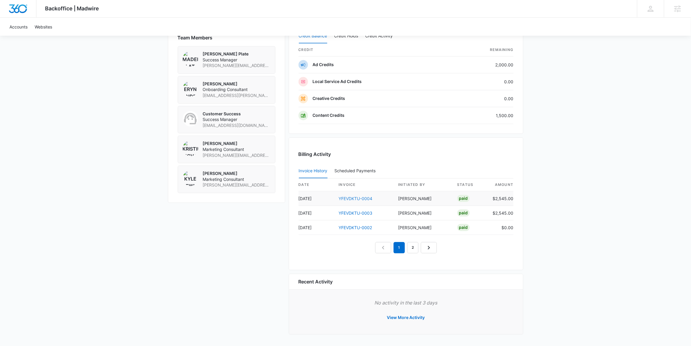
click at [348, 198] on link "YFEVDKTU-0004" at bounding box center [356, 198] width 34 height 5
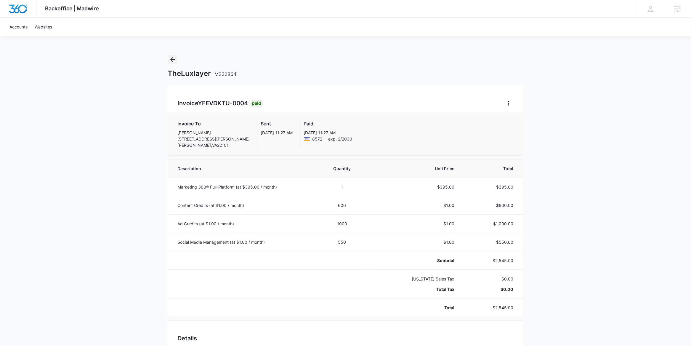
click at [175, 57] on icon "Back" at bounding box center [172, 59] width 7 height 7
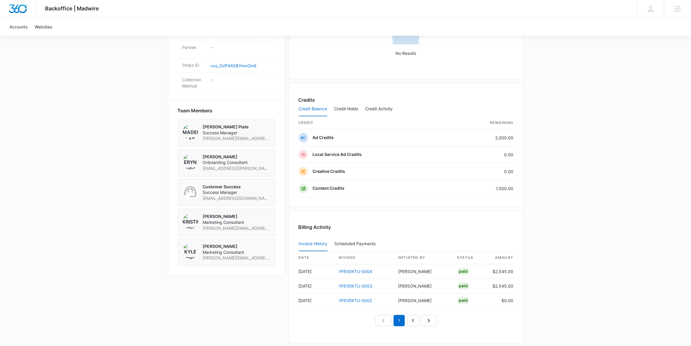
scroll to position [430, 0]
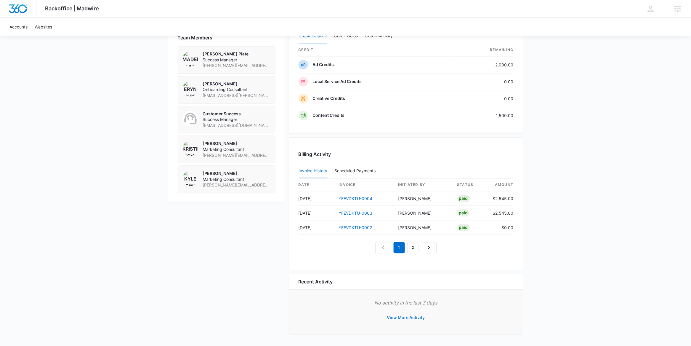
click at [397, 316] on button "View More Activity" at bounding box center [406, 317] width 50 height 14
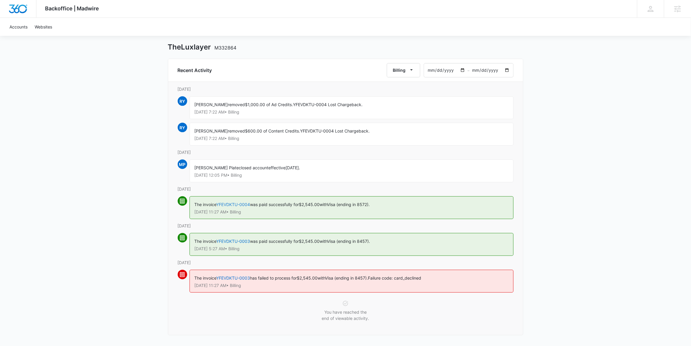
scroll to position [27, 0]
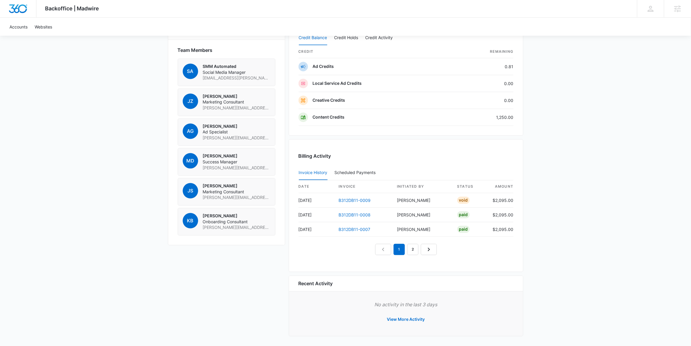
scroll to position [430, 0]
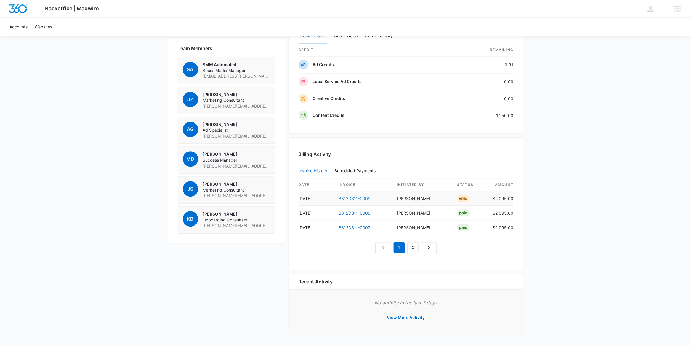
click at [358, 198] on link "B312DB11-0009" at bounding box center [355, 198] width 32 height 5
